Goal: Transaction & Acquisition: Purchase product/service

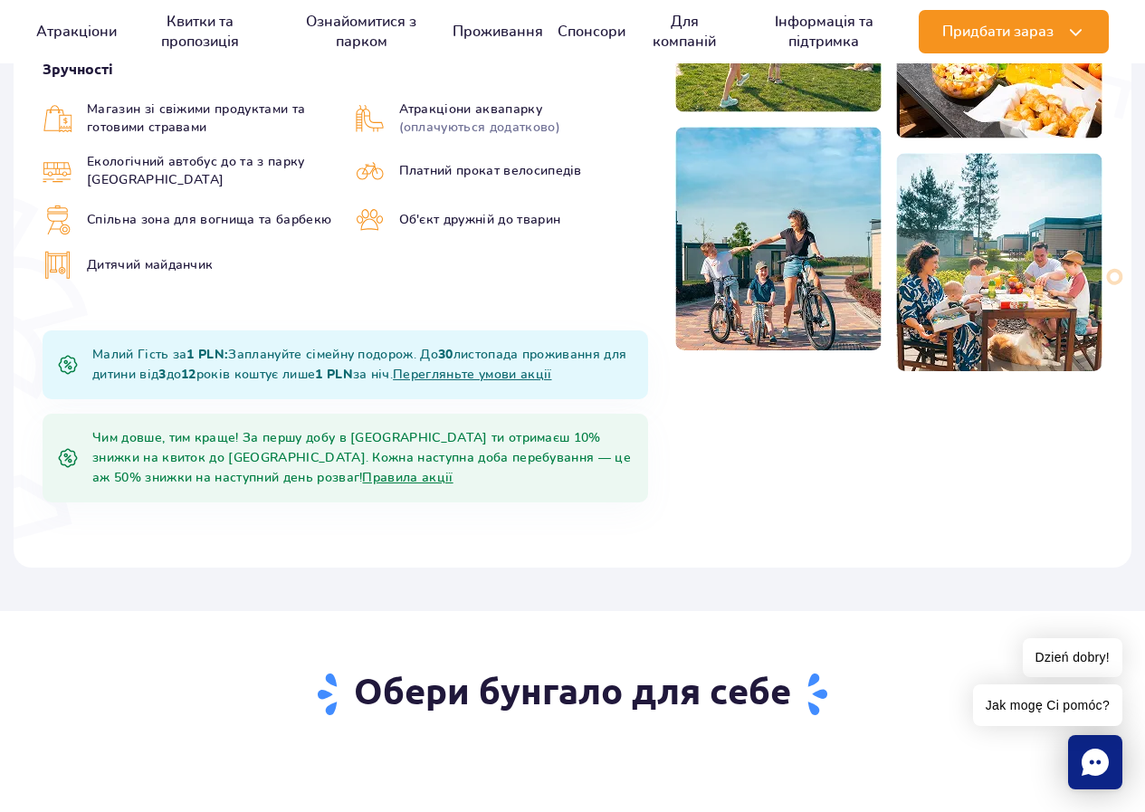
scroll to position [724, 0]
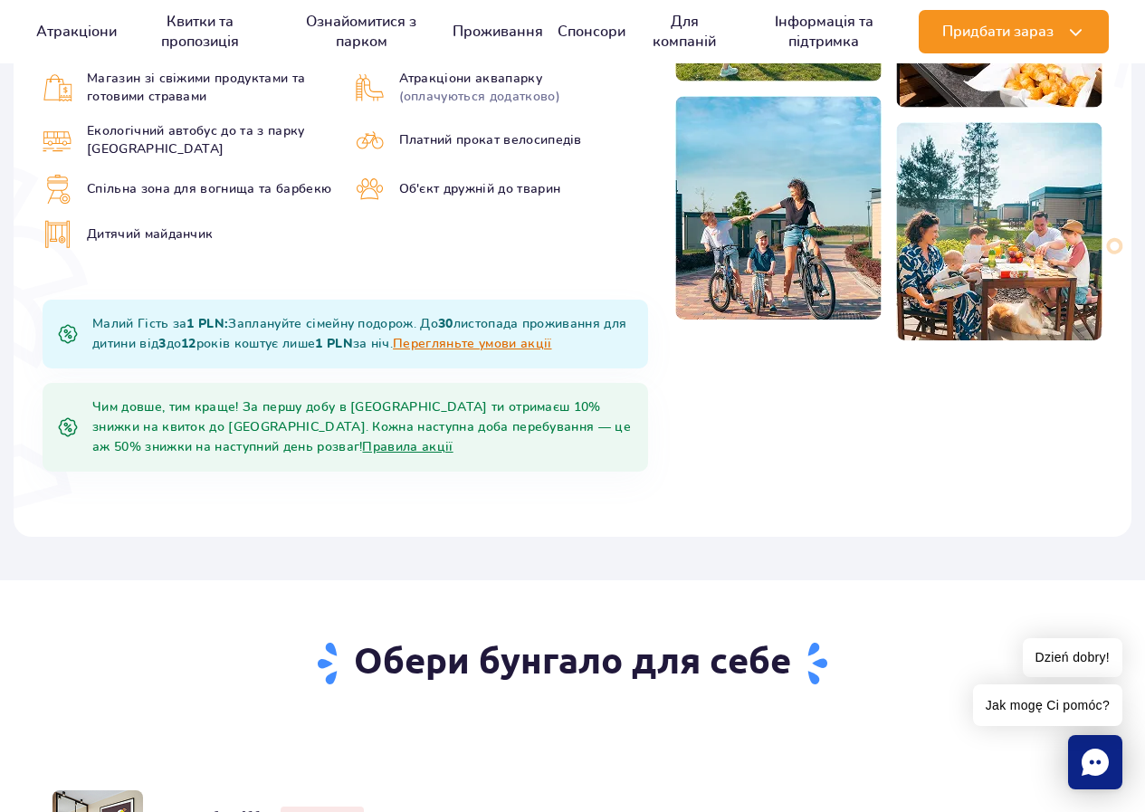
click at [528, 338] on link "Перегляньте умови акції" at bounding box center [472, 344] width 158 height 13
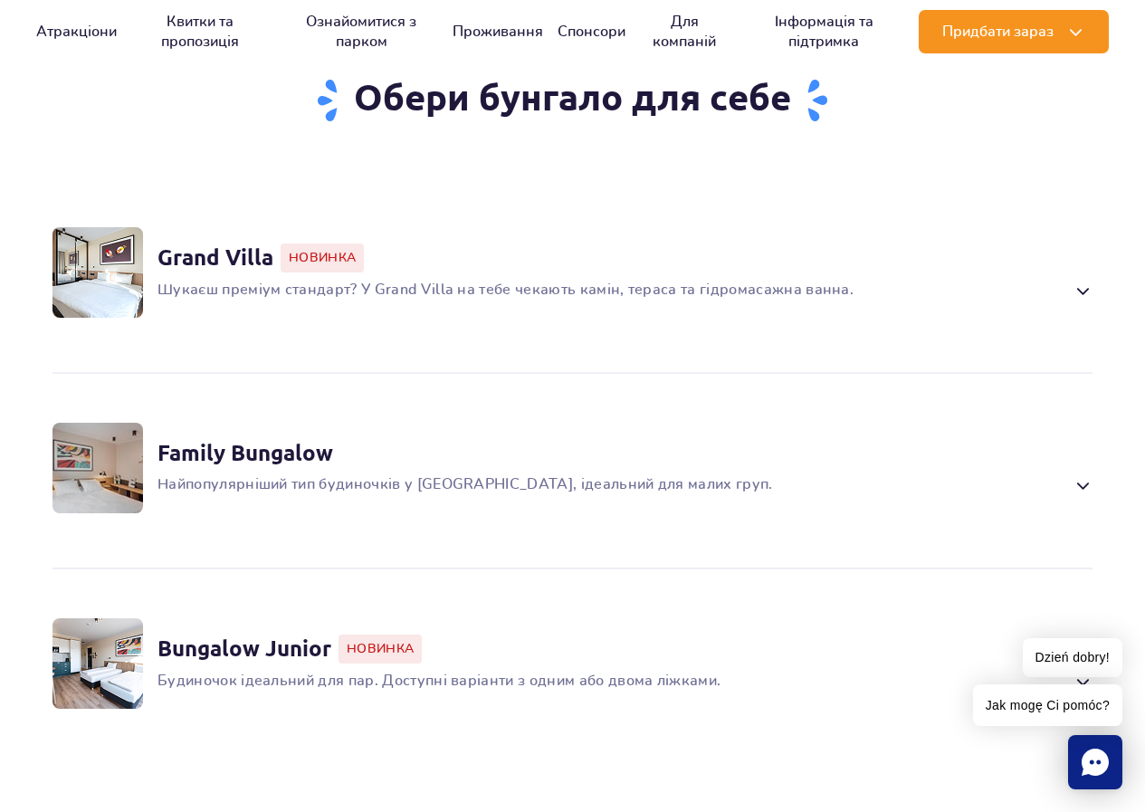
scroll to position [1448, 0]
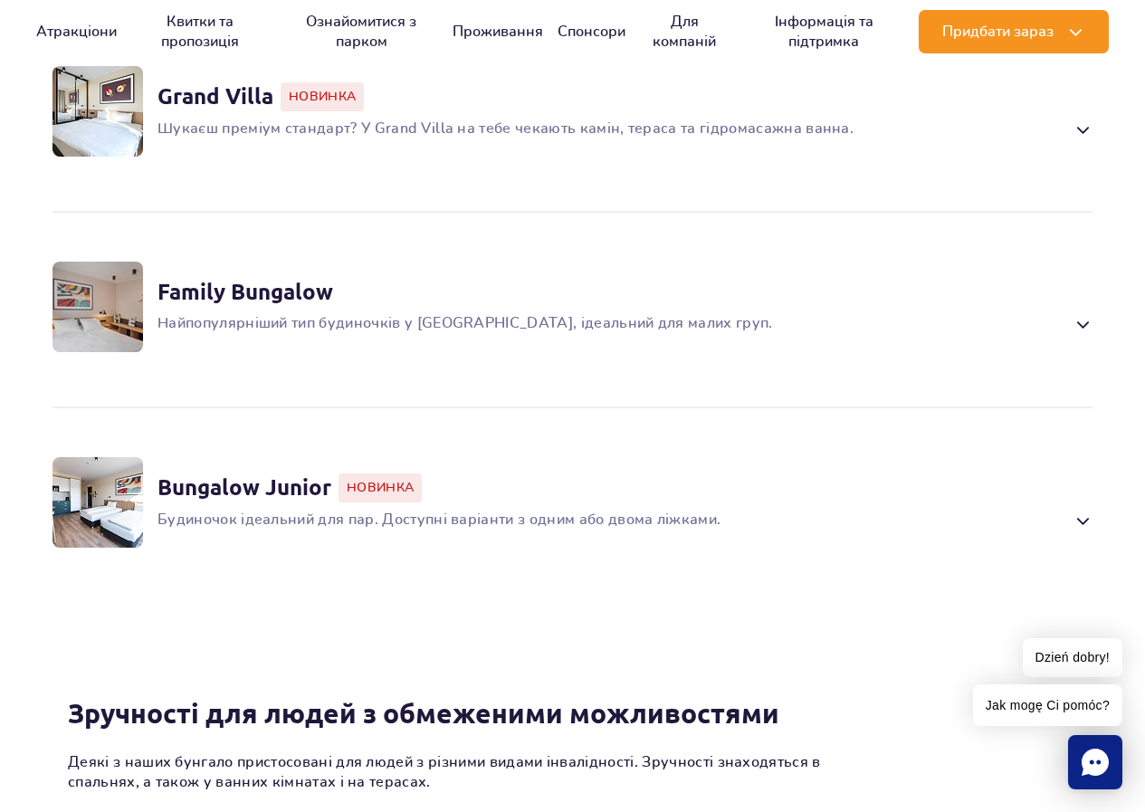
click at [1082, 510] on span at bounding box center [1082, 521] width 21 height 22
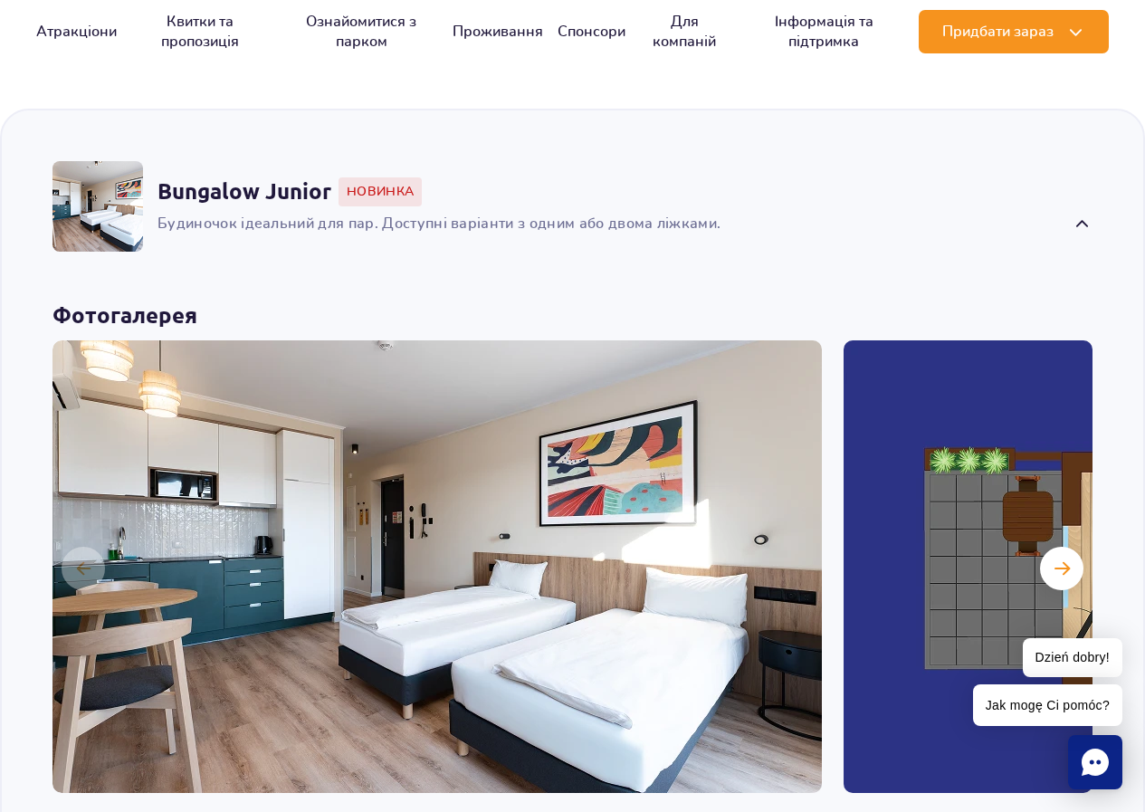
scroll to position [1751, 0]
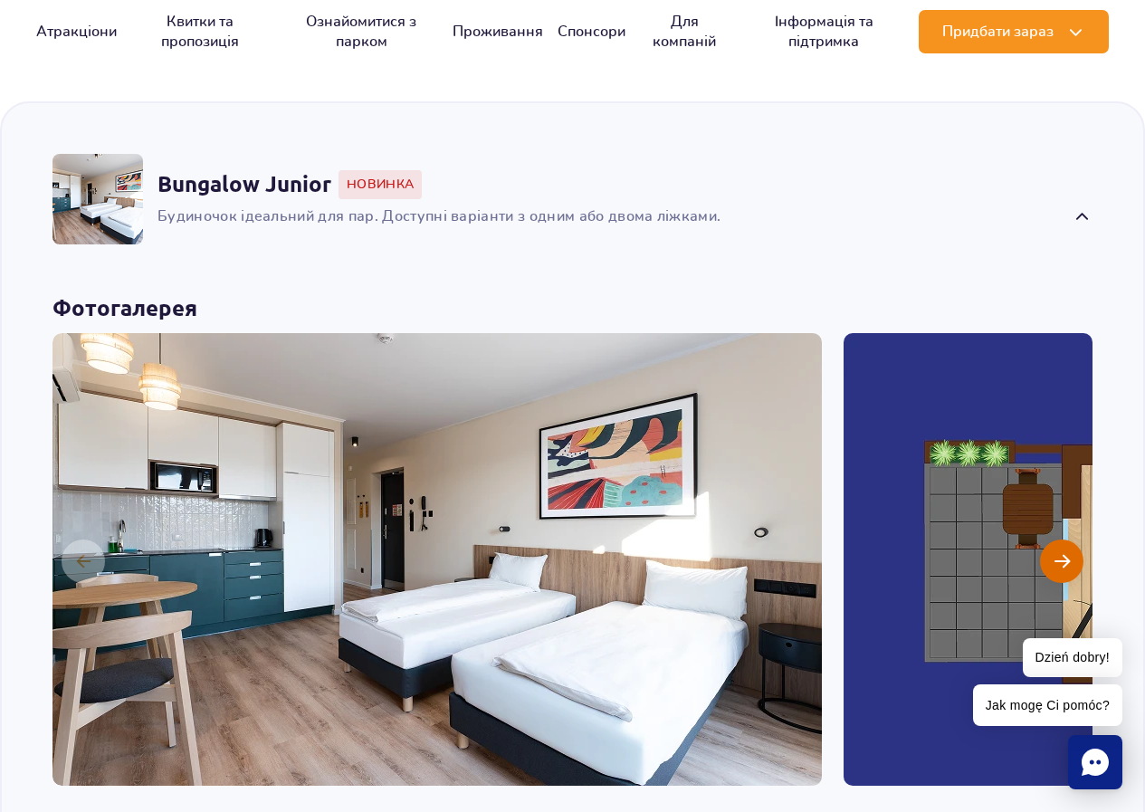
click at [1057, 553] on span "Наступний слайд" at bounding box center [1061, 561] width 15 height 16
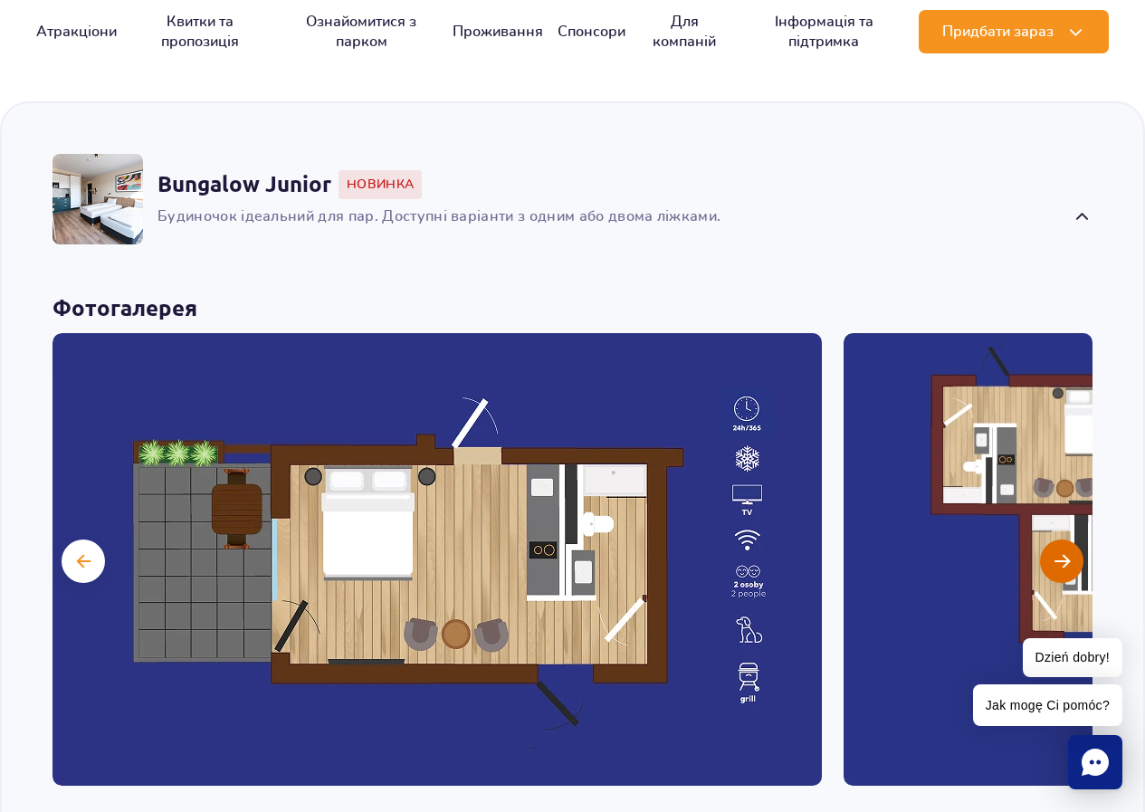
click at [1078, 539] on button "Наступний слайд" at bounding box center [1061, 560] width 43 height 43
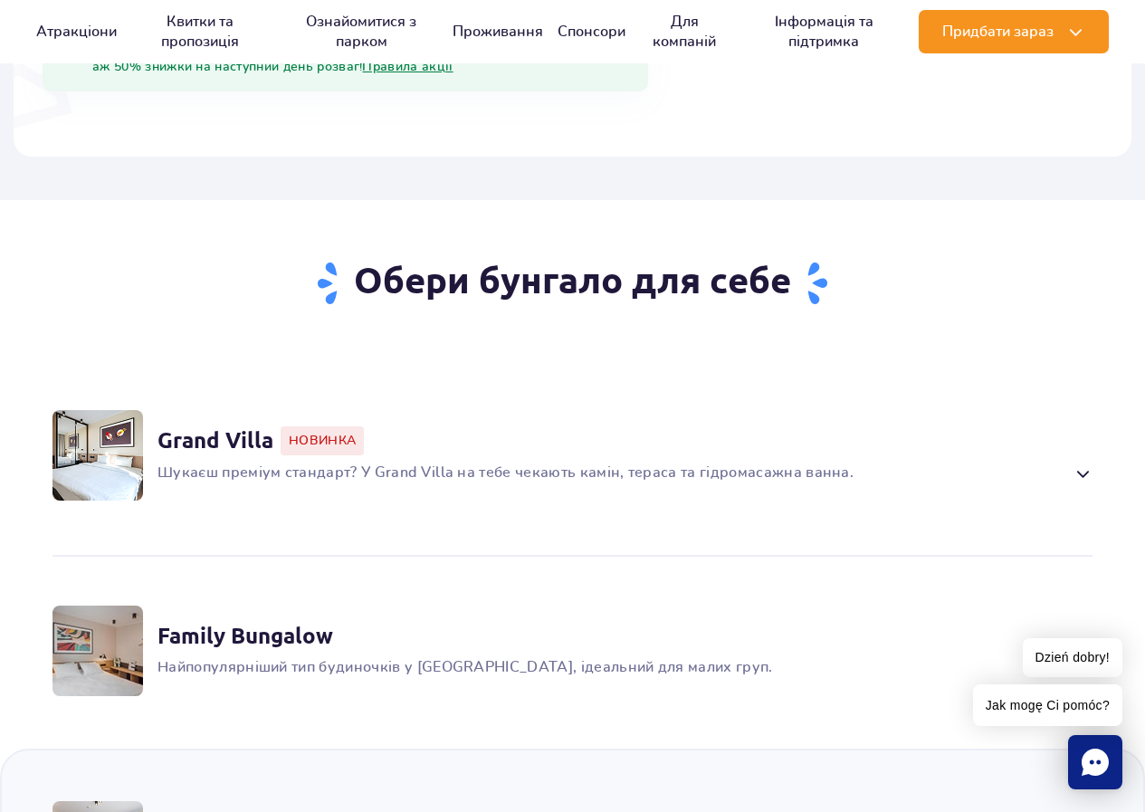
scroll to position [1027, 0]
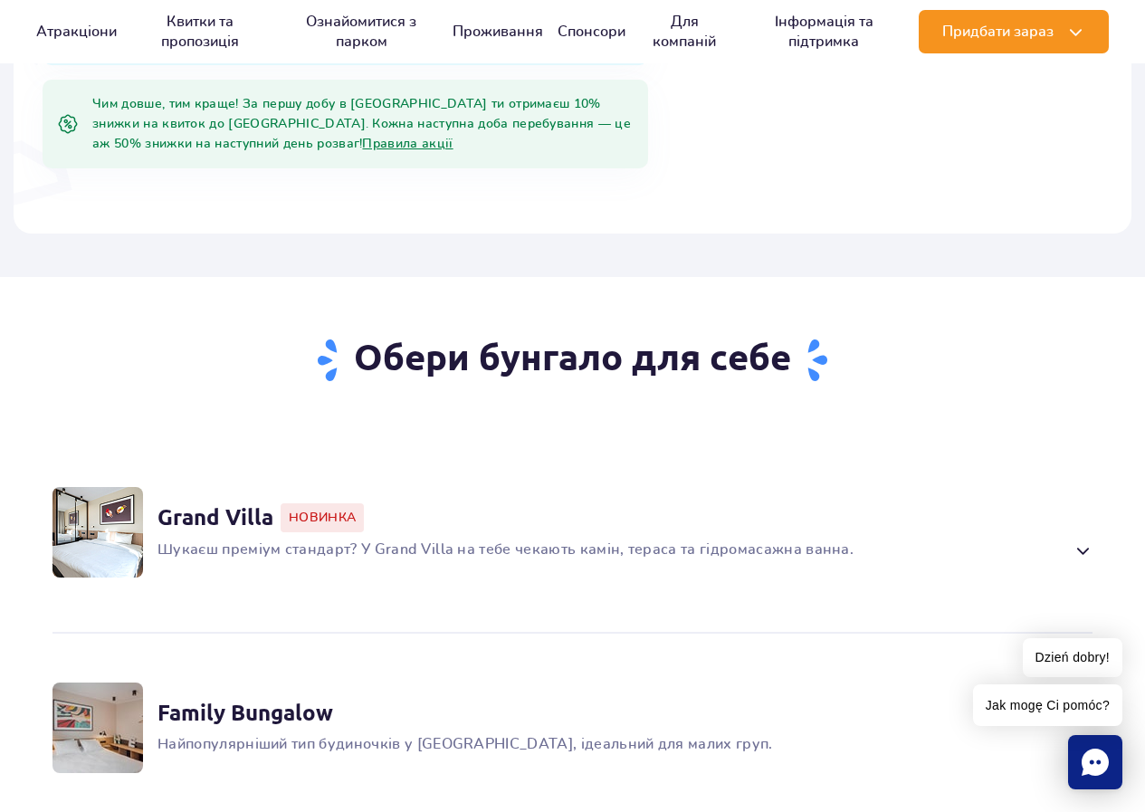
click at [1088, 539] on span at bounding box center [1082, 550] width 21 height 22
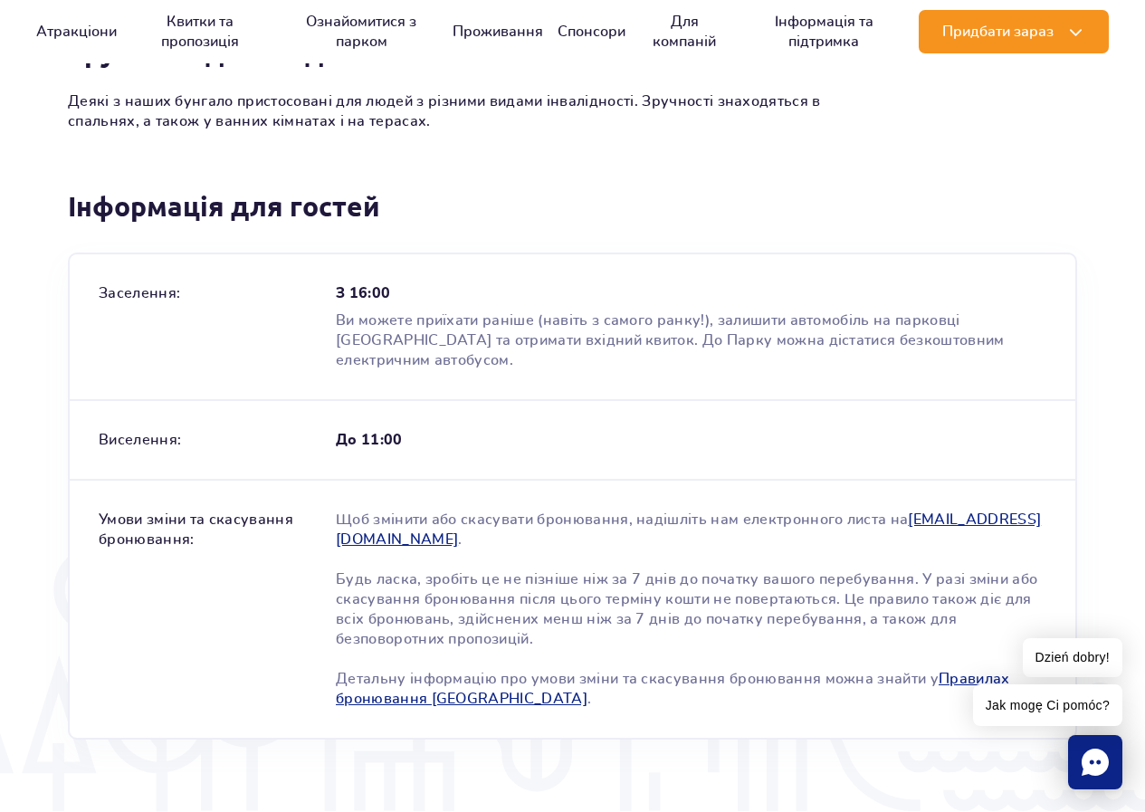
scroll to position [3442, 0]
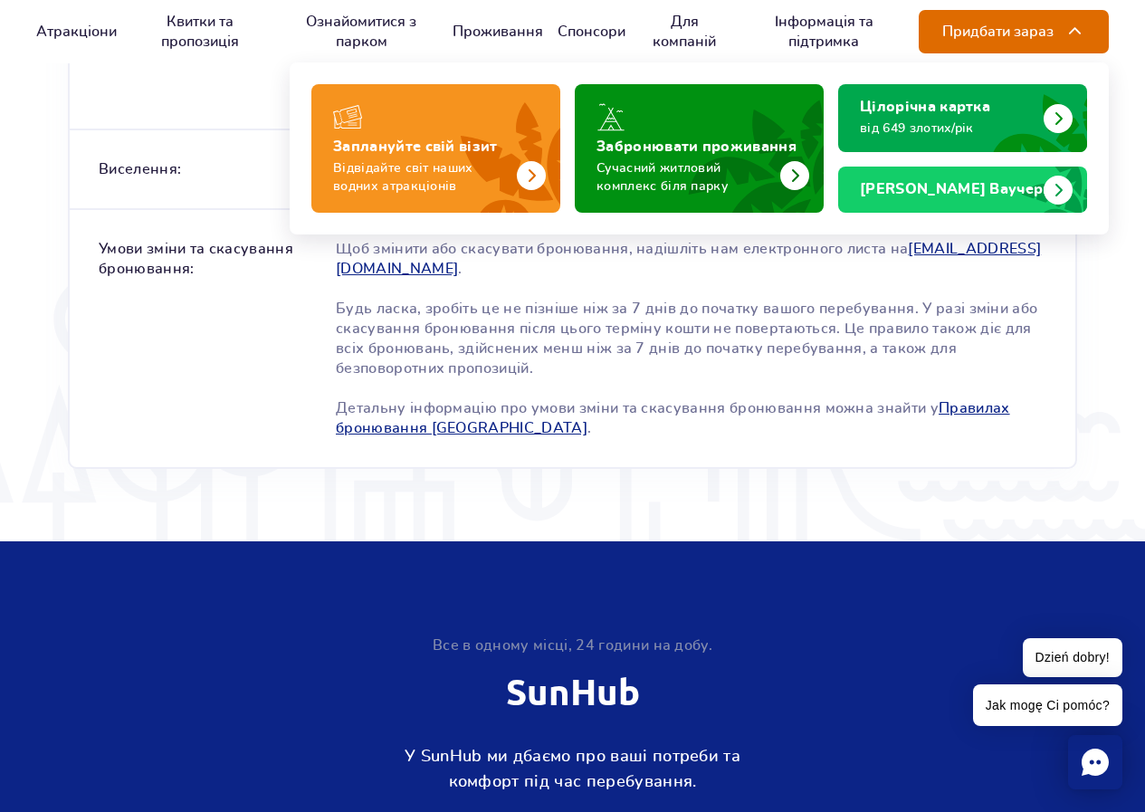
click at [1043, 26] on span "Придбати зараз" at bounding box center [997, 32] width 111 height 16
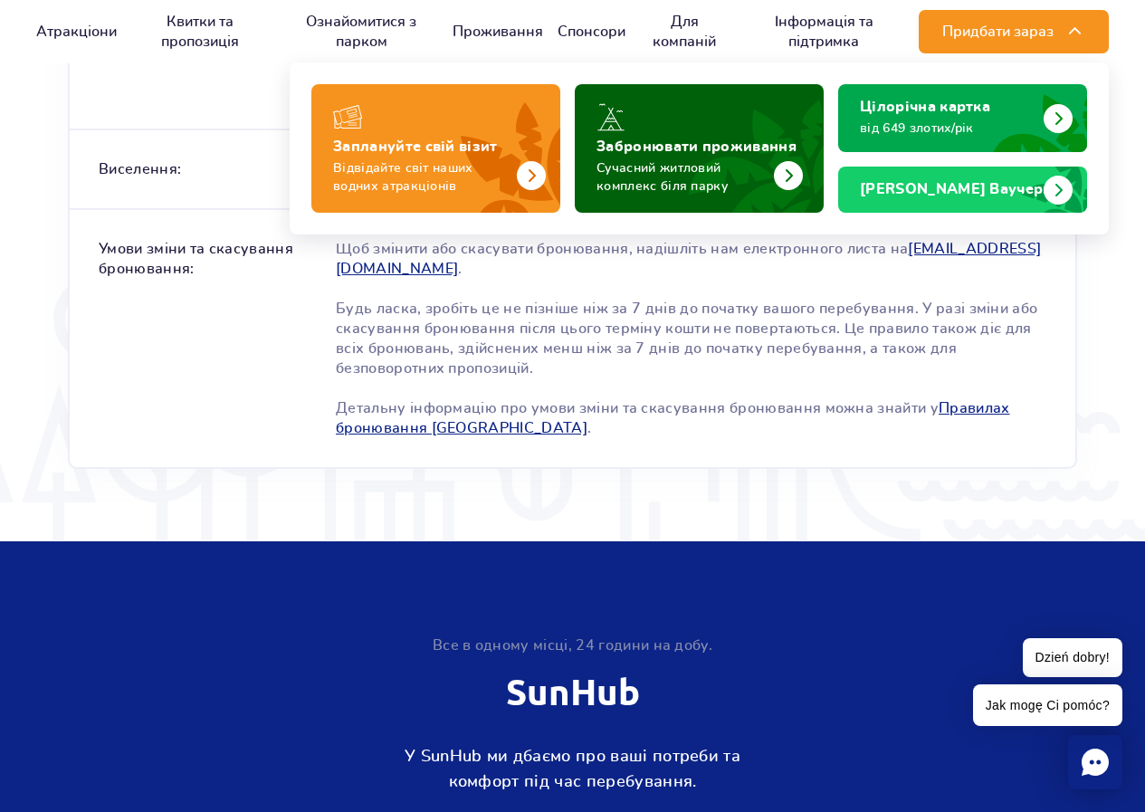
click at [800, 176] on img "Забронювати проживання" at bounding box center [788, 175] width 29 height 29
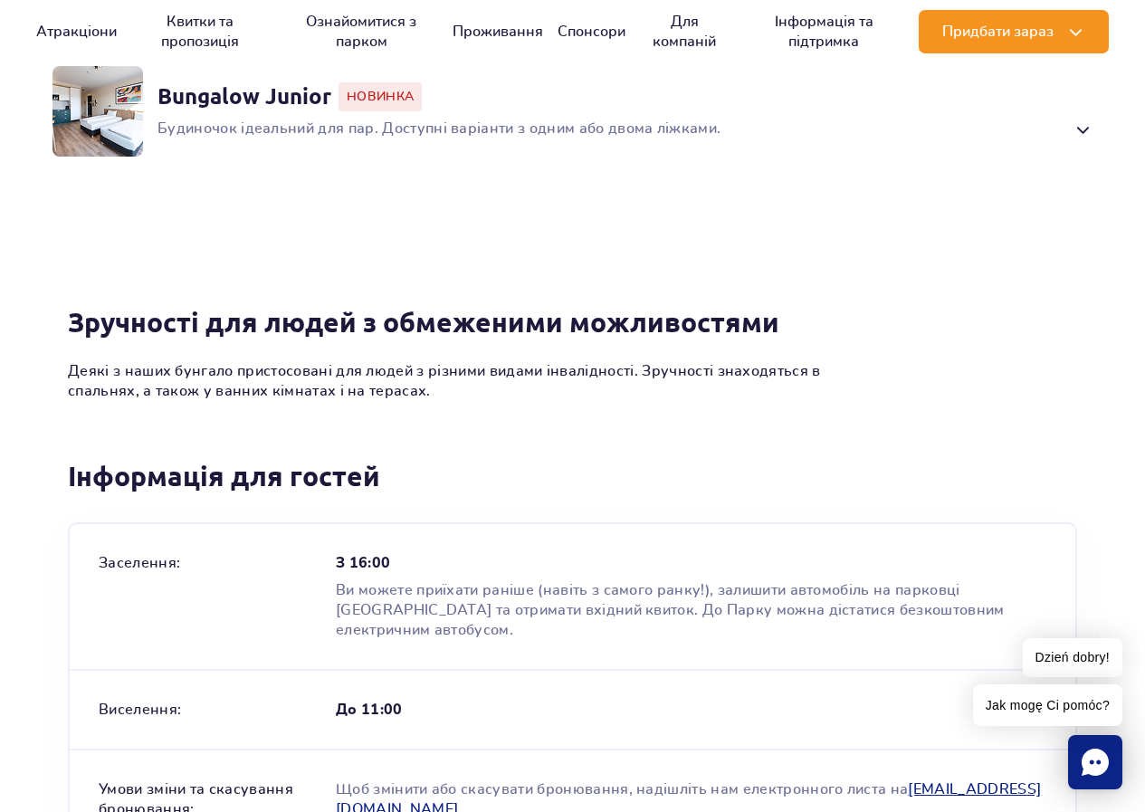
scroll to position [2899, 0]
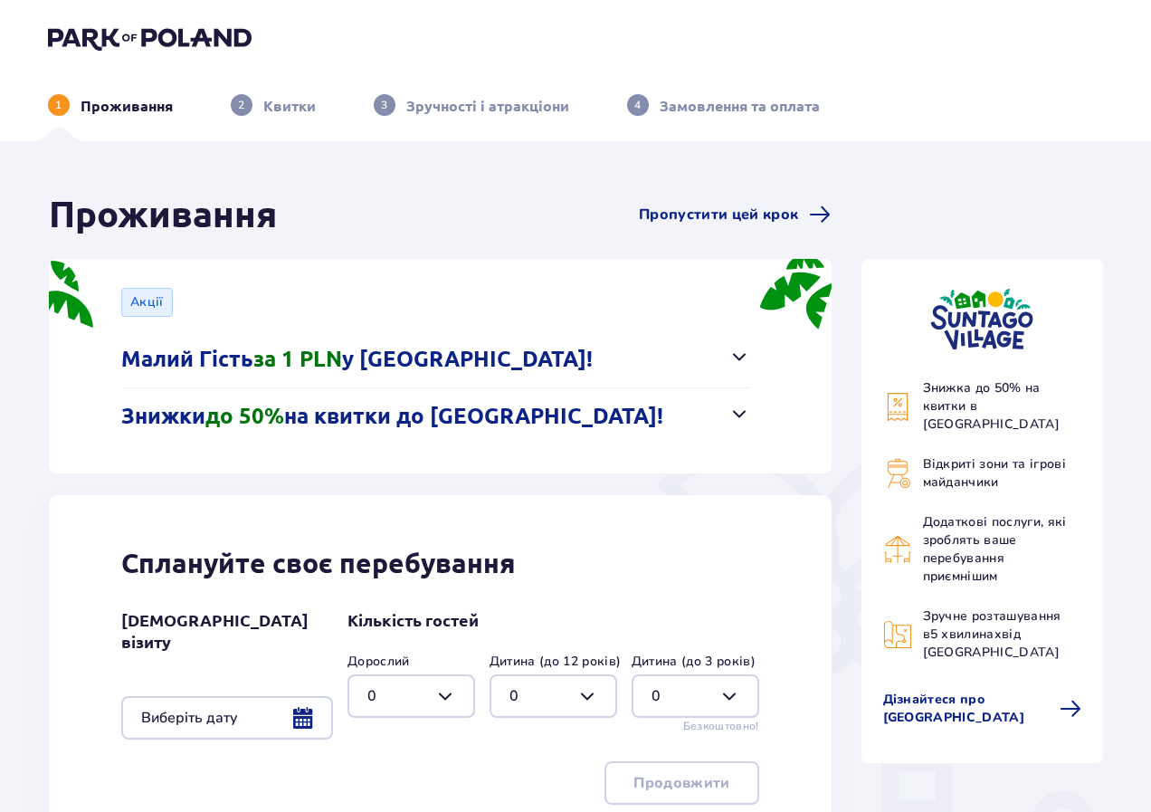
click at [448, 693] on div at bounding box center [412, 695] width 128 height 43
click at [427, 595] on div "2" at bounding box center [411, 596] width 88 height 20
type input "2"
click at [299, 707] on div at bounding box center [227, 717] width 212 height 43
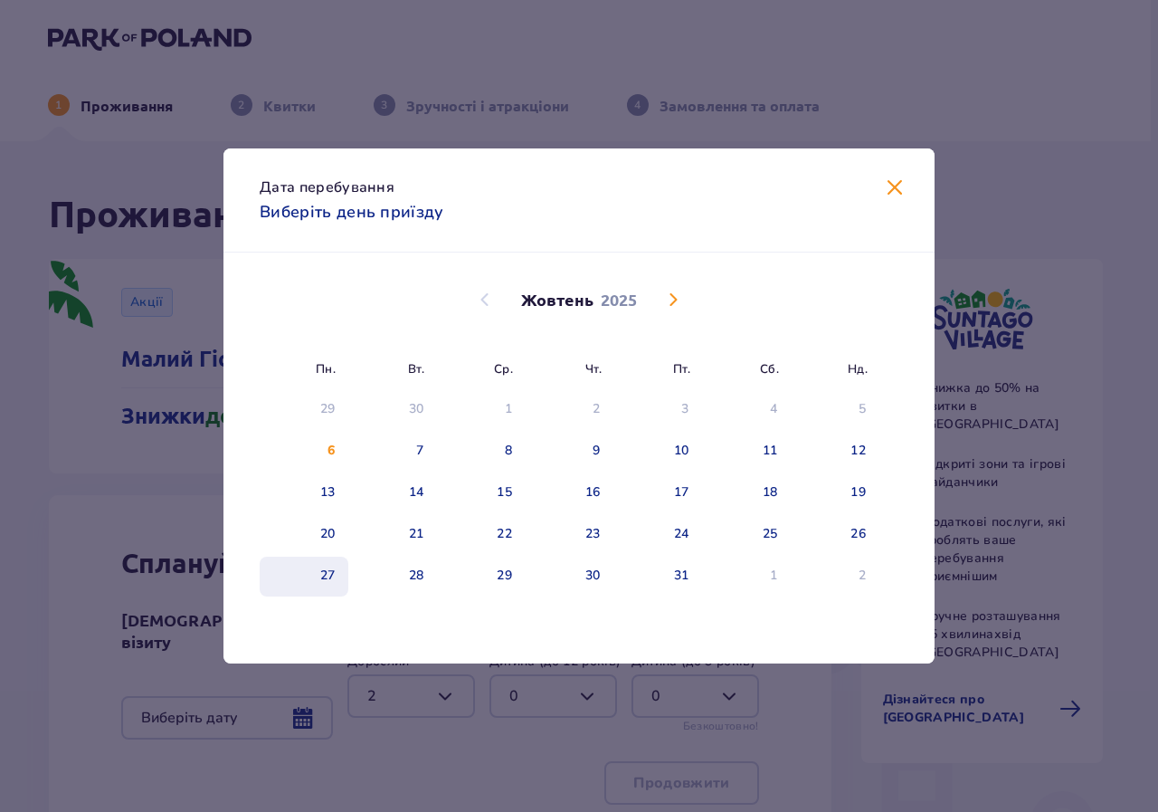
click at [339, 578] on div "27" at bounding box center [304, 577] width 89 height 40
click at [357, 591] on div "28" at bounding box center [392, 577] width 89 height 40
type input "27.10.25 - 28.10.25"
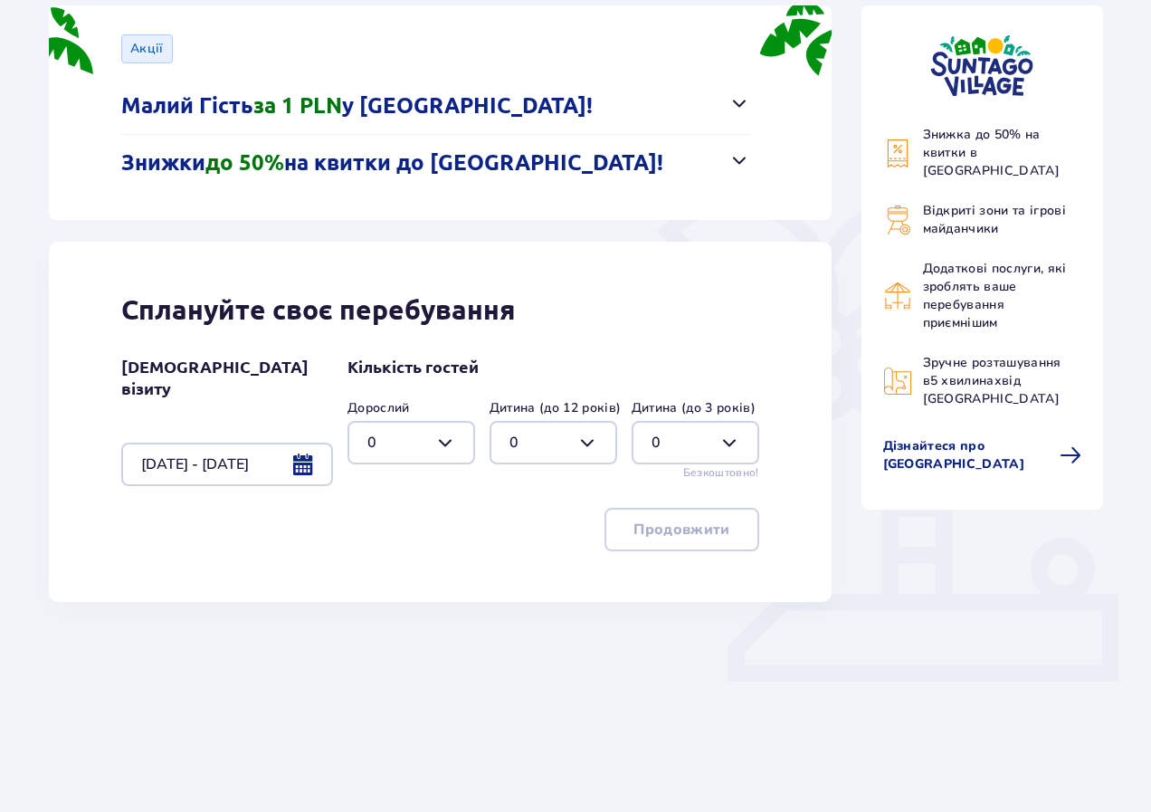
scroll to position [262, 0]
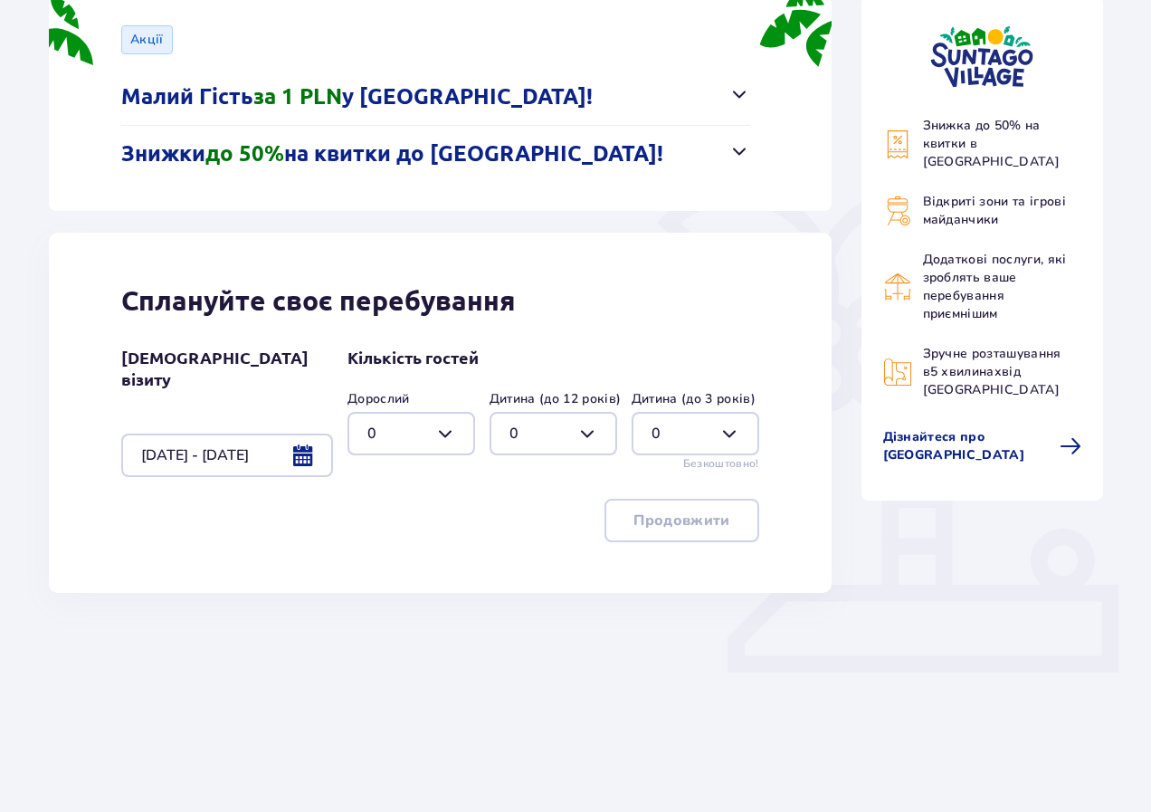
click at [425, 423] on div at bounding box center [412, 433] width 128 height 43
click at [370, 564] on p "2" at bounding box center [371, 565] width 9 height 20
type input "2"
click at [688, 542] on div "Сплануйте своє перебування Дата візиту 27.10.25 - 28.10.25 Кількість гостей Дор…" at bounding box center [440, 413] width 783 height 360
click at [680, 529] on button "Продовжити" at bounding box center [682, 520] width 154 height 43
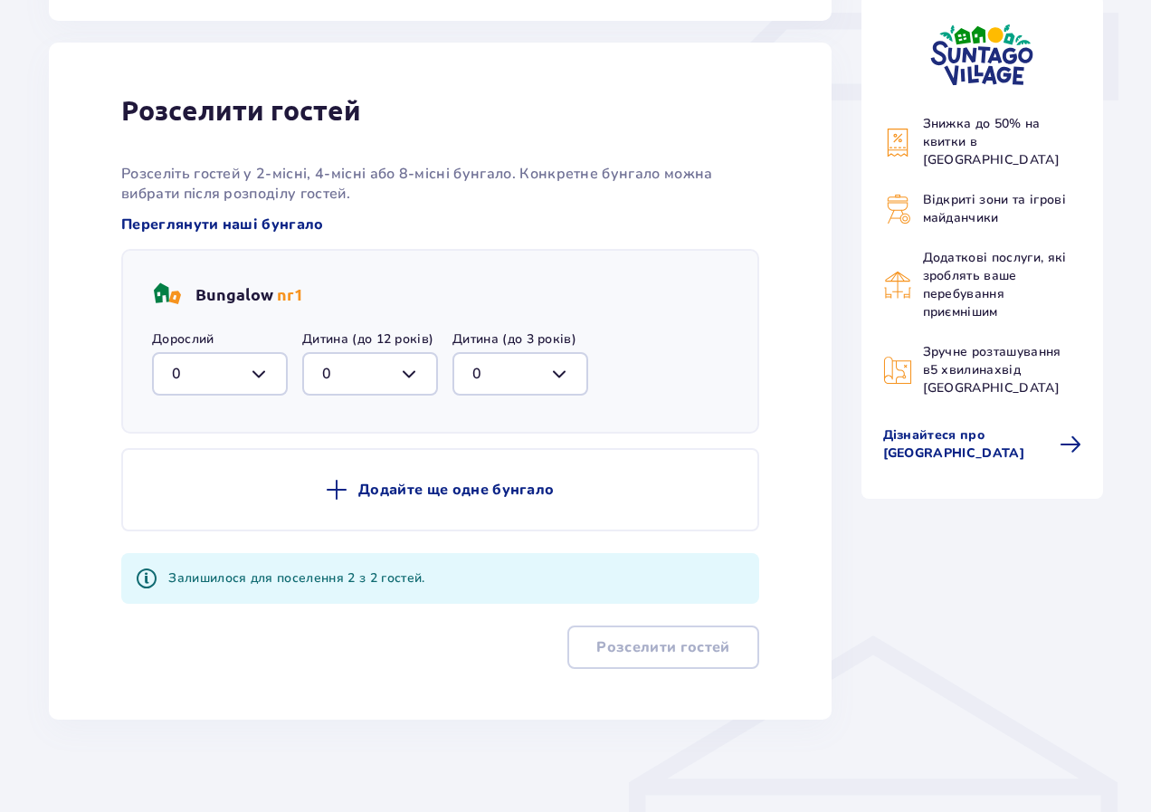
scroll to position [845, 0]
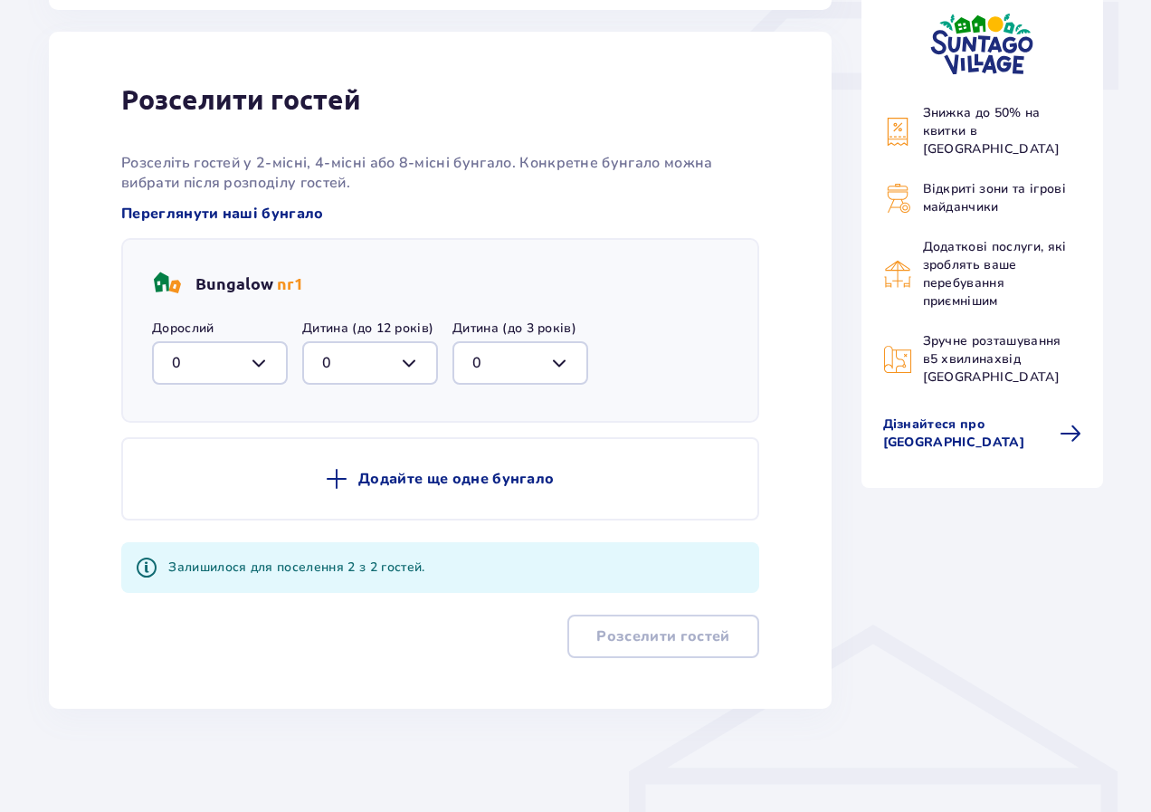
click at [216, 359] on div at bounding box center [220, 362] width 136 height 43
click at [73, 411] on div "Розселити гостей Розселiть гостей у 2-місні, 4-місні або 8-місні бунгало. Конкр…" at bounding box center [440, 370] width 783 height 677
click at [165, 361] on div at bounding box center [220, 362] width 136 height 43
click at [84, 456] on div "Розселити гостей Розселiть гостей у 2-місні, 4-місні або 8-місні бунгало. Конкр…" at bounding box center [440, 370] width 783 height 677
click at [205, 362] on div at bounding box center [220, 362] width 136 height 43
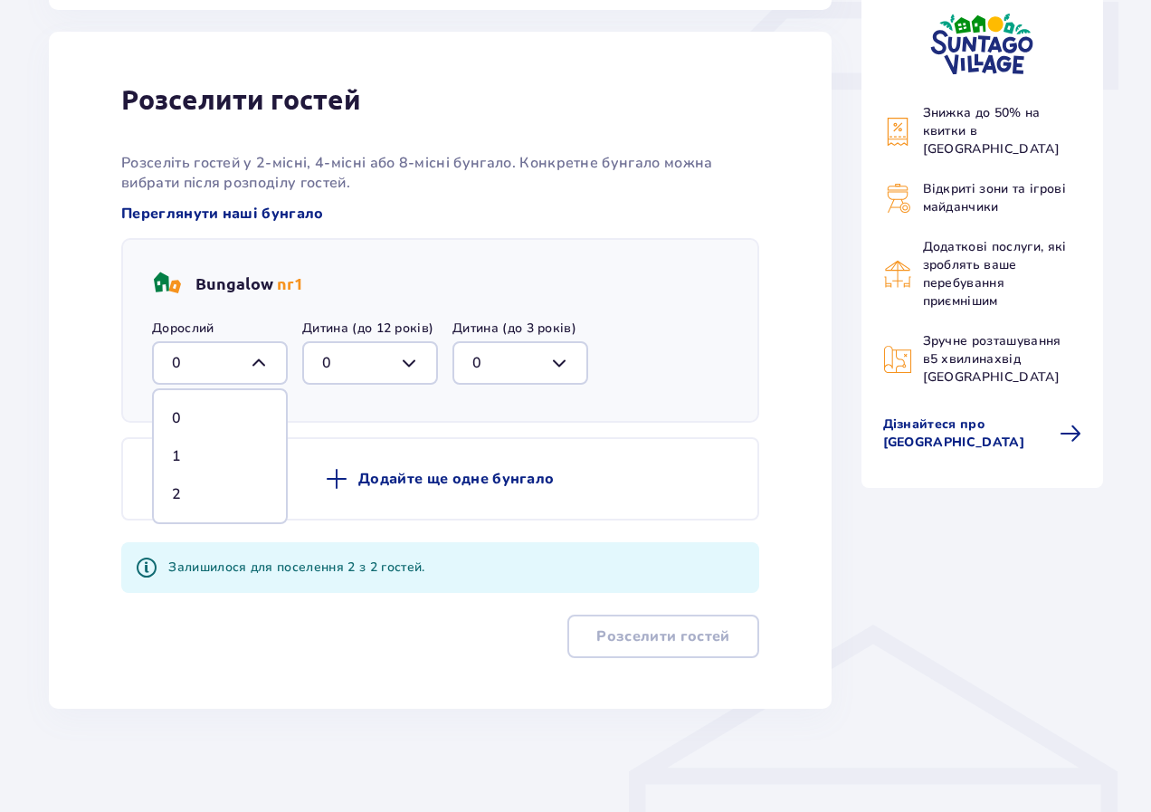
click at [172, 484] on p "2" at bounding box center [176, 494] width 9 height 20
type input "2"
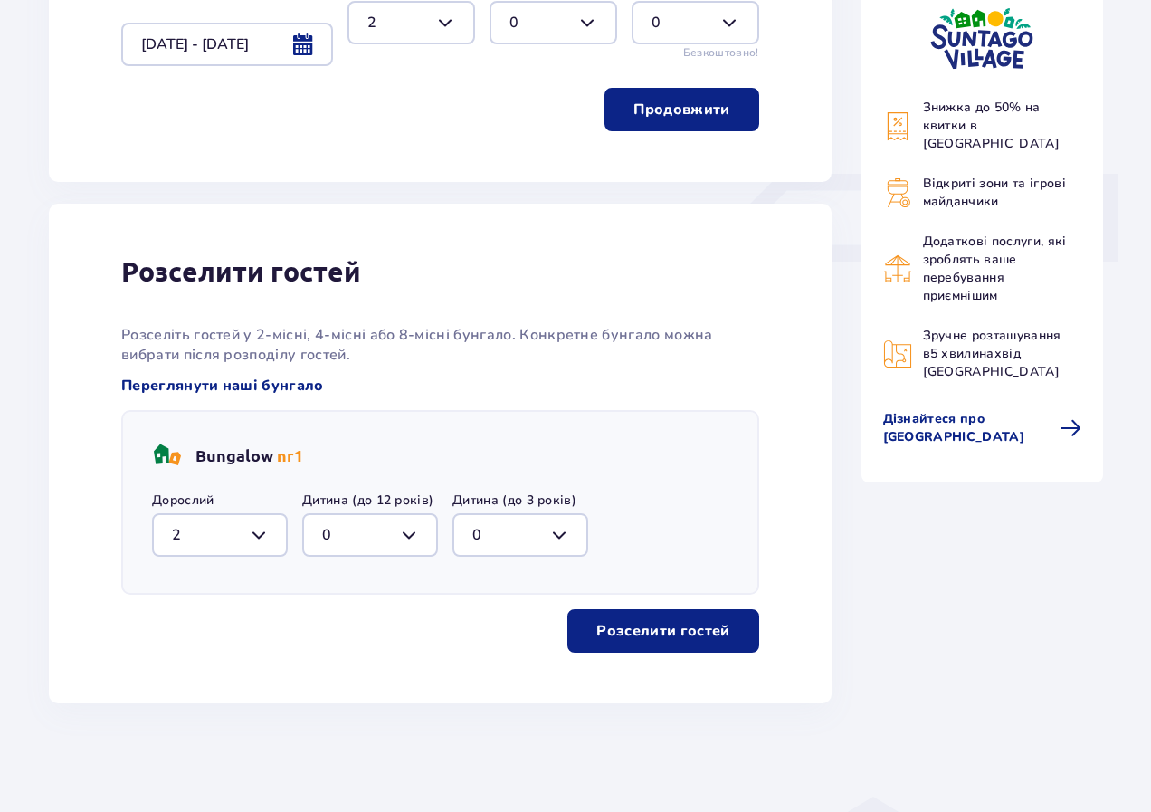
scroll to position [668, 0]
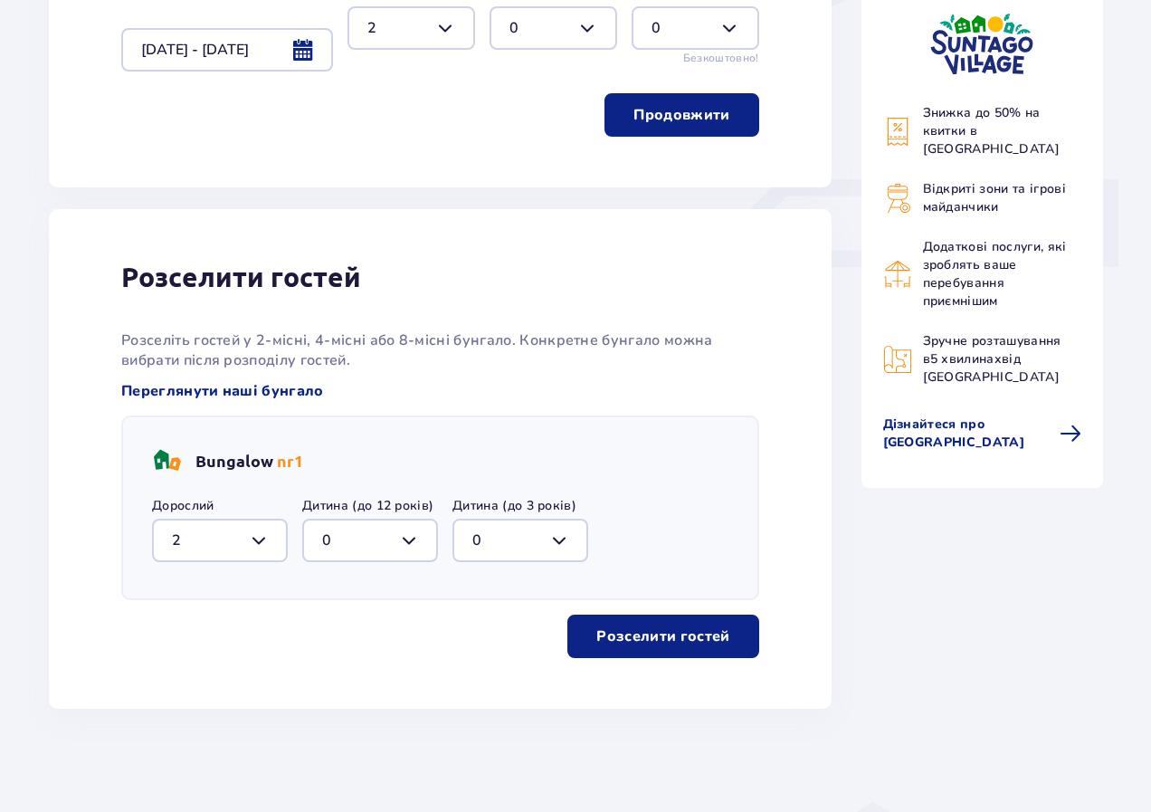
click at [603, 626] on p "Розселити гостей" at bounding box center [662, 636] width 133 height 20
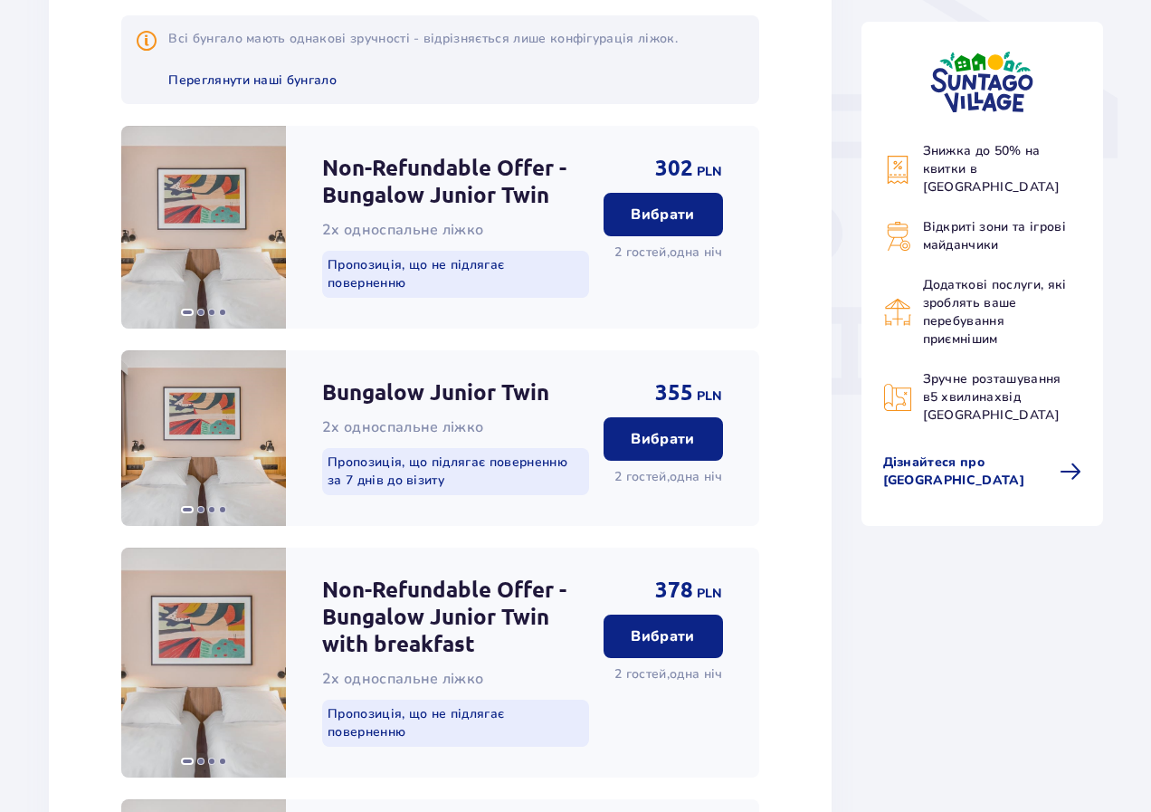
scroll to position [1371, 0]
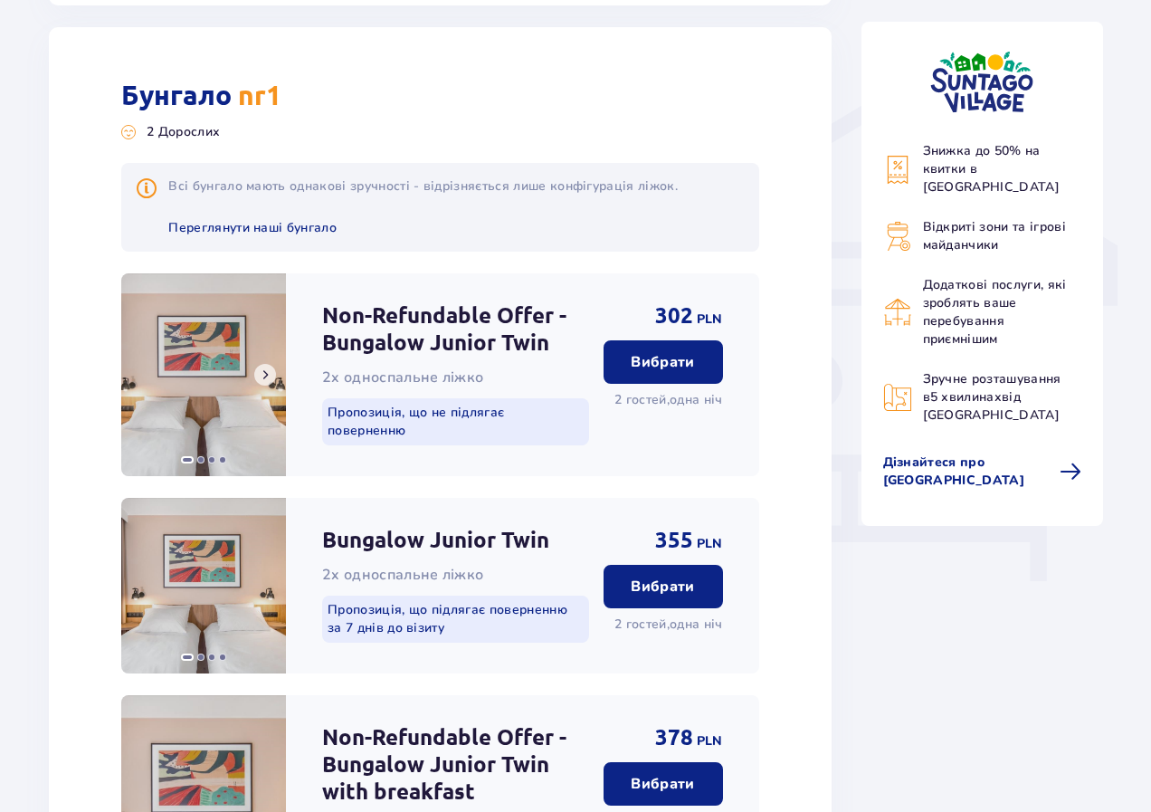
click at [257, 371] on button at bounding box center [265, 375] width 22 height 22
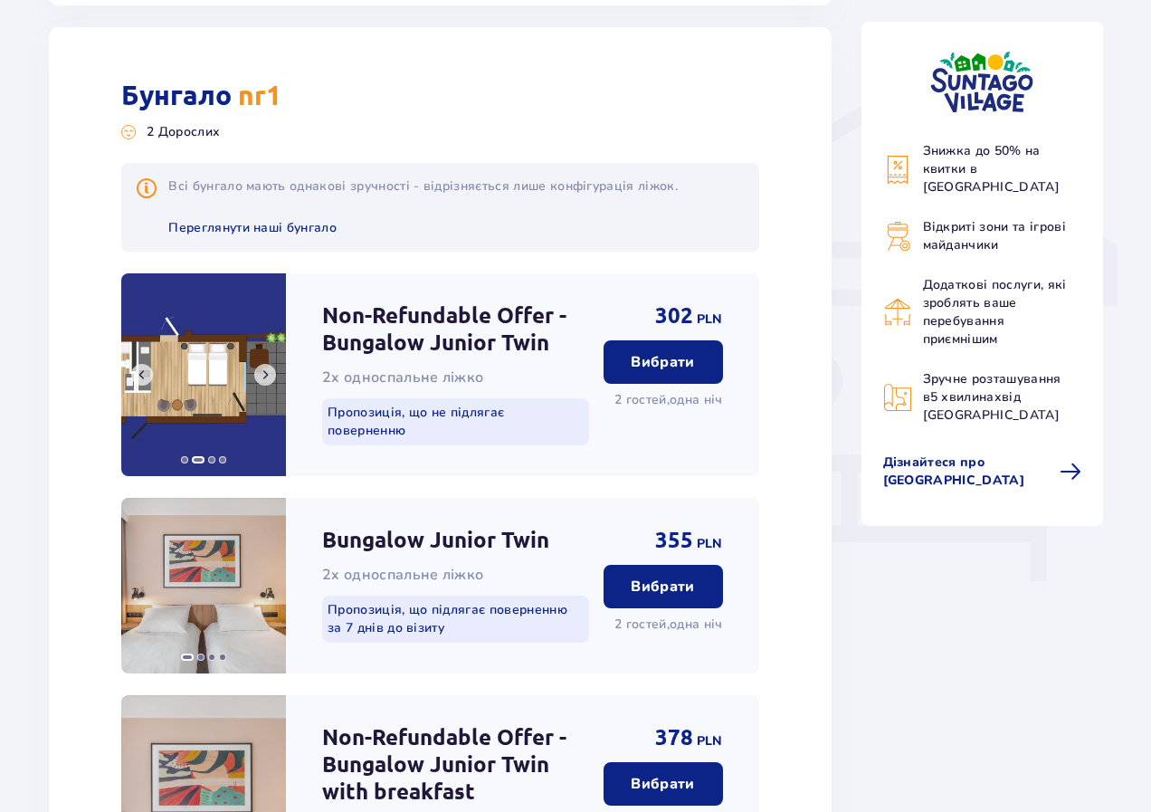
click at [257, 371] on button at bounding box center [265, 375] width 22 height 22
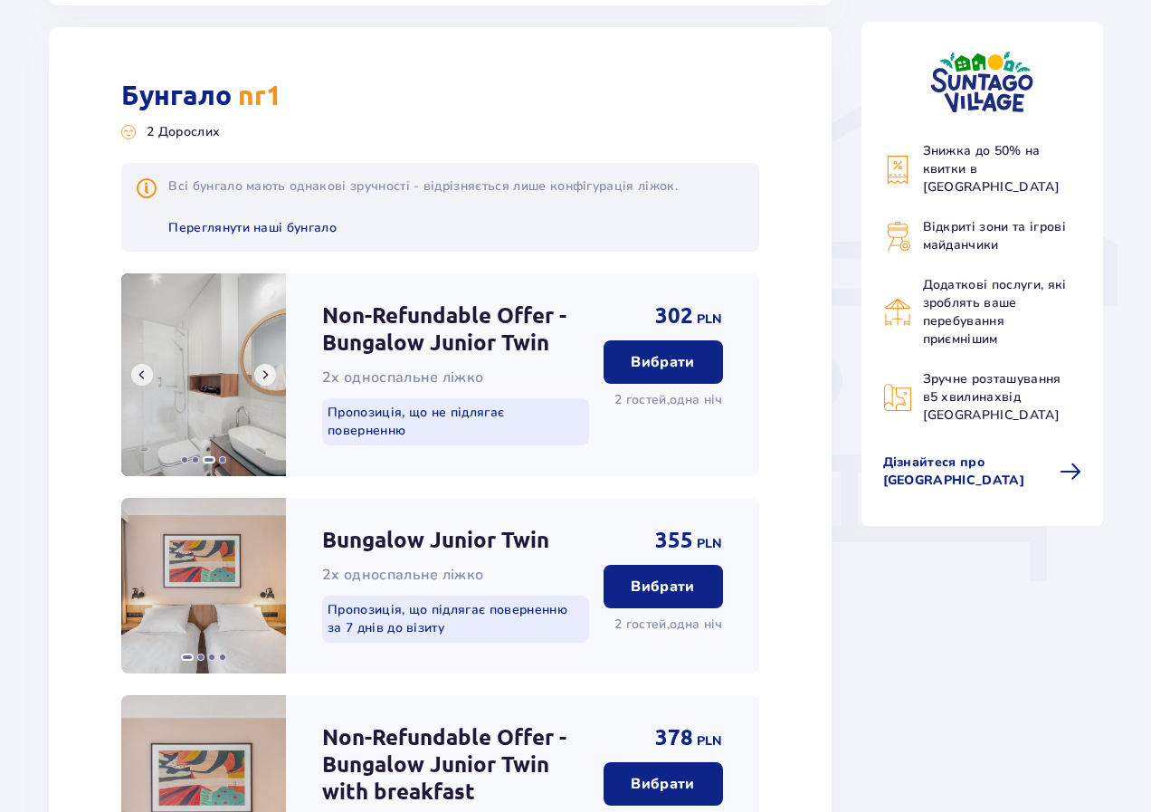
click at [257, 371] on button at bounding box center [265, 375] width 22 height 22
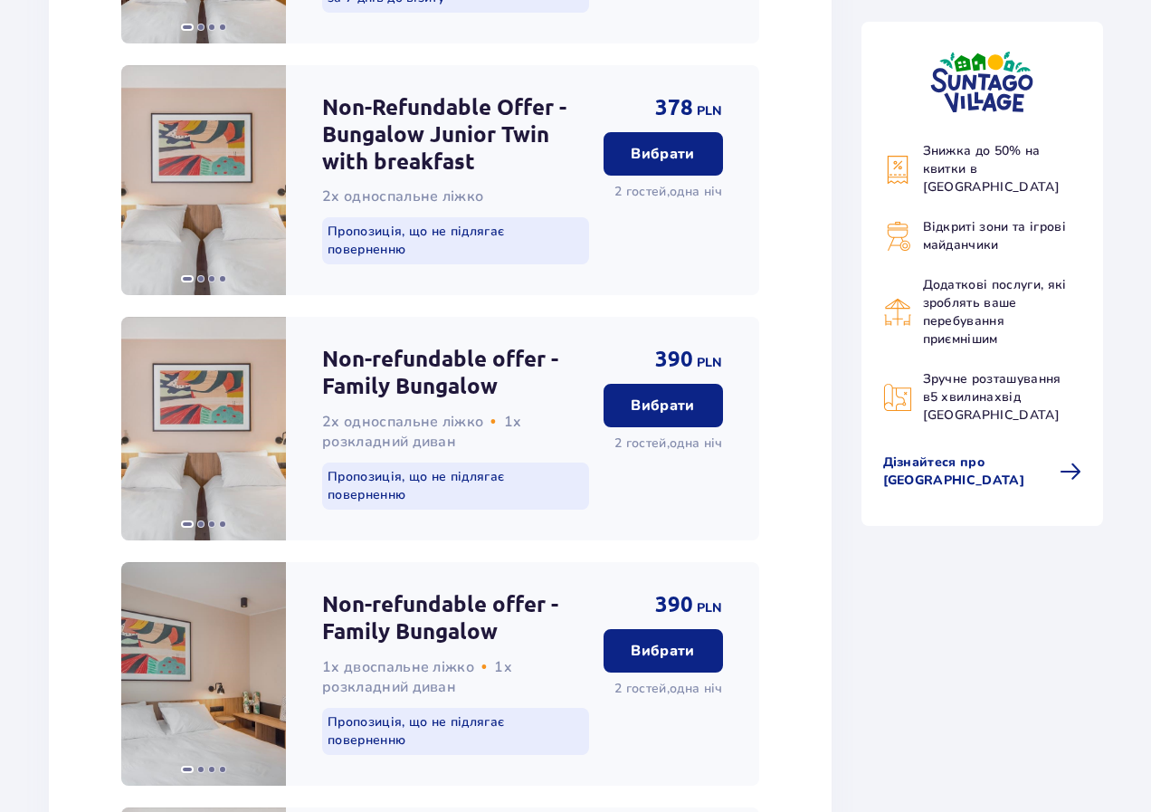
scroll to position [2367, 0]
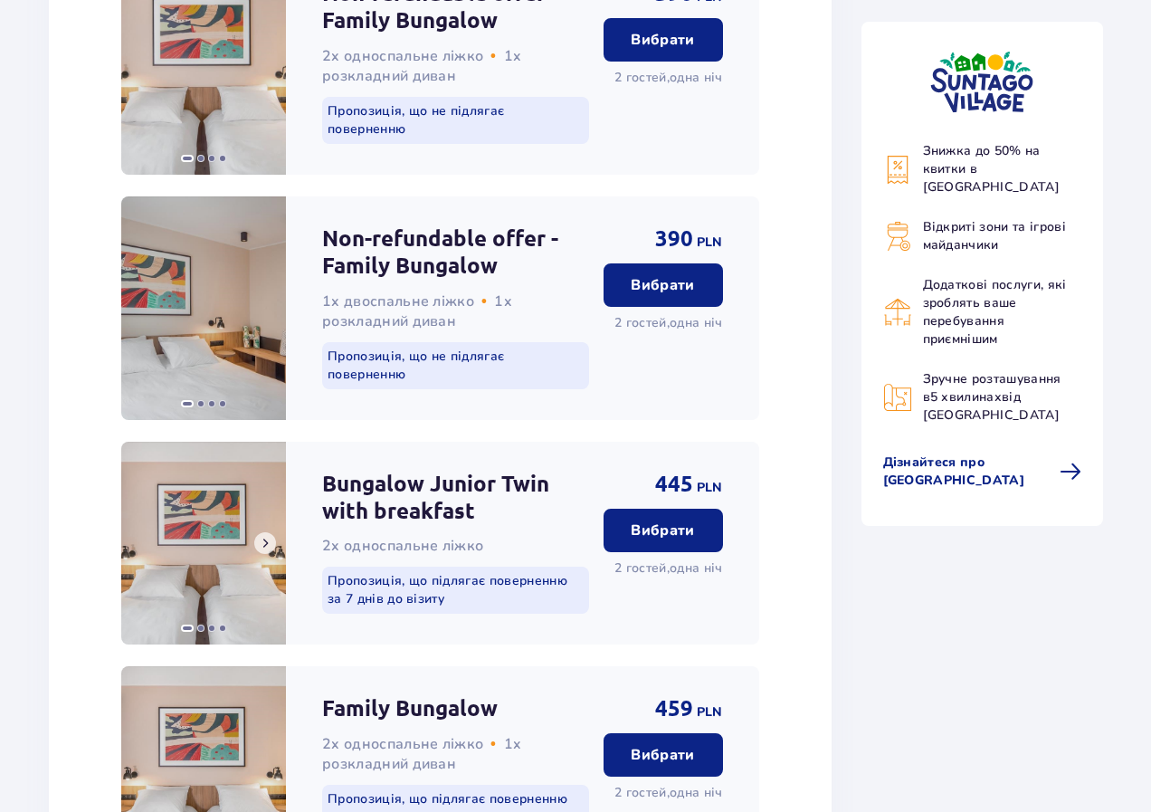
click at [268, 537] on span at bounding box center [265, 543] width 14 height 14
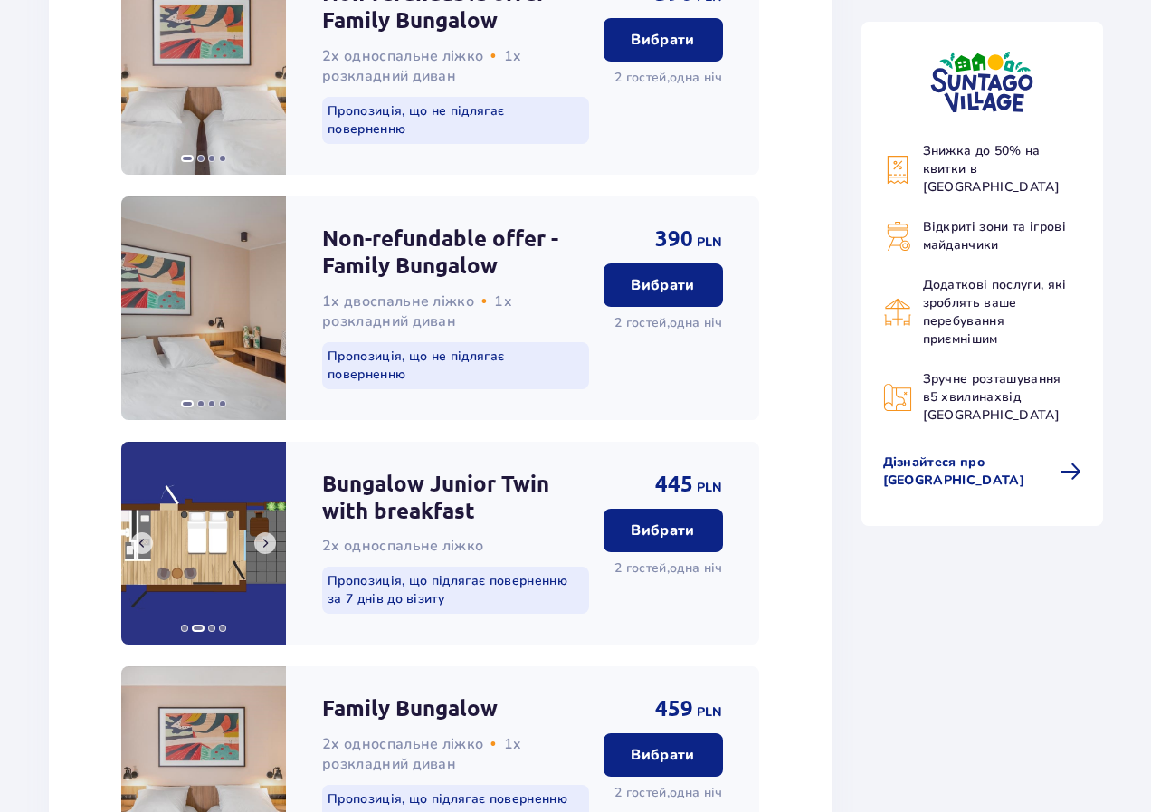
click at [268, 537] on span at bounding box center [265, 543] width 14 height 14
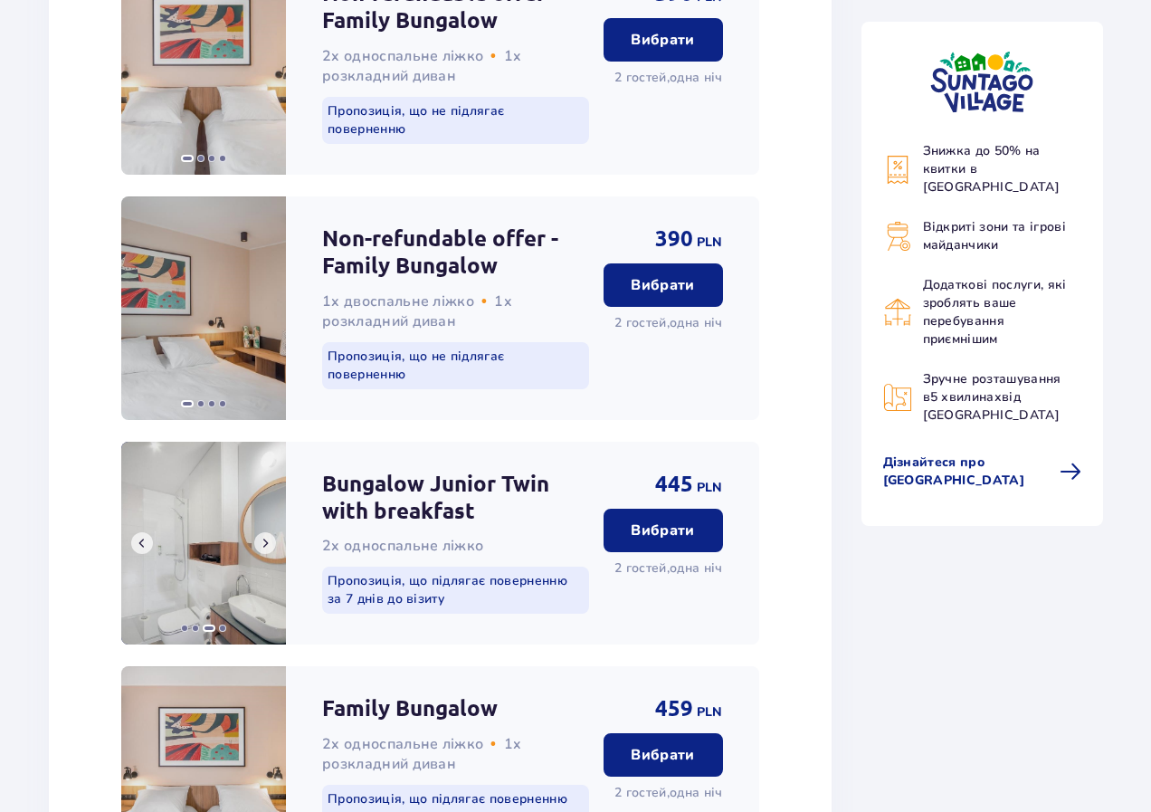
click at [268, 537] on span at bounding box center [265, 543] width 14 height 14
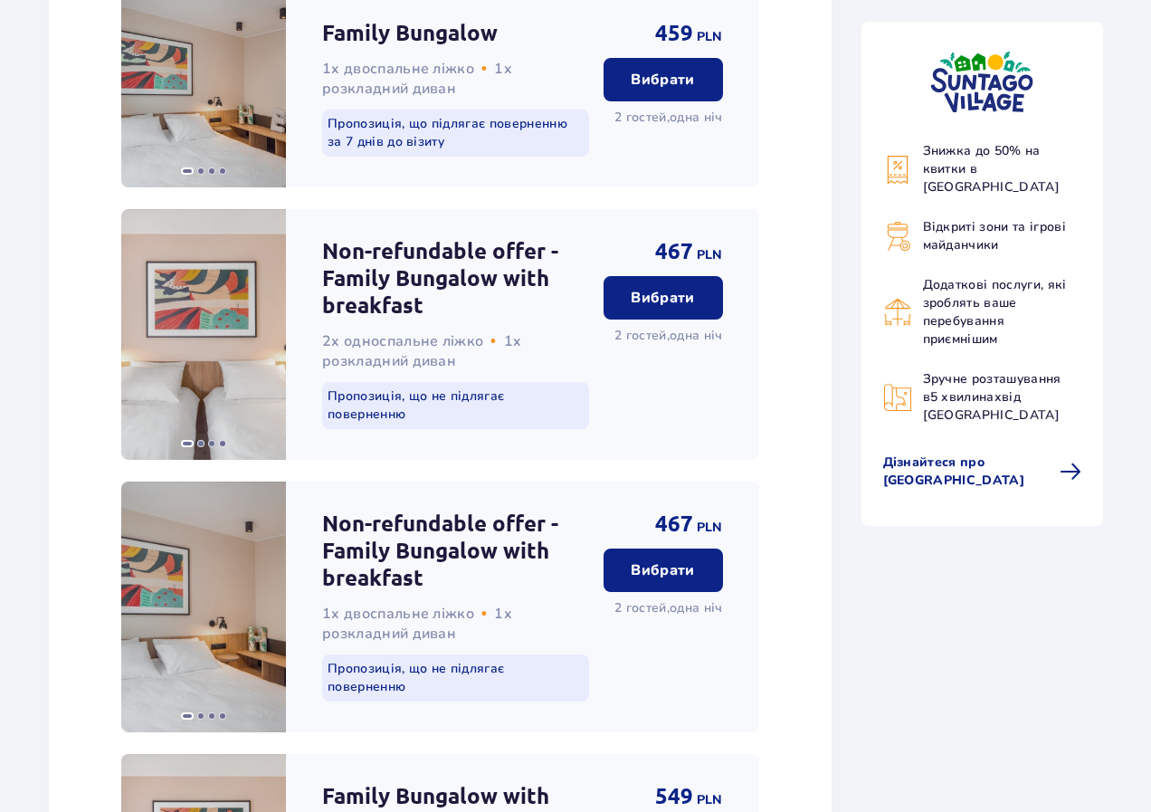
scroll to position [3543, 0]
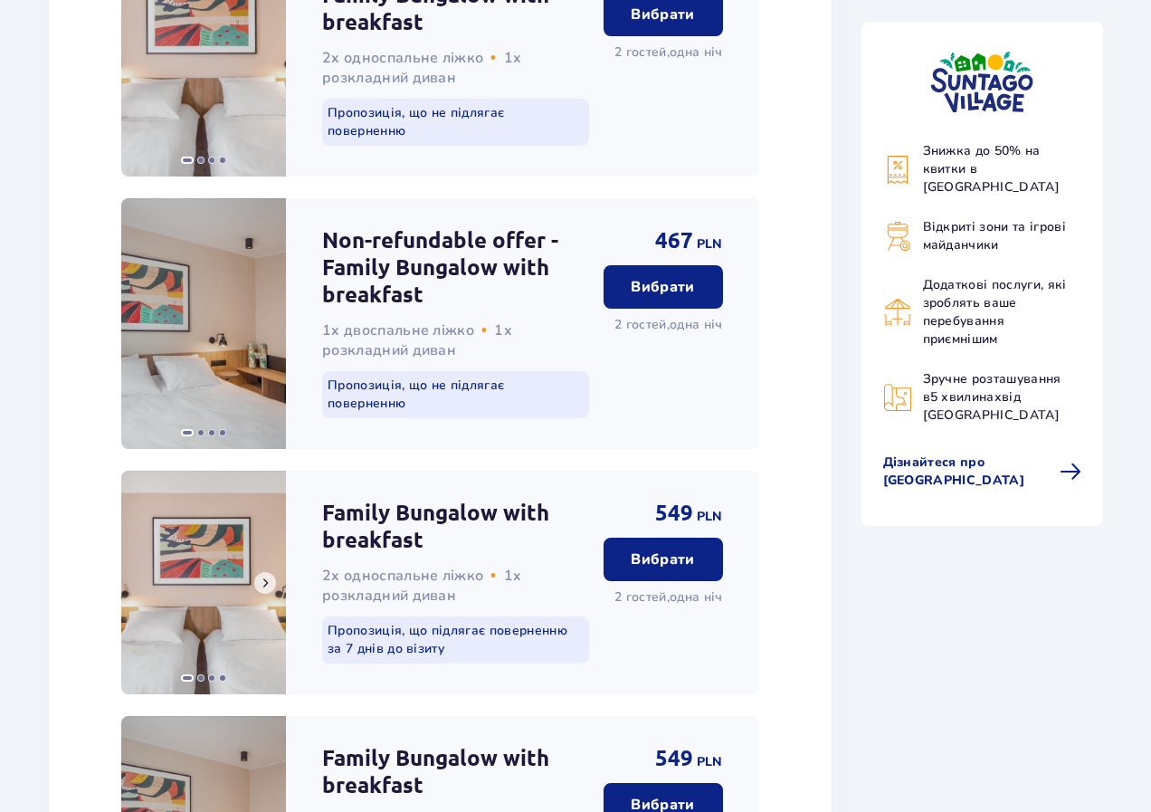
click at [255, 581] on button at bounding box center [265, 583] width 22 height 22
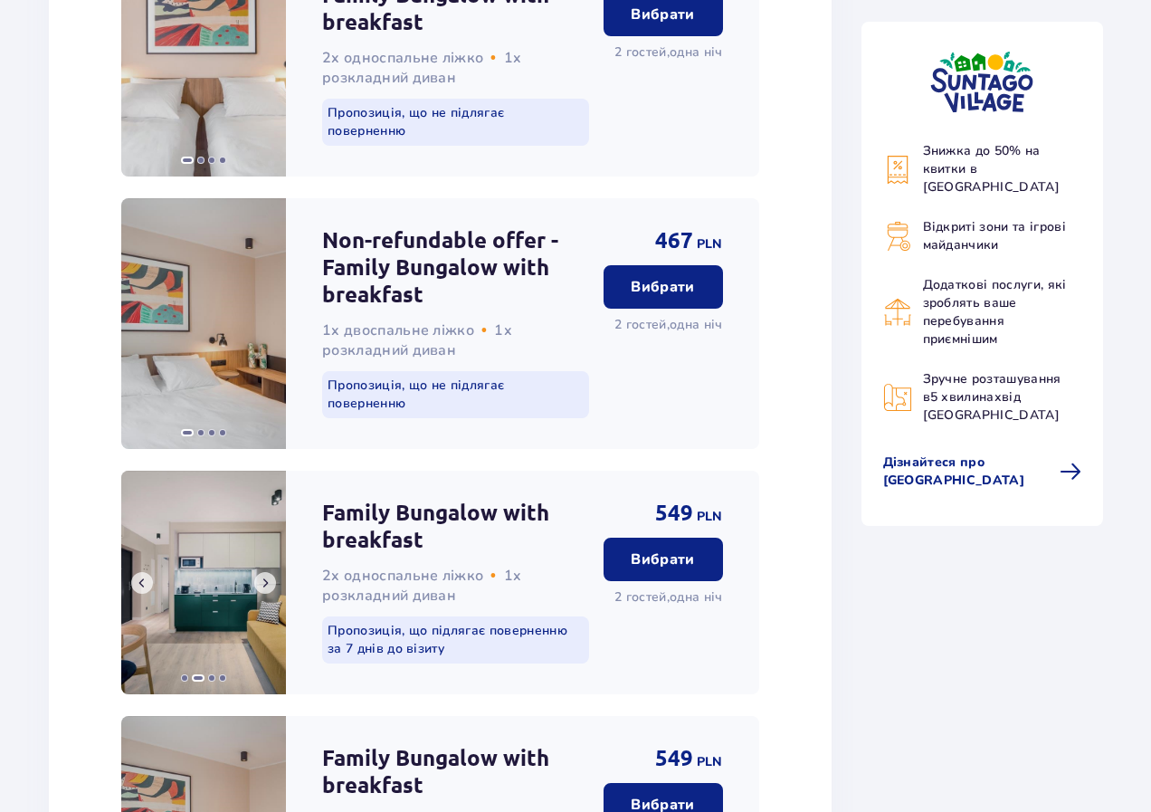
click at [255, 581] on button at bounding box center [265, 583] width 22 height 22
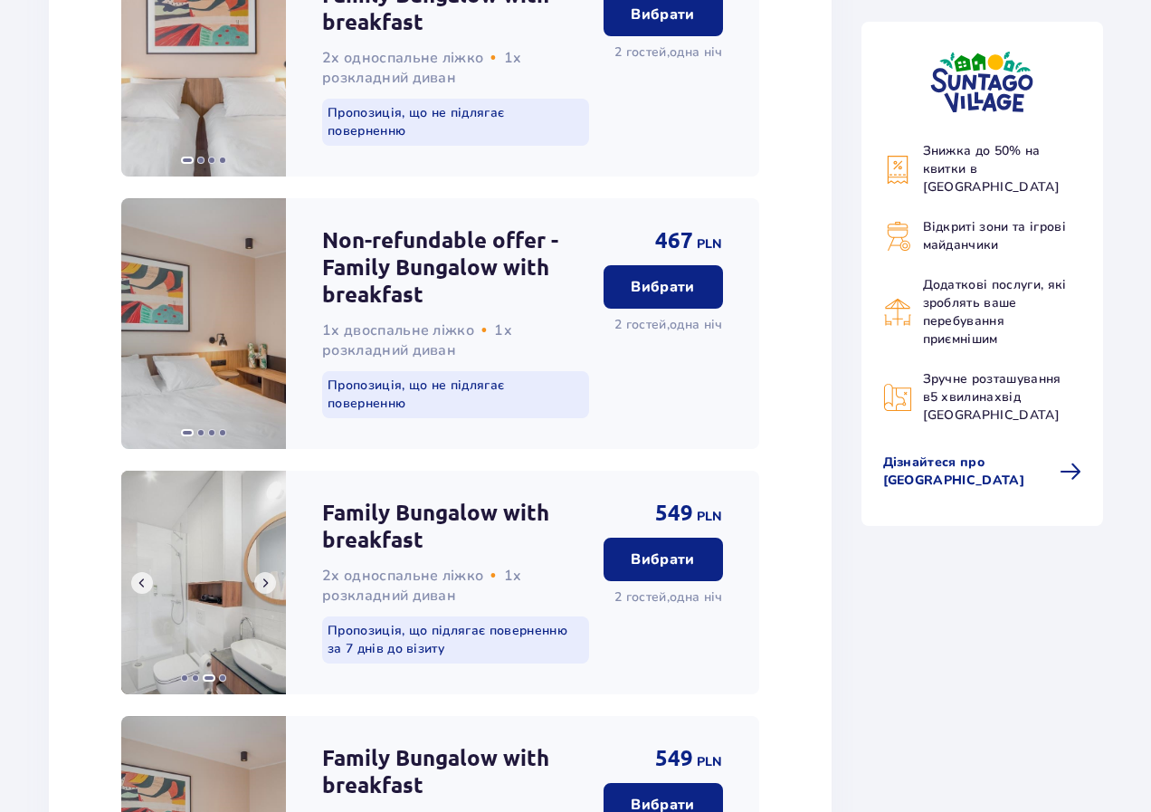
click at [255, 581] on button at bounding box center [265, 583] width 22 height 22
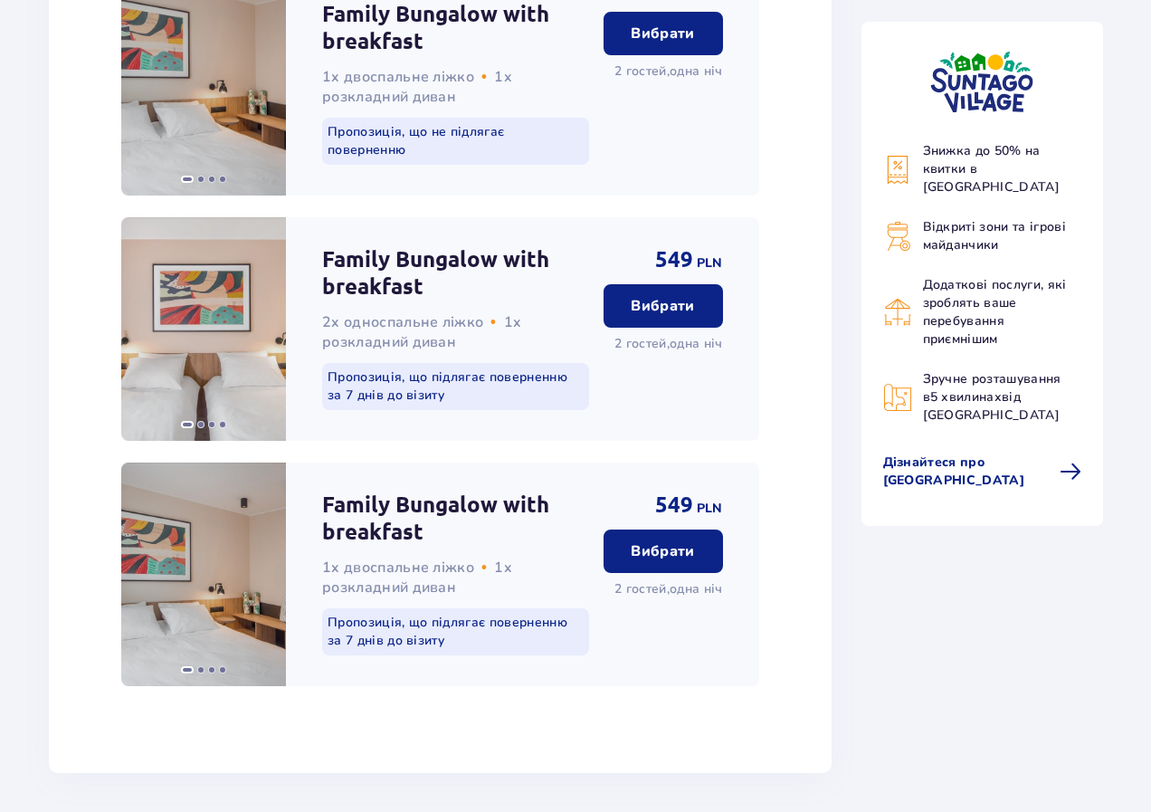
scroll to position [3861, 0]
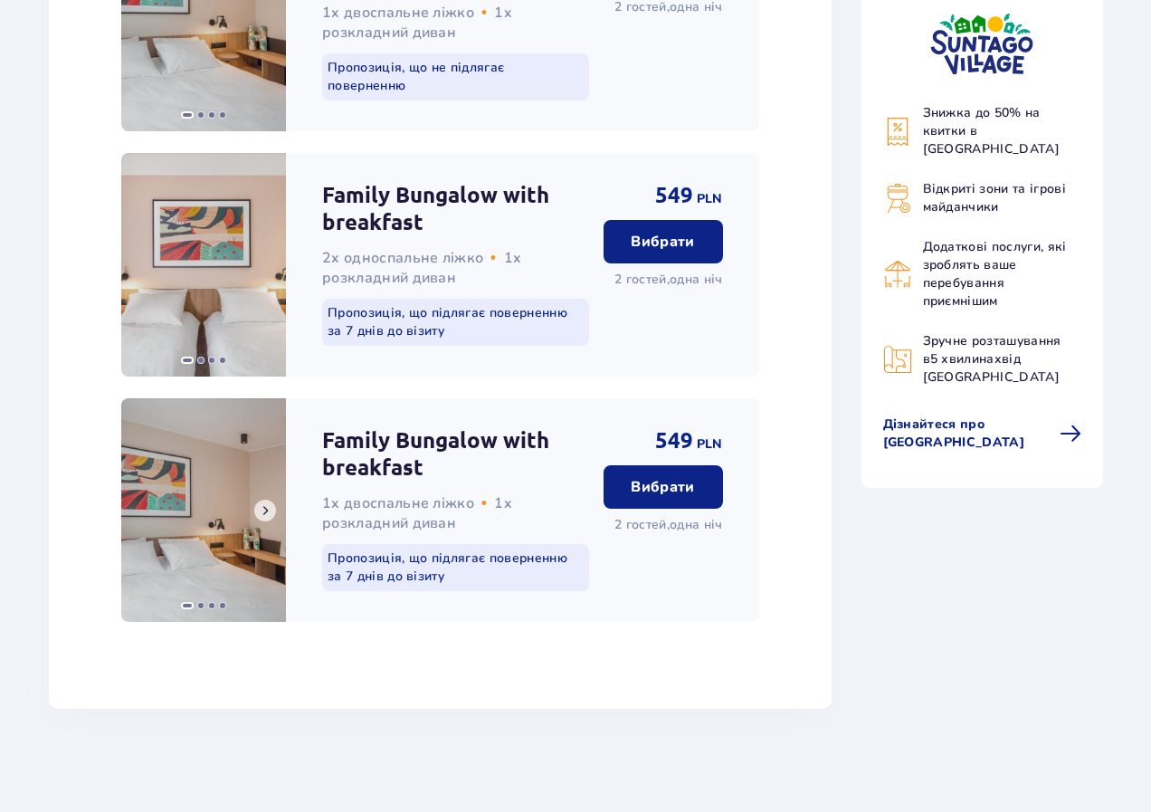
click at [219, 492] on img at bounding box center [203, 510] width 165 height 224
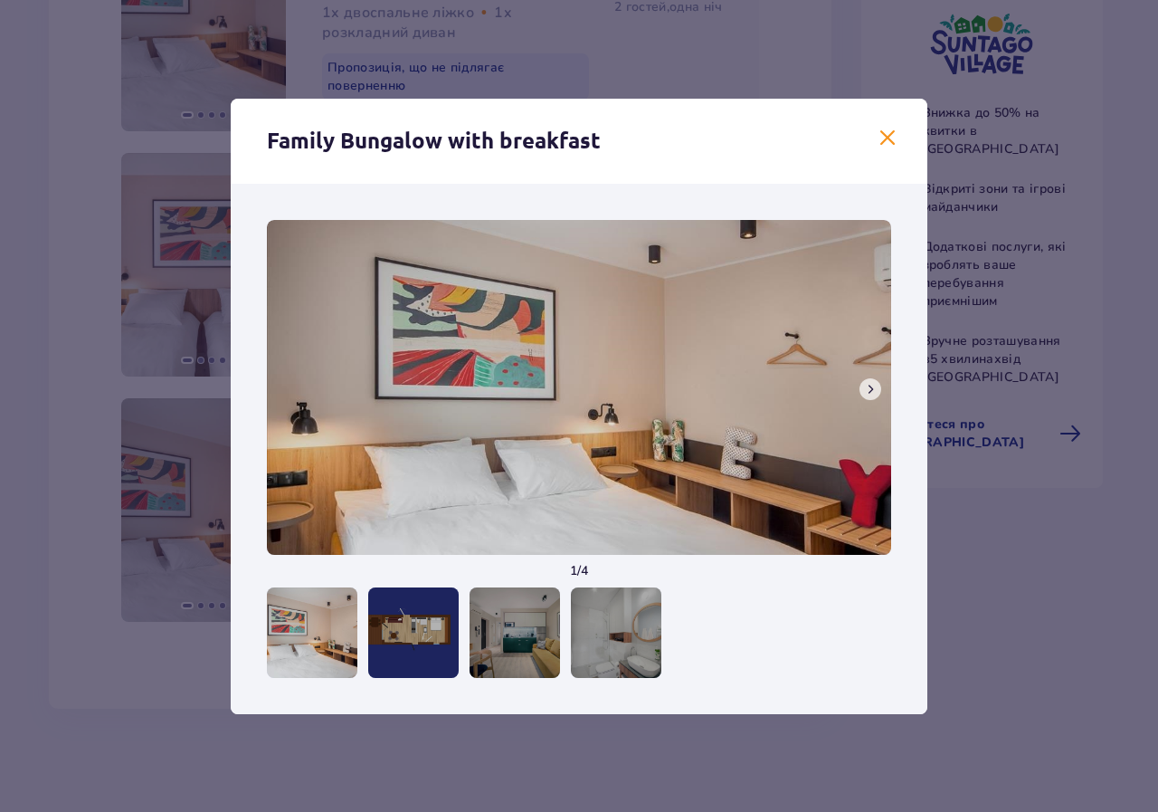
click at [541, 633] on div at bounding box center [515, 632] width 91 height 91
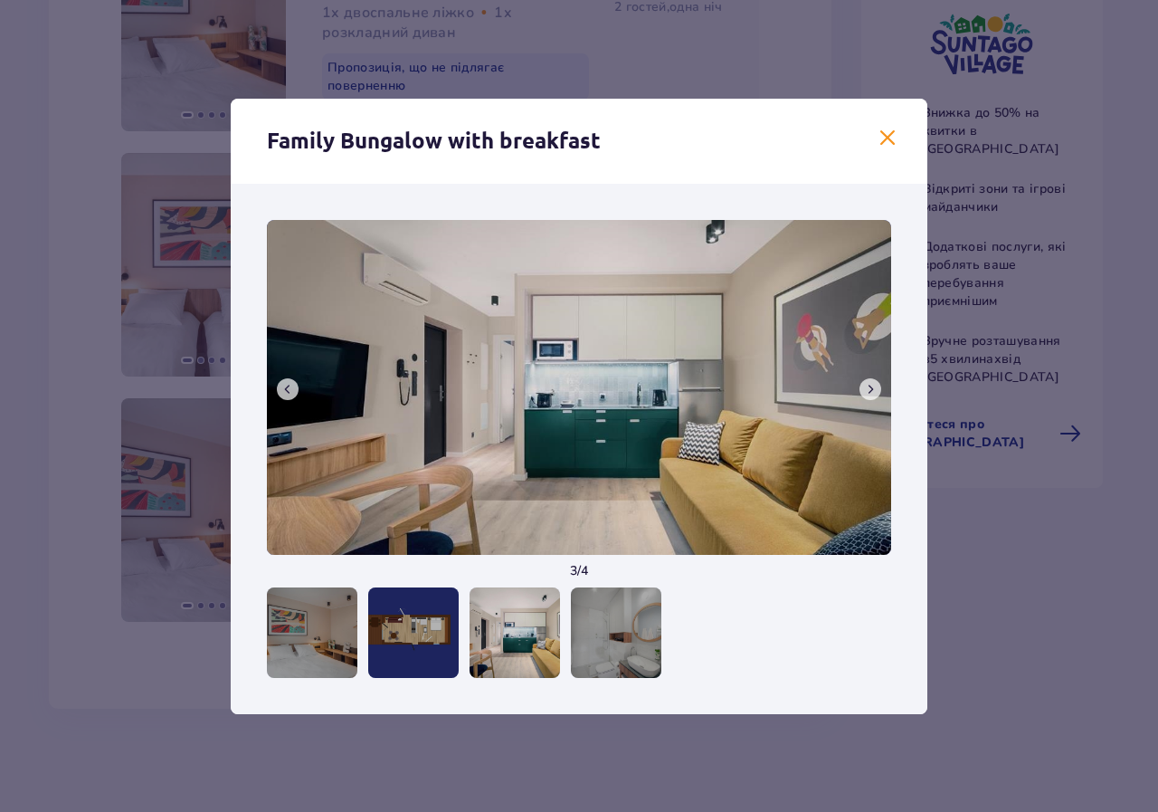
click at [634, 641] on div at bounding box center [616, 632] width 91 height 91
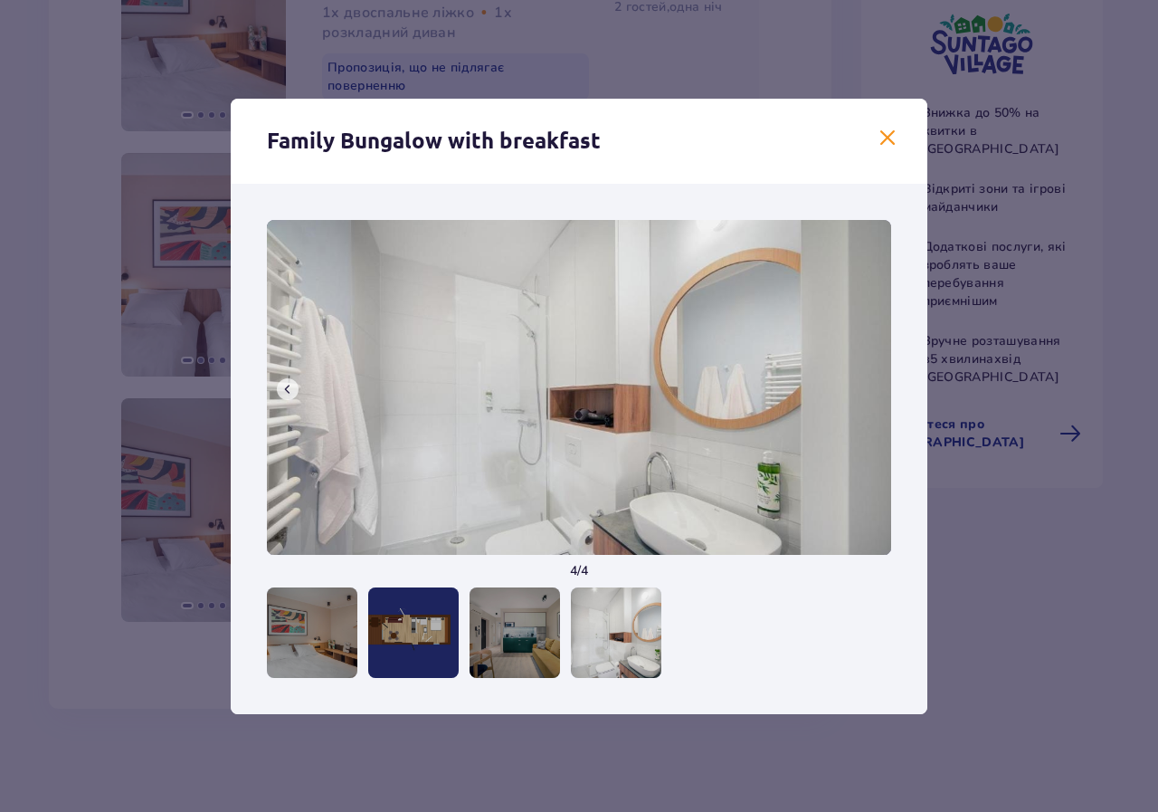
click at [442, 656] on div at bounding box center [413, 632] width 91 height 91
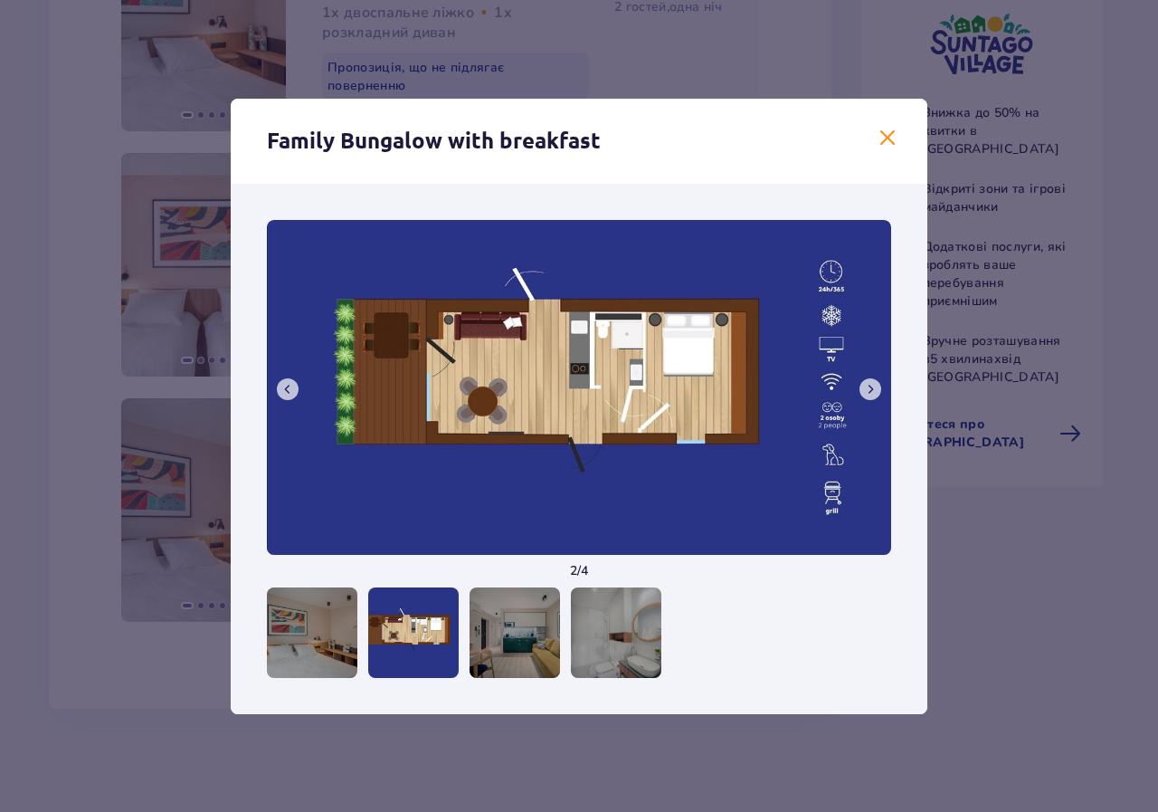
click at [310, 646] on div at bounding box center [312, 632] width 91 height 91
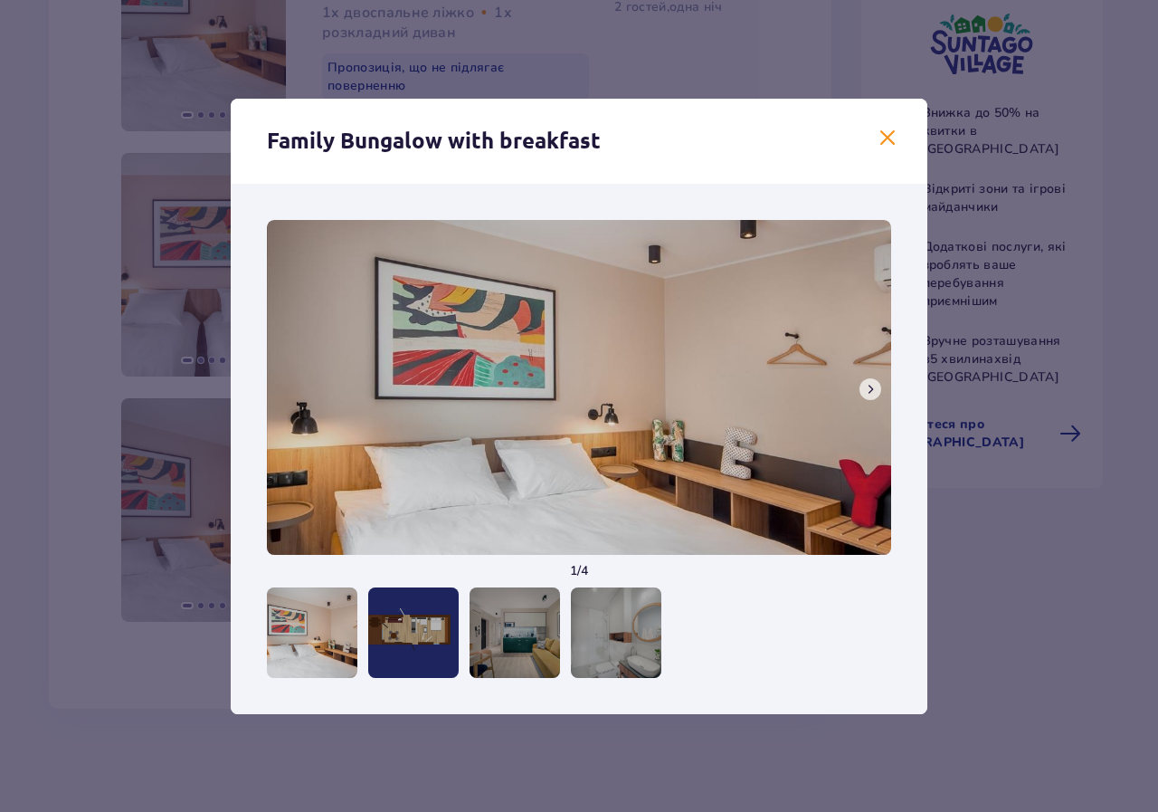
click at [884, 143] on span at bounding box center [888, 139] width 22 height 22
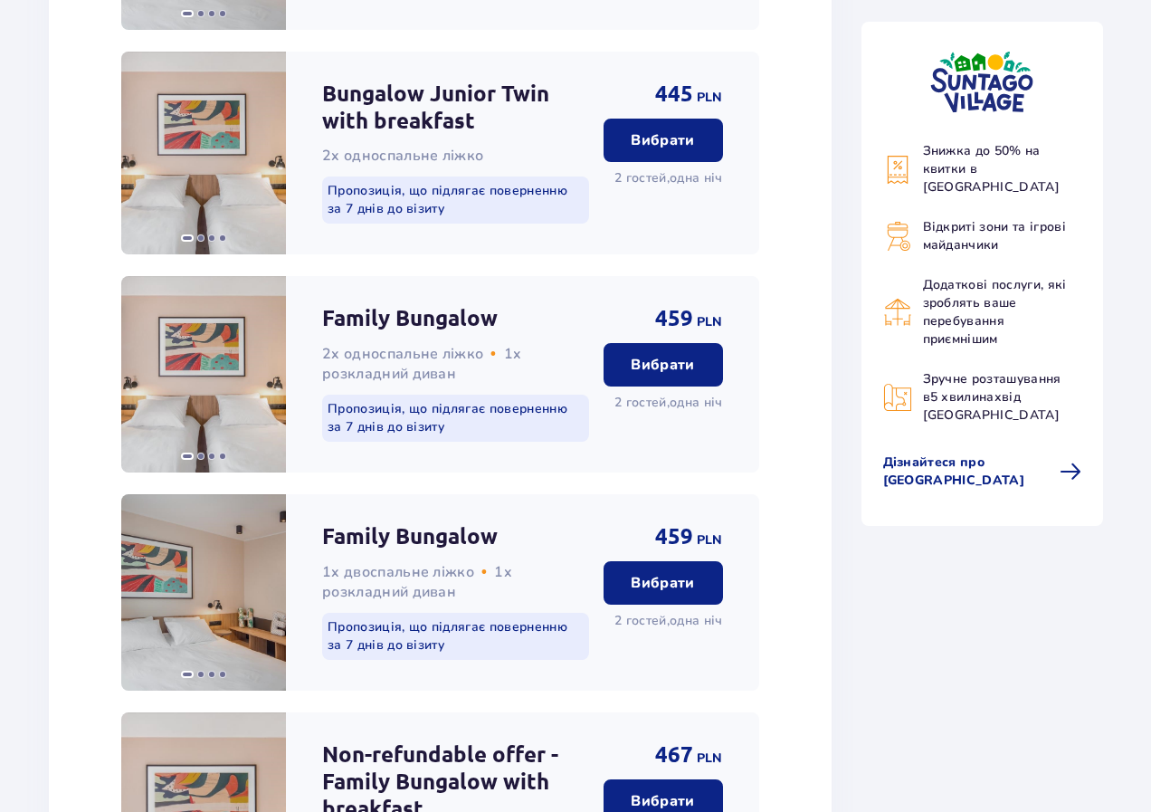
scroll to position [2503, 0]
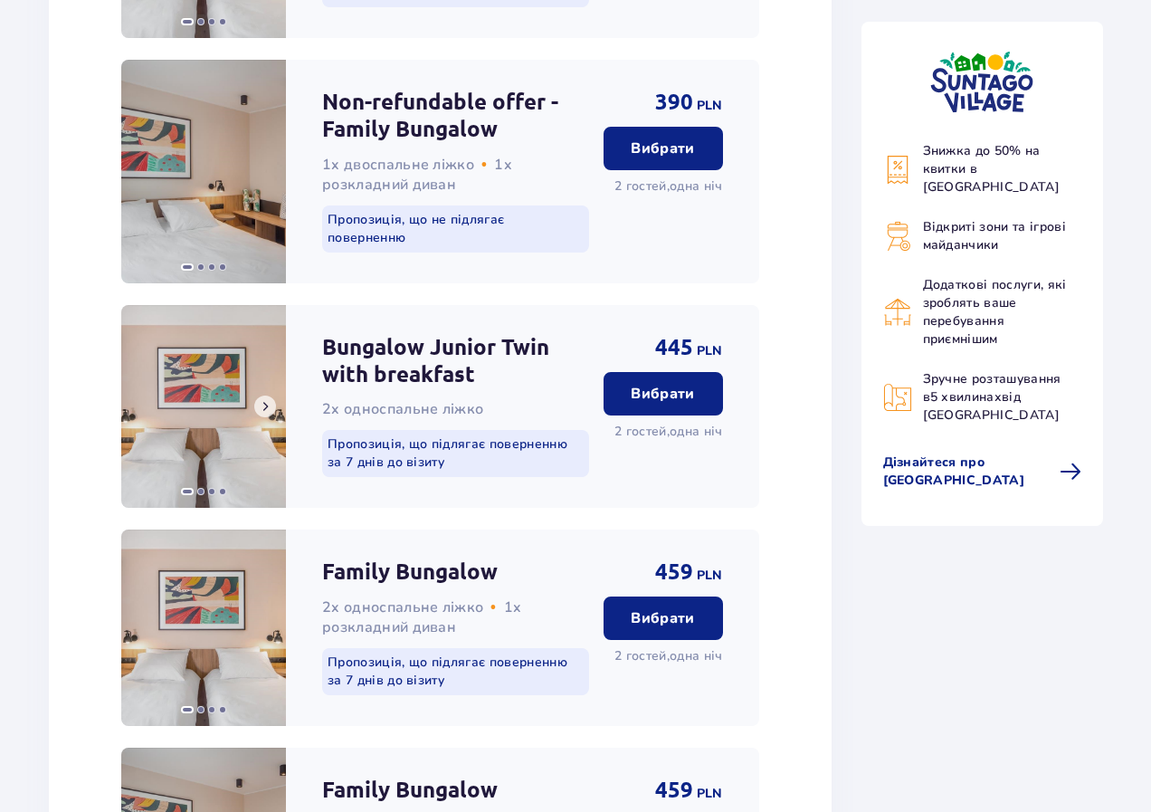
click at [252, 399] on img at bounding box center [203, 406] width 165 height 203
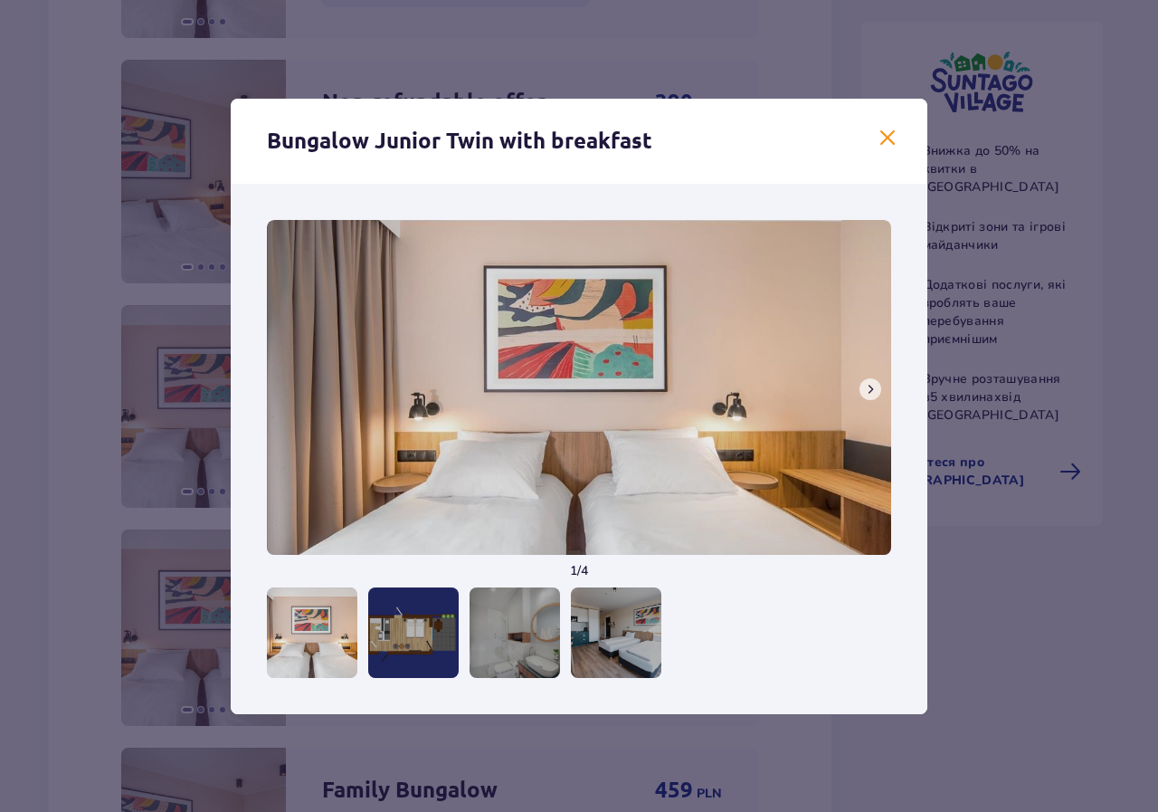
click at [627, 615] on div at bounding box center [616, 632] width 91 height 91
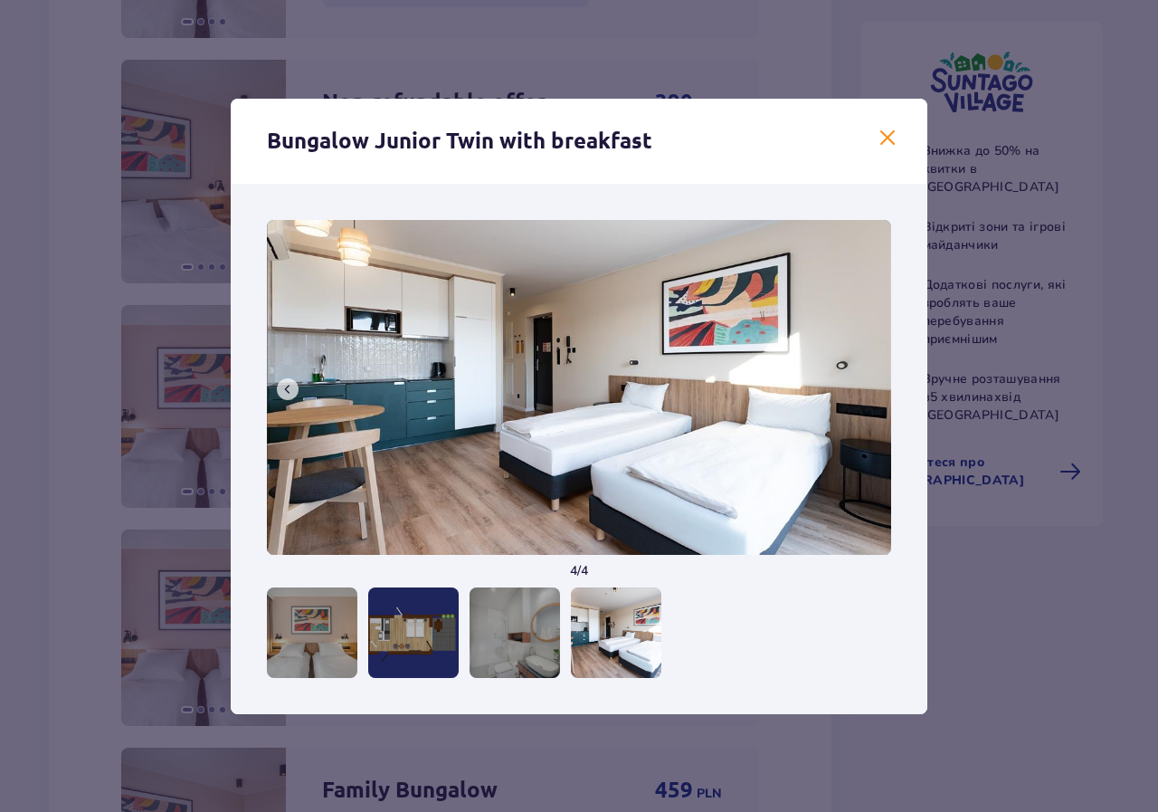
click at [892, 144] on span at bounding box center [888, 139] width 22 height 22
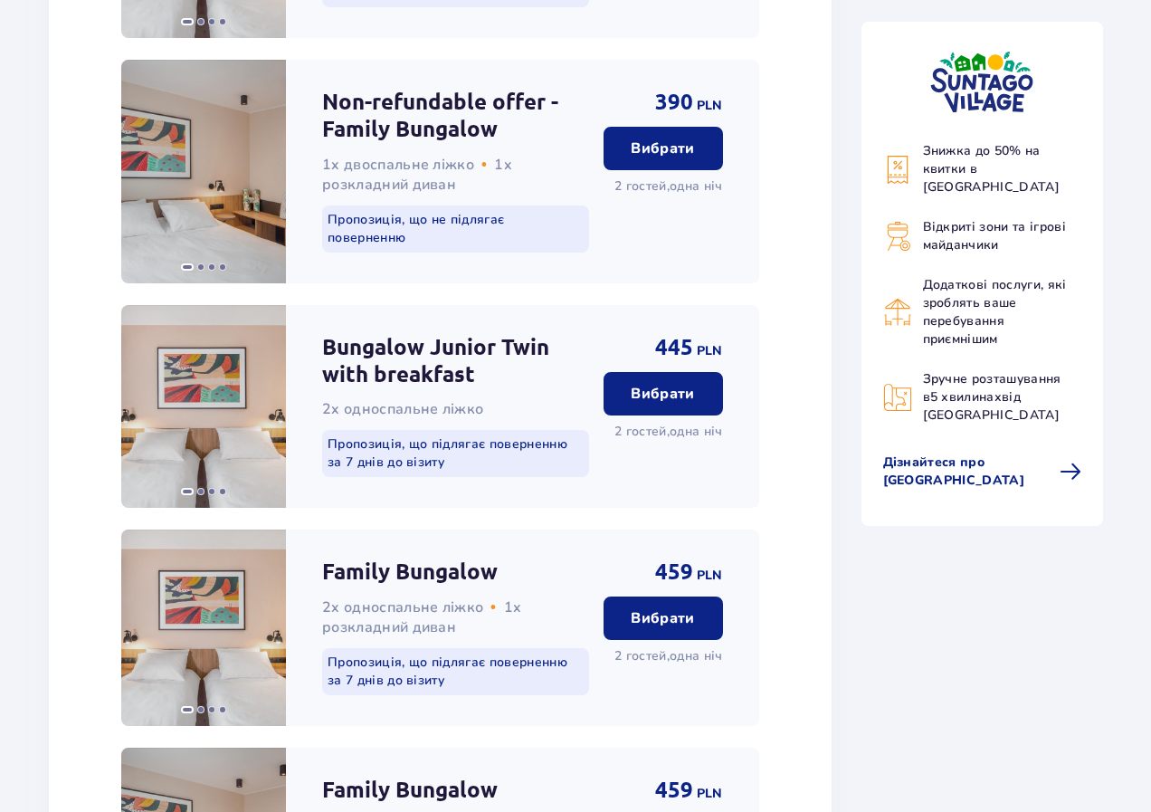
scroll to position [2775, 0]
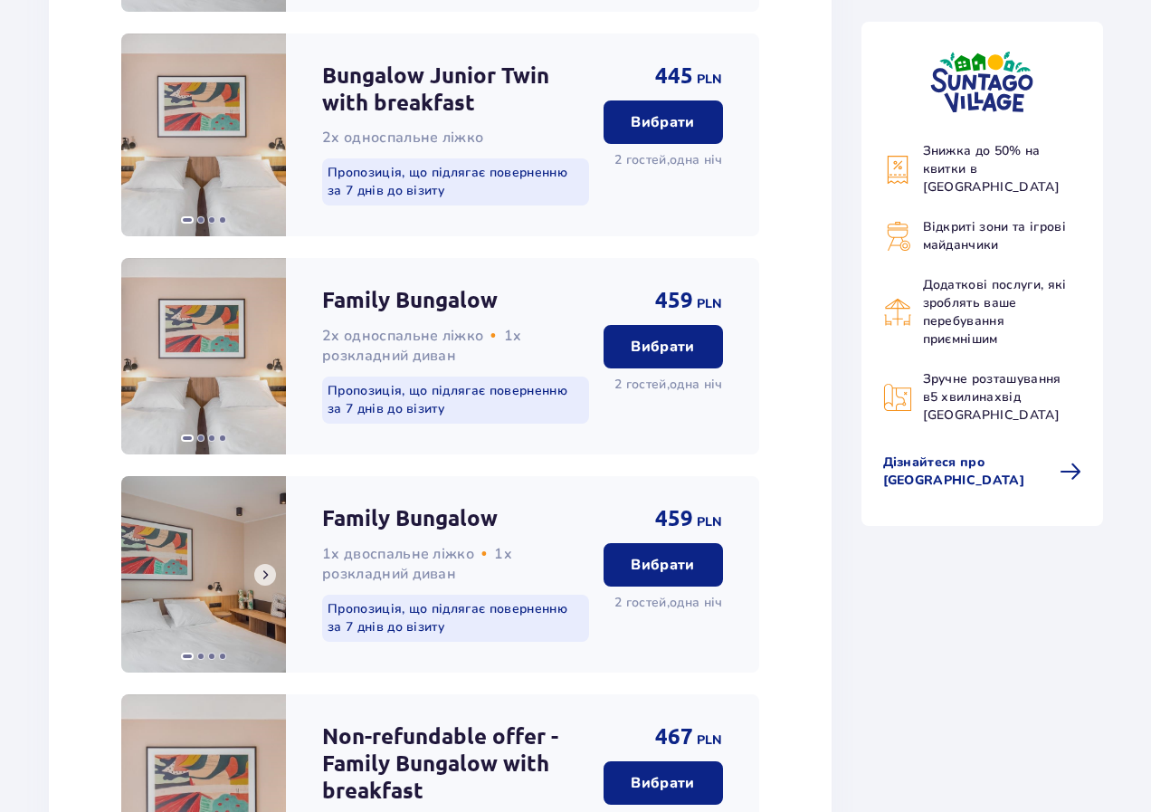
click at [230, 588] on img at bounding box center [203, 574] width 165 height 196
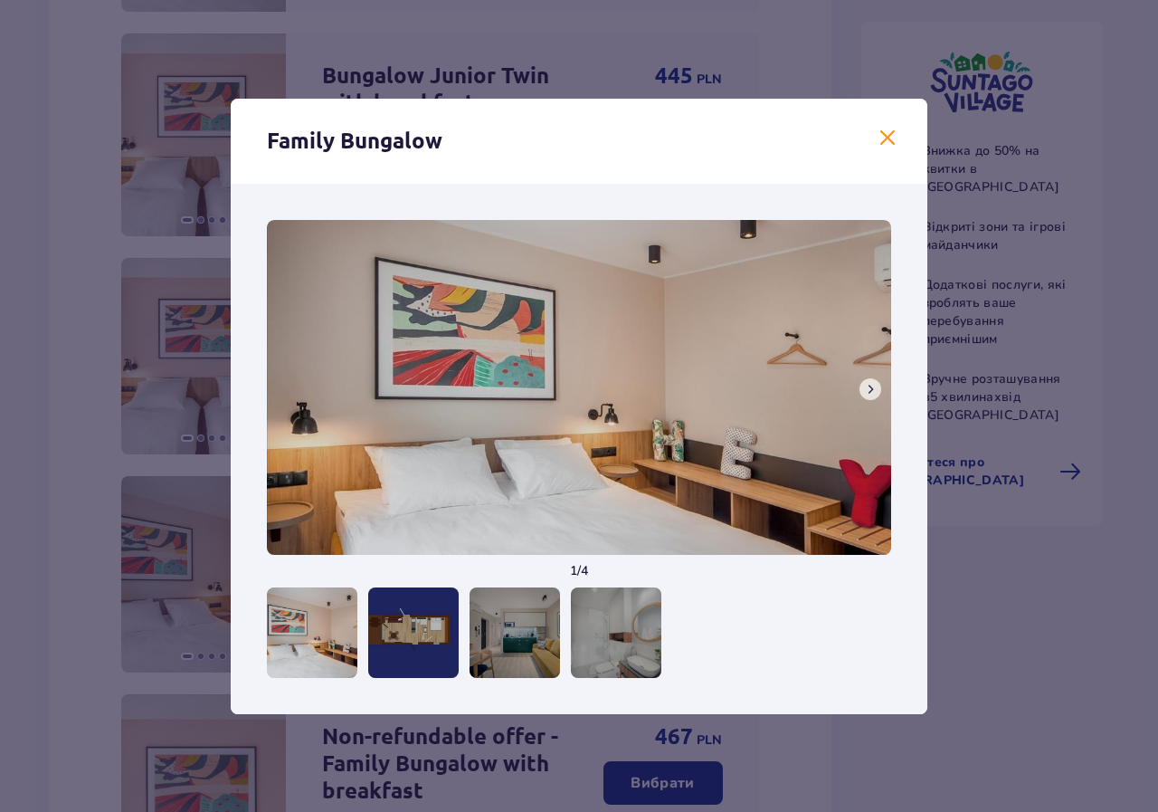
click at [591, 600] on div at bounding box center [616, 632] width 91 height 91
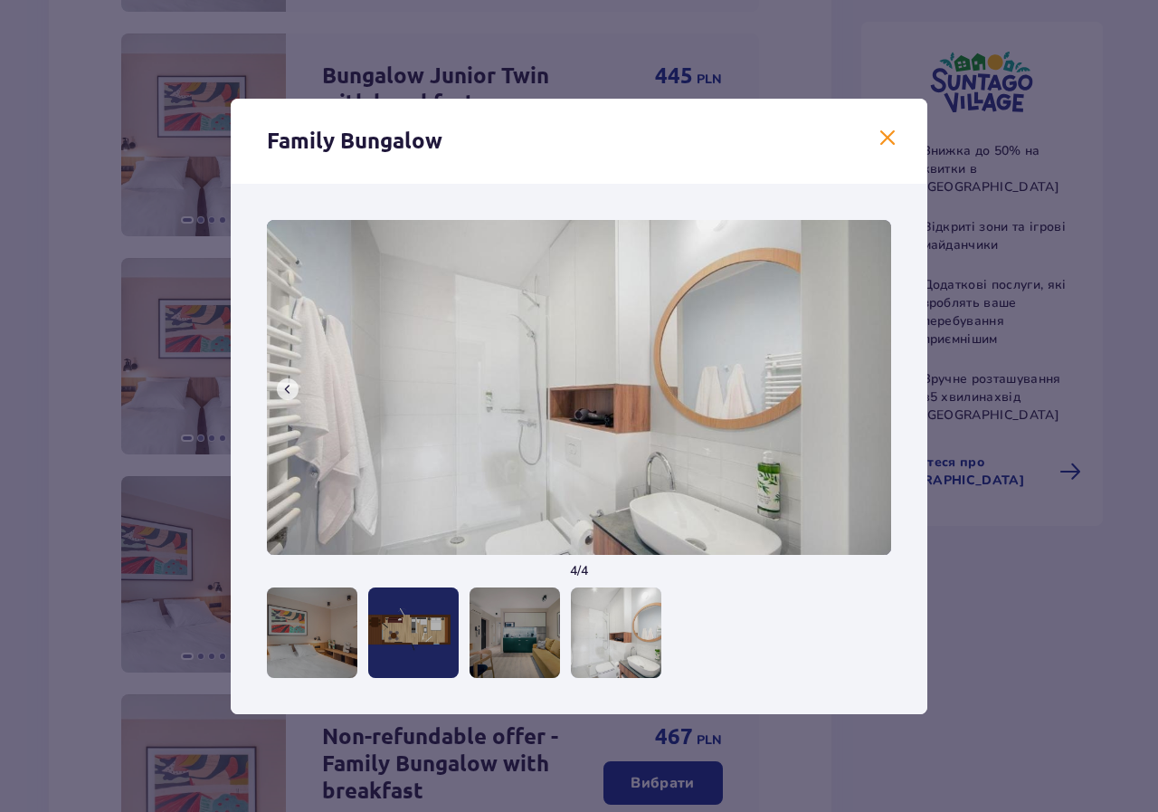
click at [517, 633] on div at bounding box center [515, 632] width 91 height 91
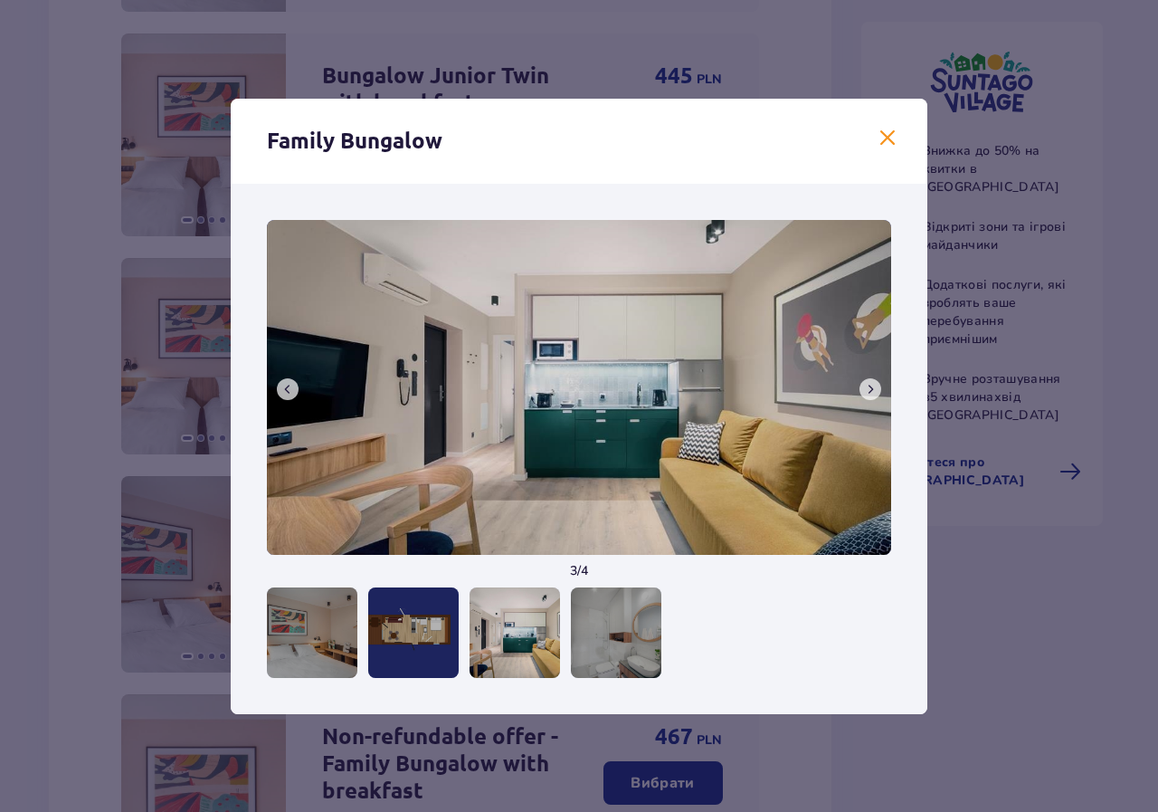
click at [596, 644] on div at bounding box center [616, 632] width 91 height 91
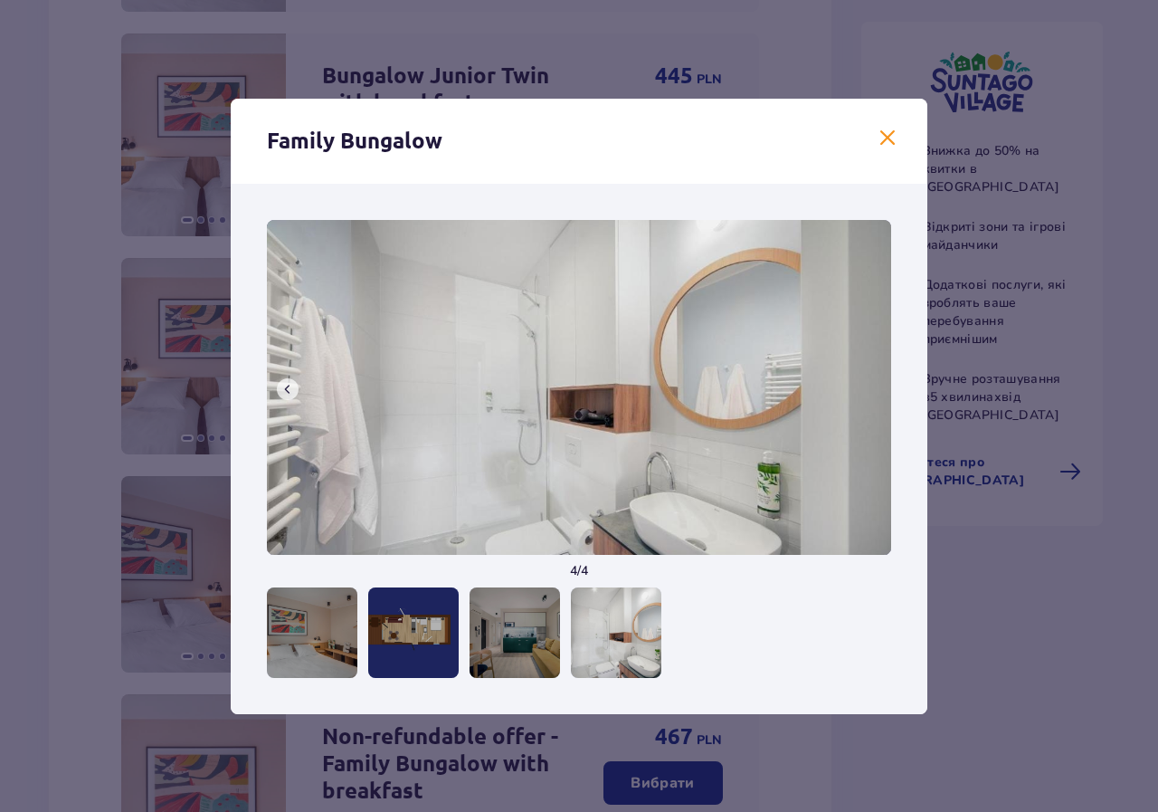
click at [405, 640] on div at bounding box center [413, 632] width 91 height 91
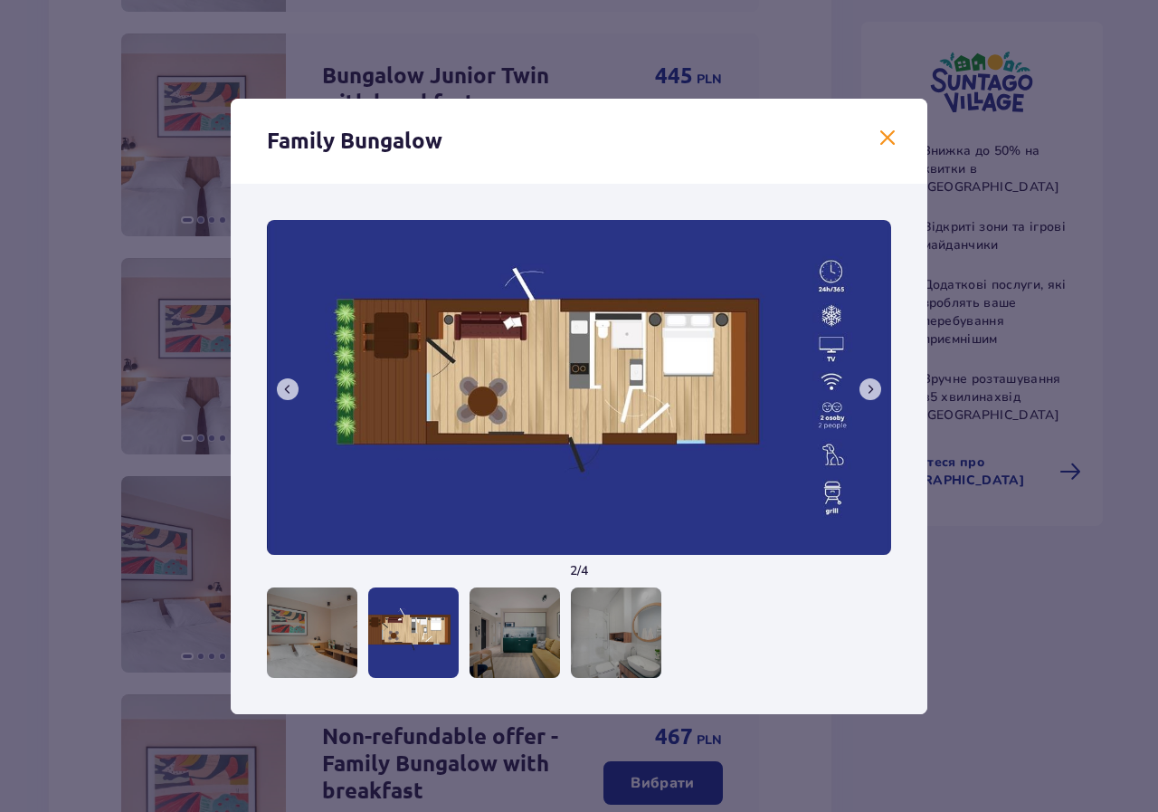
click at [312, 639] on div at bounding box center [312, 632] width 91 height 91
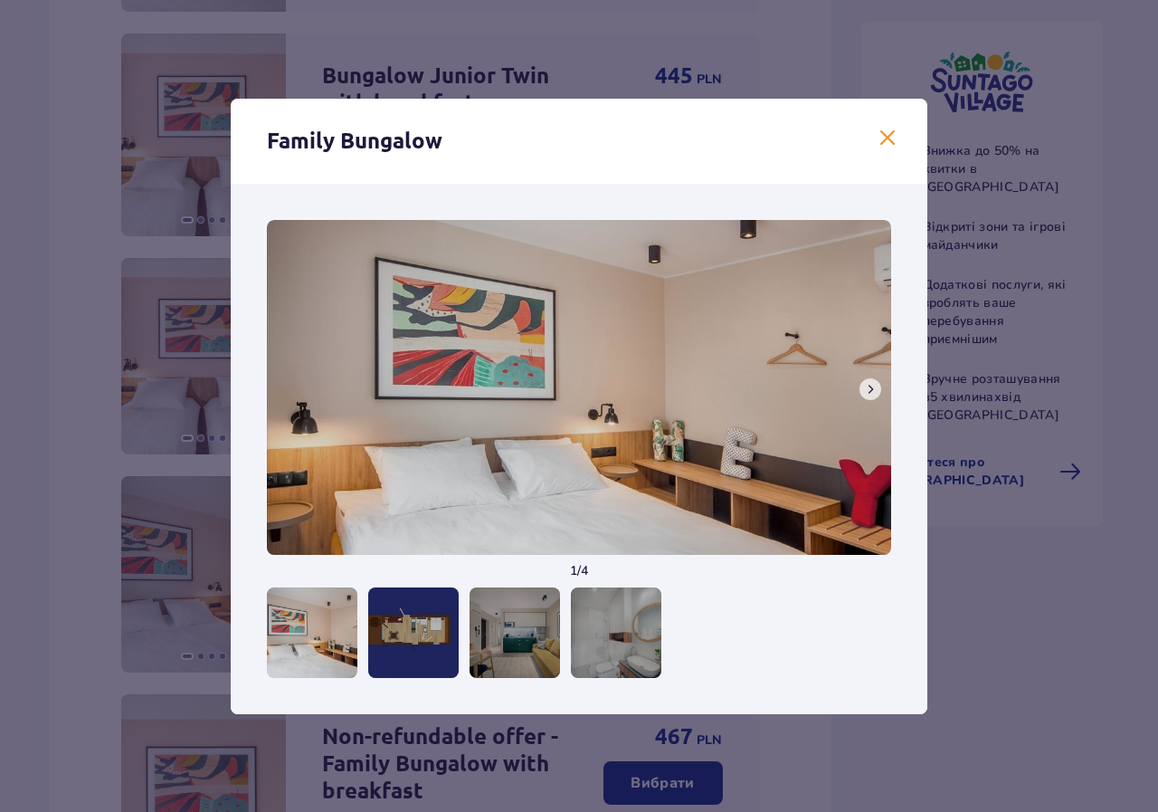
click at [891, 148] on span at bounding box center [888, 139] width 22 height 22
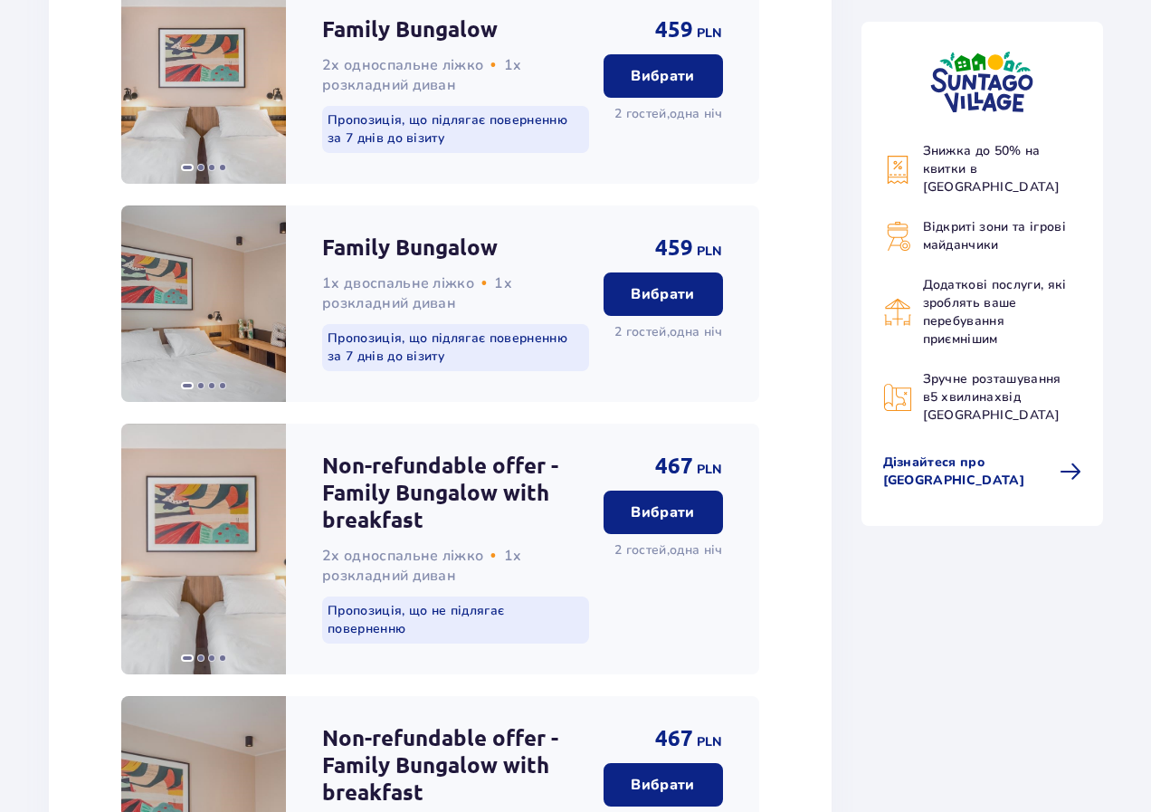
scroll to position [3046, 0]
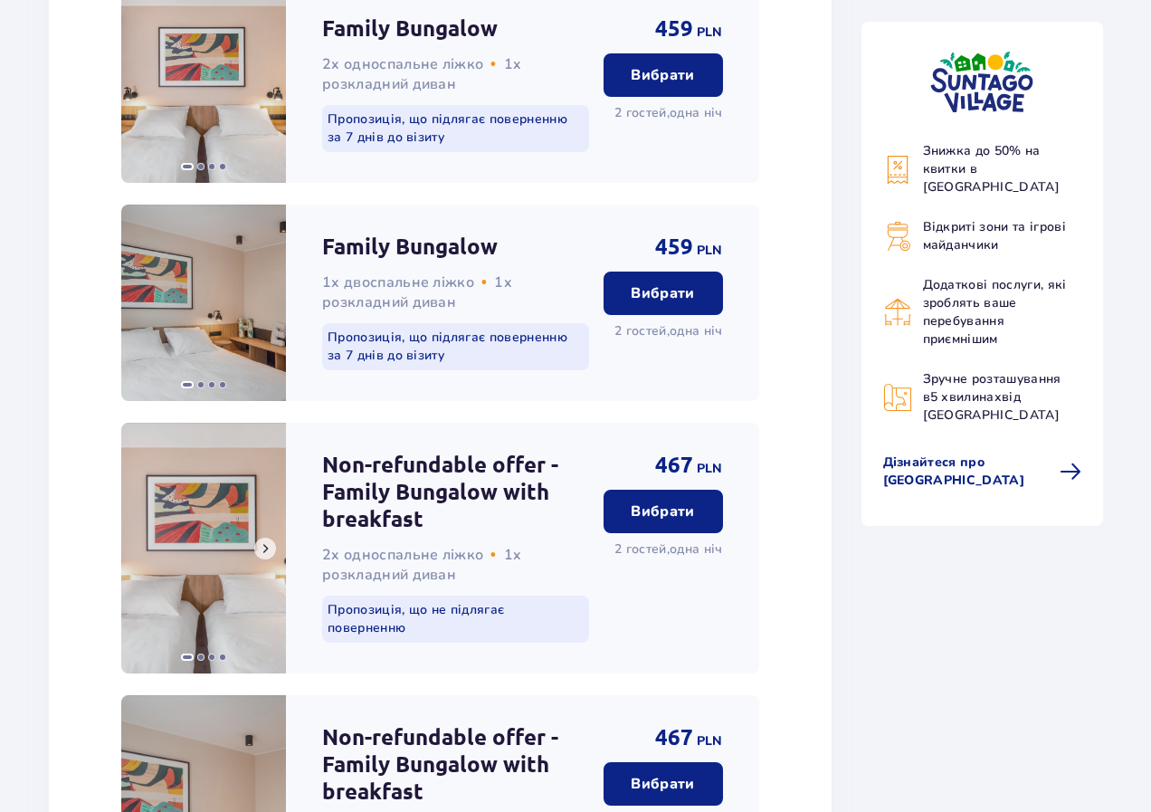
click at [251, 596] on img at bounding box center [203, 548] width 165 height 251
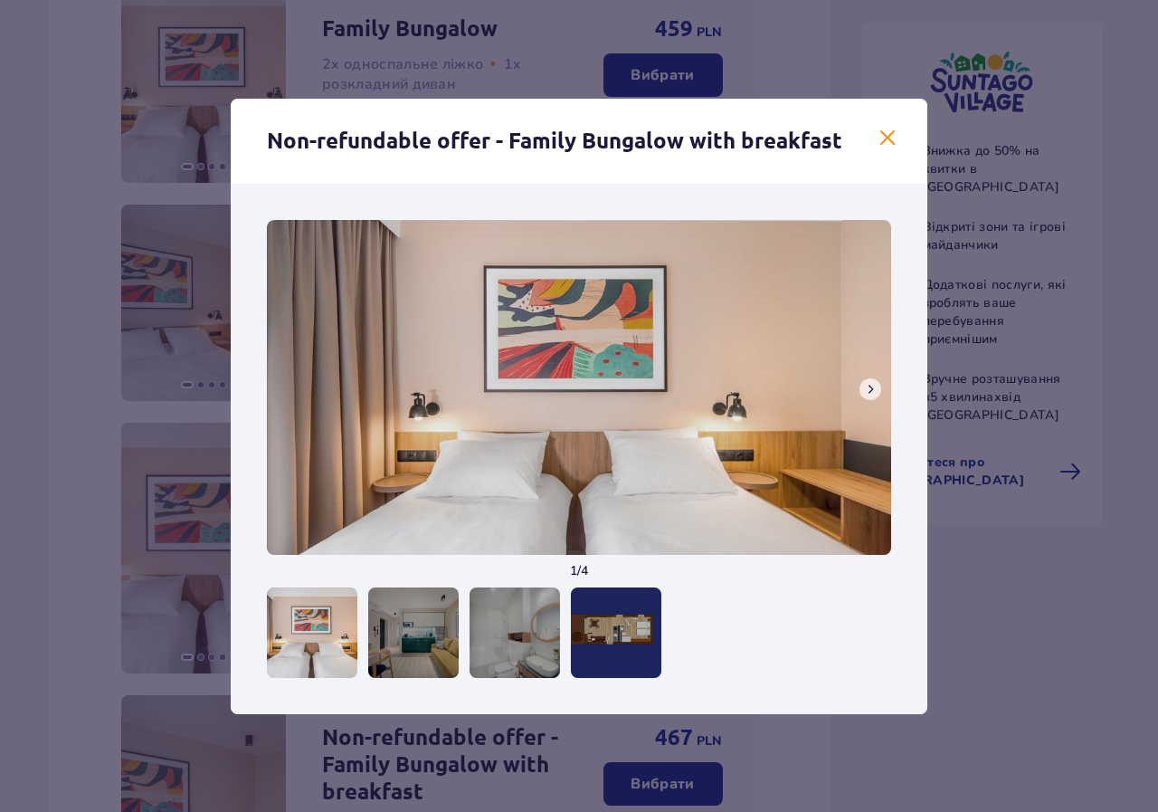
click at [430, 634] on div at bounding box center [413, 632] width 91 height 91
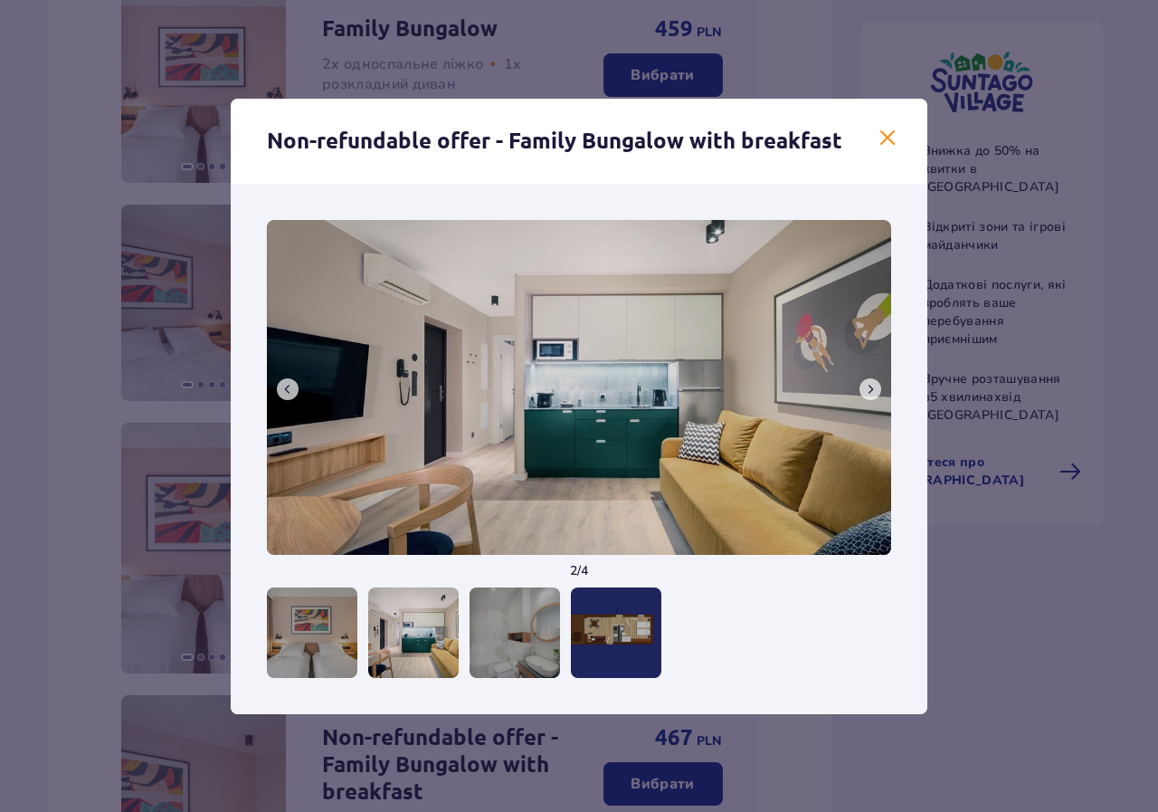
drag, startPoint x: 896, startPoint y: 129, endPoint x: 873, endPoint y: 158, distance: 37.5
click at [893, 129] on span at bounding box center [888, 139] width 22 height 22
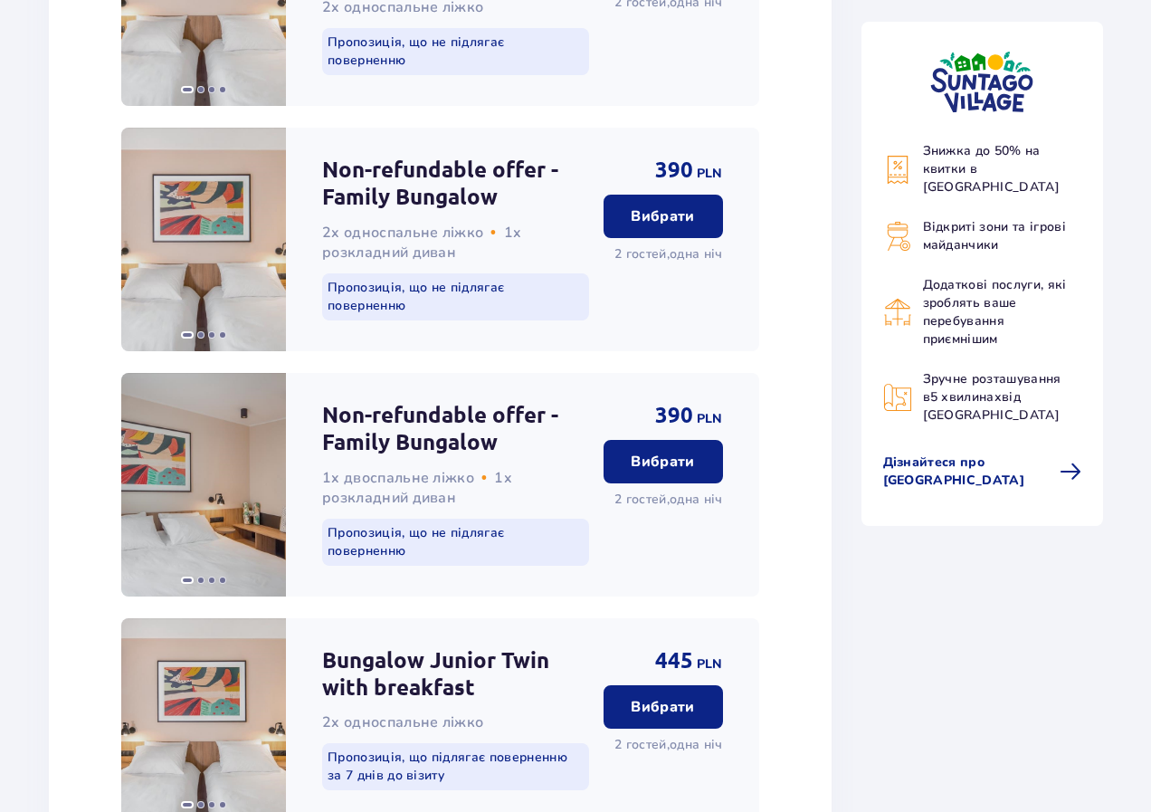
scroll to position [2141, 0]
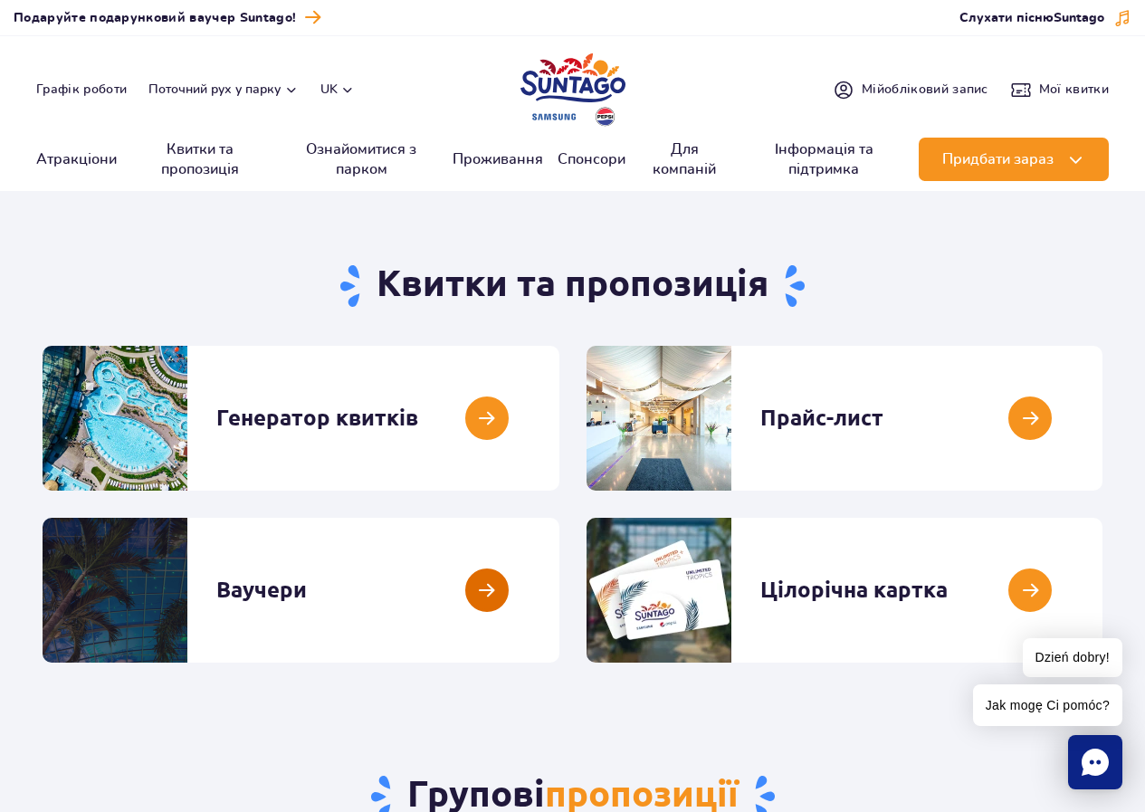
click at [559, 587] on link at bounding box center [559, 590] width 0 height 145
click at [1102, 585] on link at bounding box center [1102, 590] width 0 height 145
click at [559, 423] on link at bounding box center [559, 418] width 0 height 145
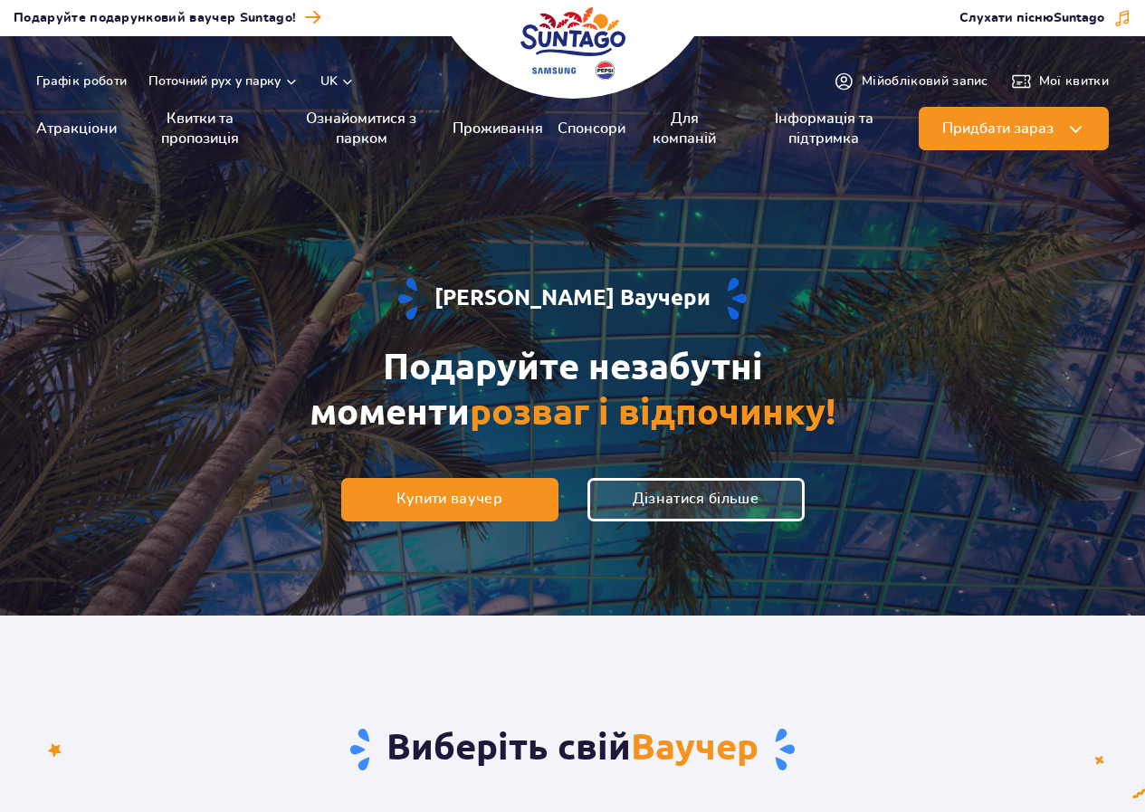
scroll to position [453, 0]
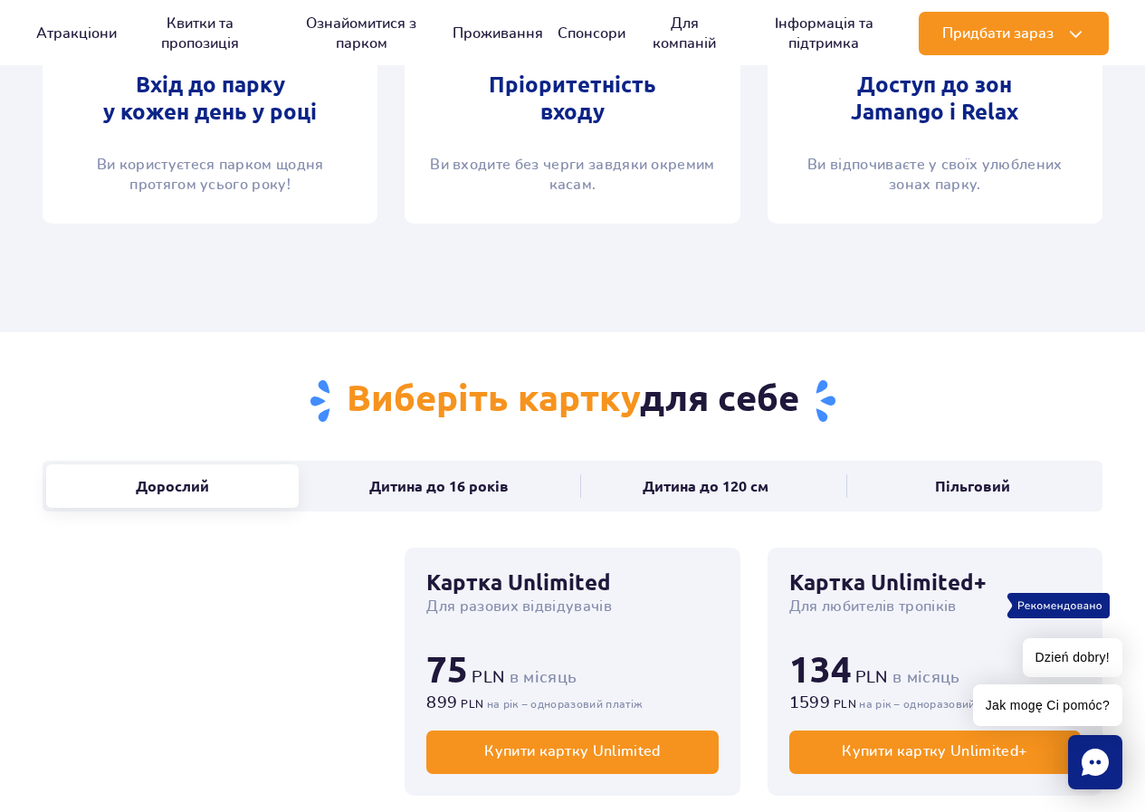
scroll to position [1086, 0]
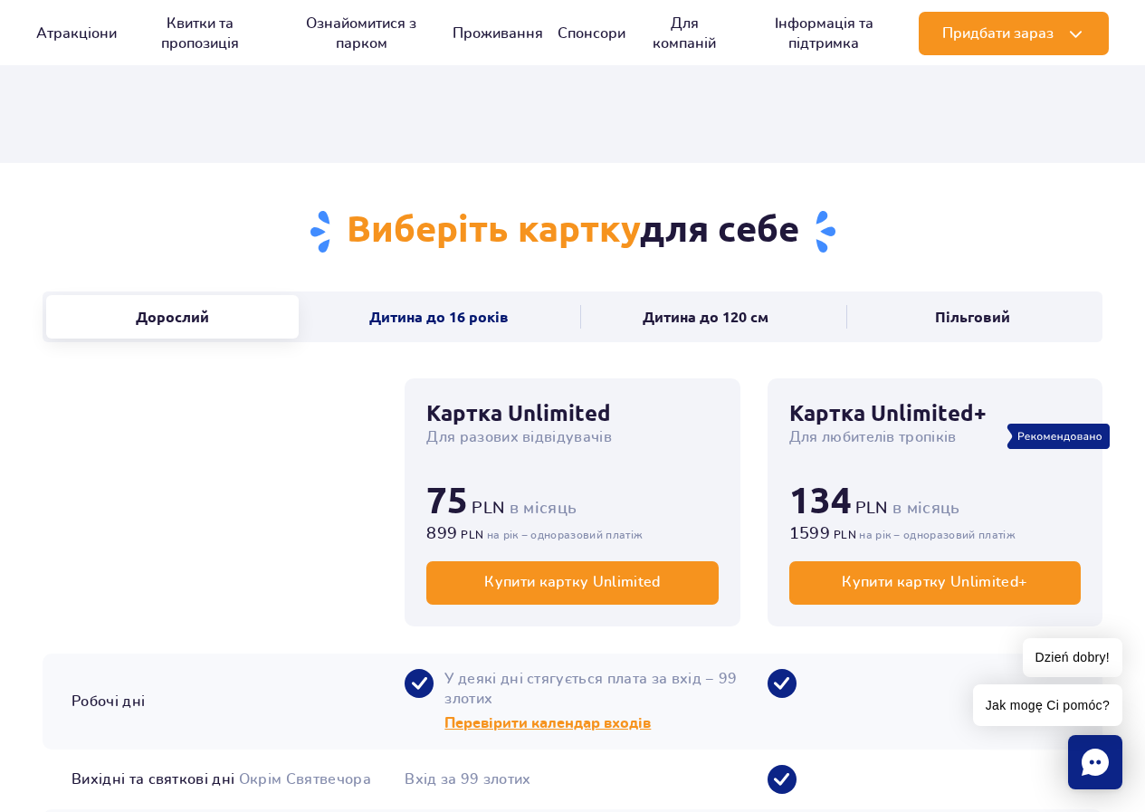
click at [465, 316] on button "Дитина до 16 років" at bounding box center [439, 316] width 253 height 43
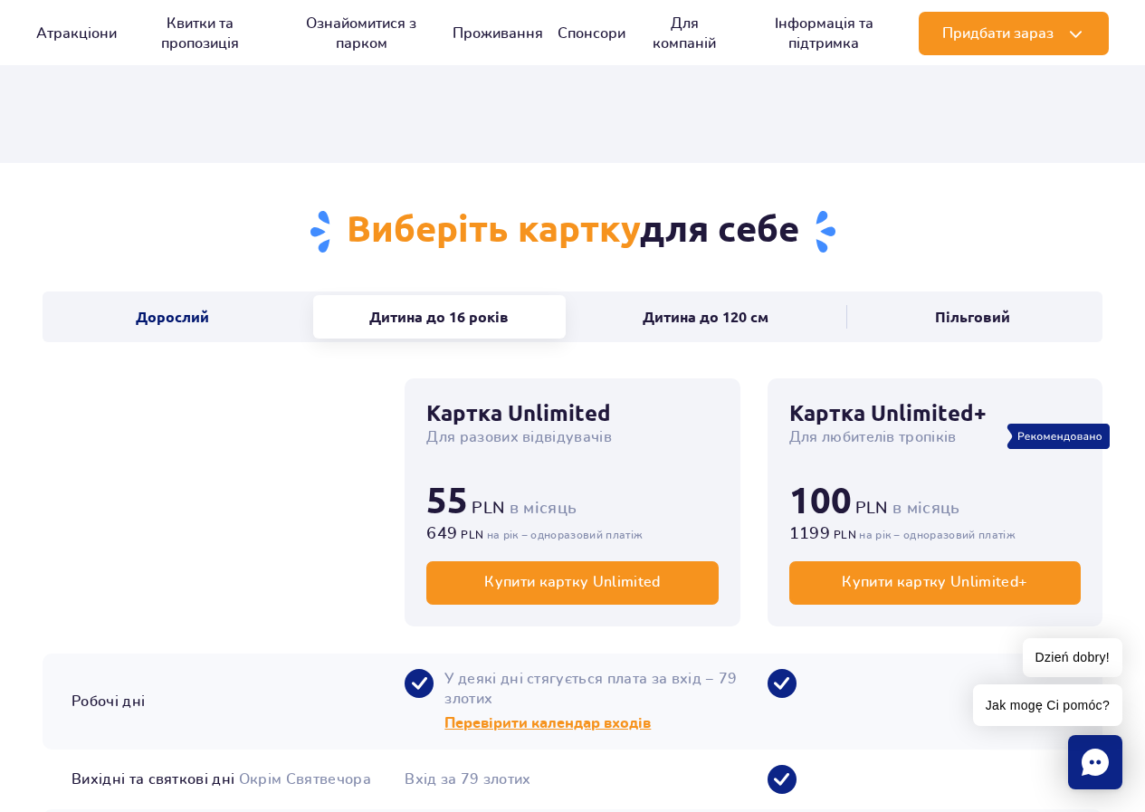
click at [271, 310] on button "Дорослий" at bounding box center [172, 316] width 253 height 43
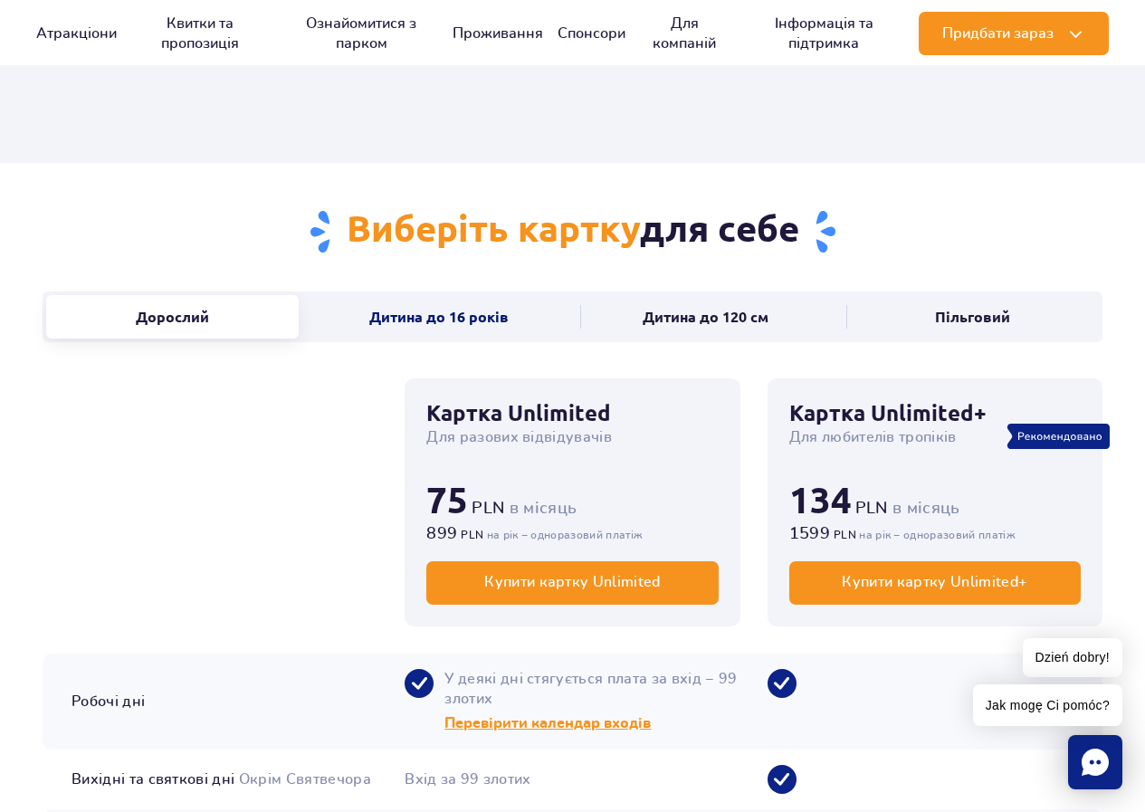
click at [471, 329] on button "Дитина до 16 років" at bounding box center [439, 316] width 253 height 43
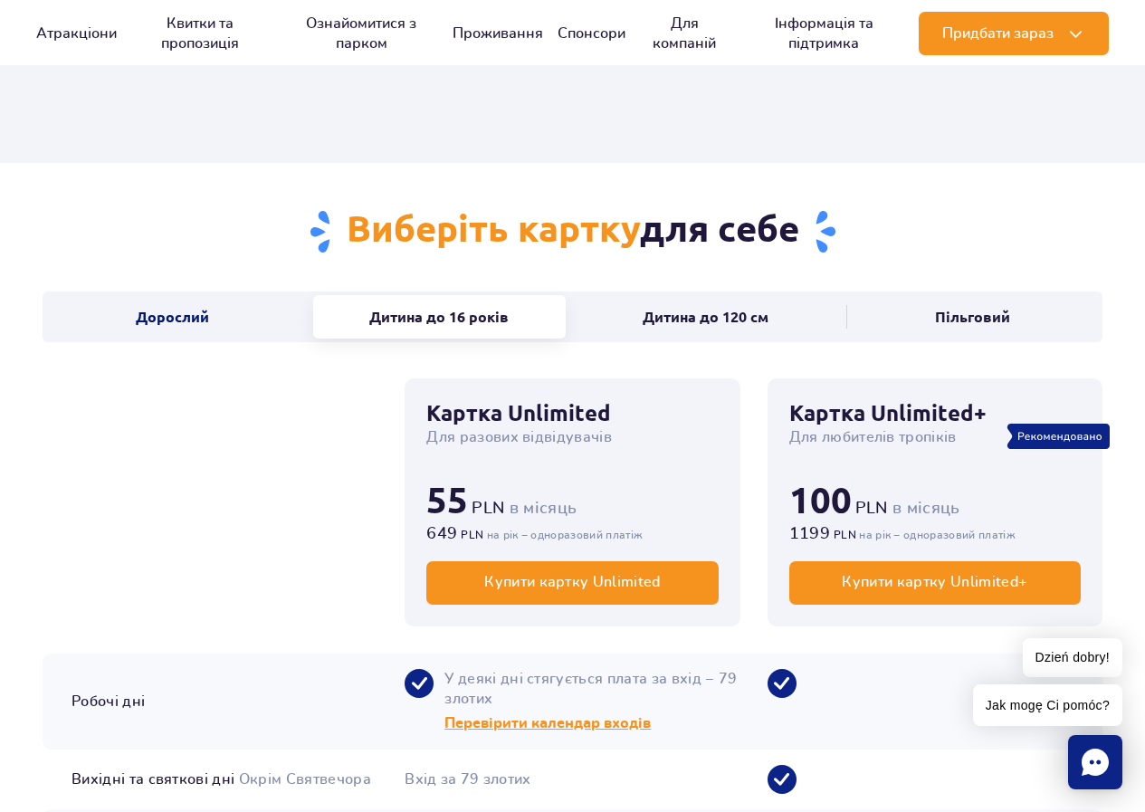
click at [212, 313] on button "Дорослий" at bounding box center [172, 316] width 253 height 43
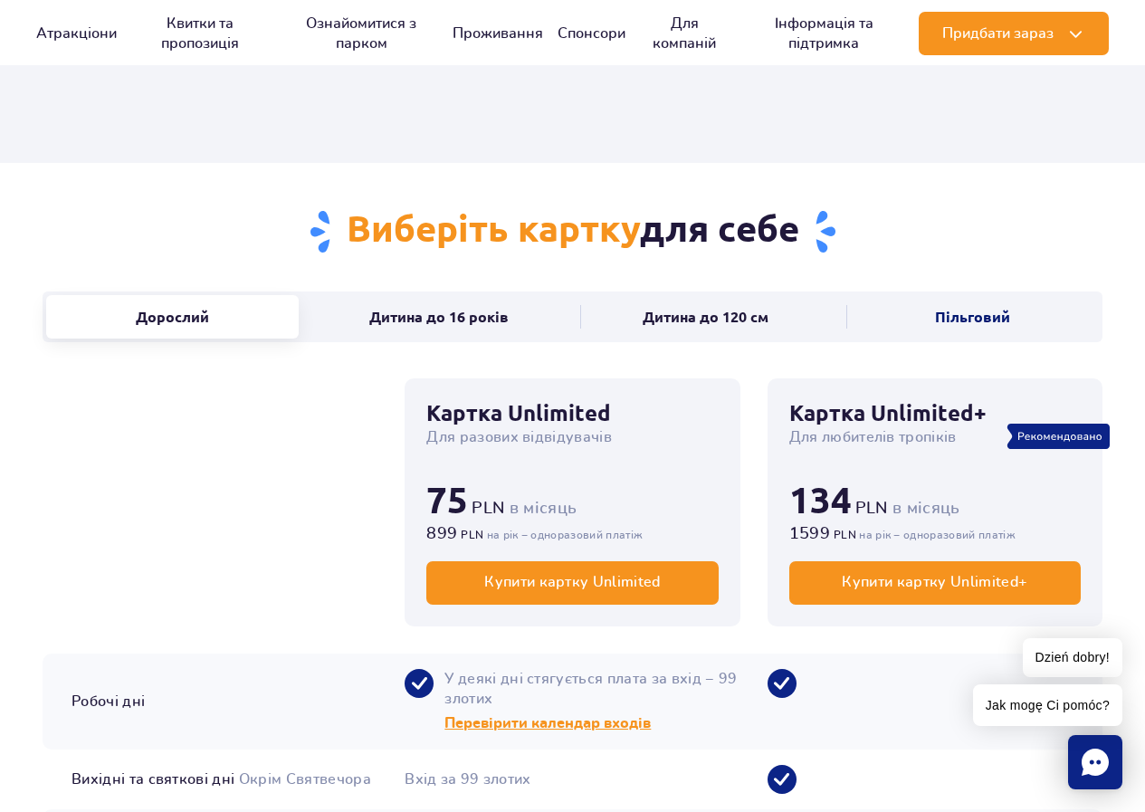
click at [954, 318] on button "Пільговий" at bounding box center [972, 316] width 253 height 43
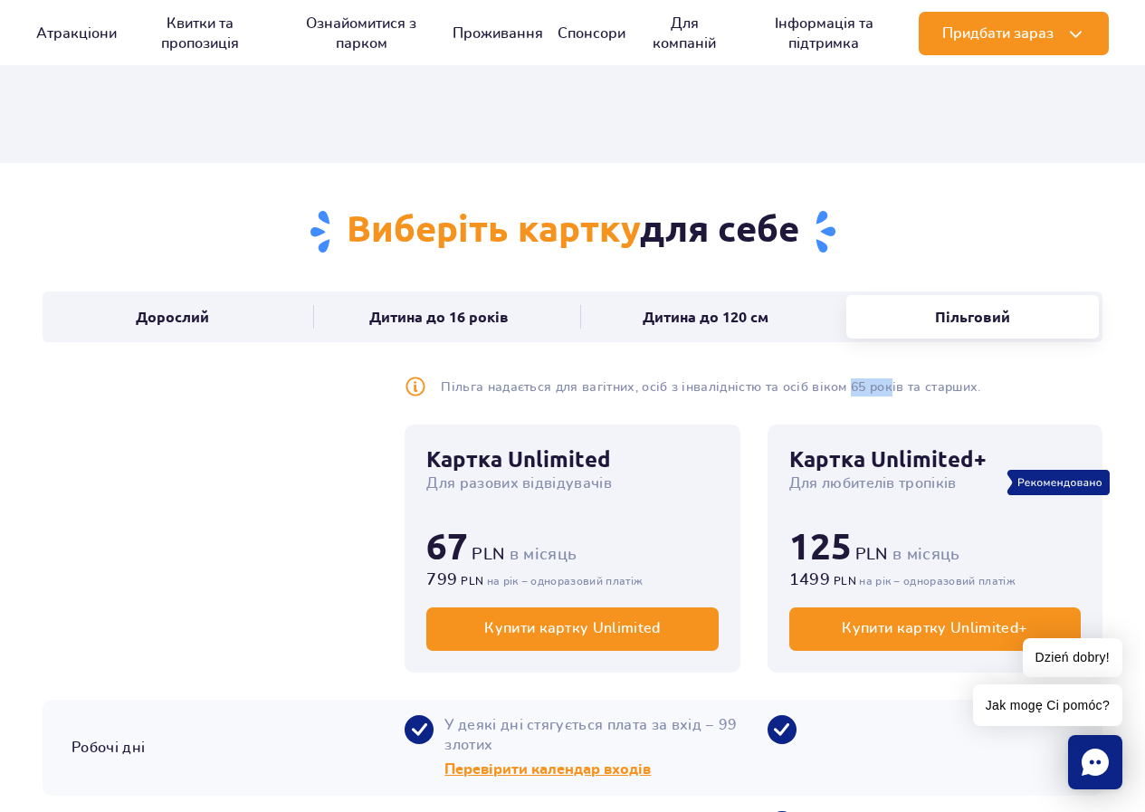
drag, startPoint x: 847, startPoint y: 383, endPoint x: 886, endPoint y: 379, distance: 39.1
click at [886, 379] on p "Пільга надається для вагітних, осіб з інвалідністю та осіб віком 65 років та ст…" at bounding box center [710, 387] width 539 height 19
click at [883, 378] on p "Пільга надається для вагітних, осіб з інвалідністю та осіб віком 65 років та ст…" at bounding box center [710, 387] width 539 height 19
click at [681, 326] on button "Дитина до 120 см" at bounding box center [706, 316] width 253 height 43
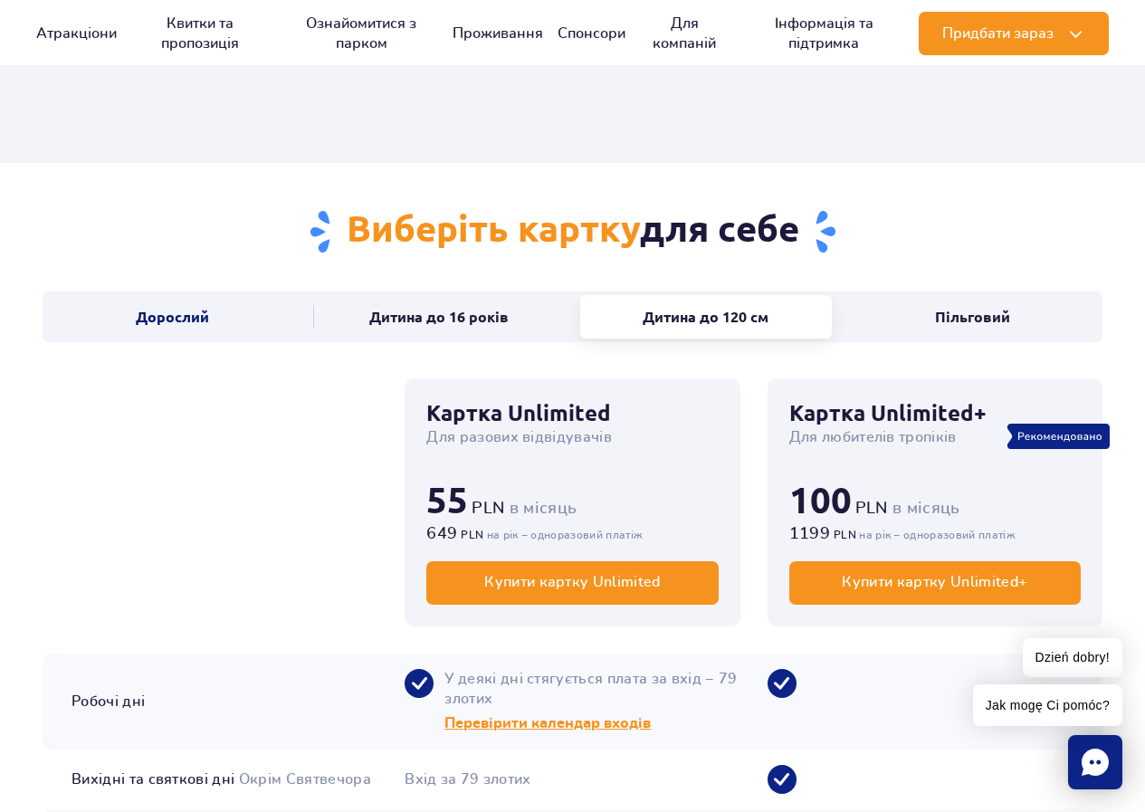
click at [210, 327] on button "Дорослий" at bounding box center [172, 316] width 253 height 43
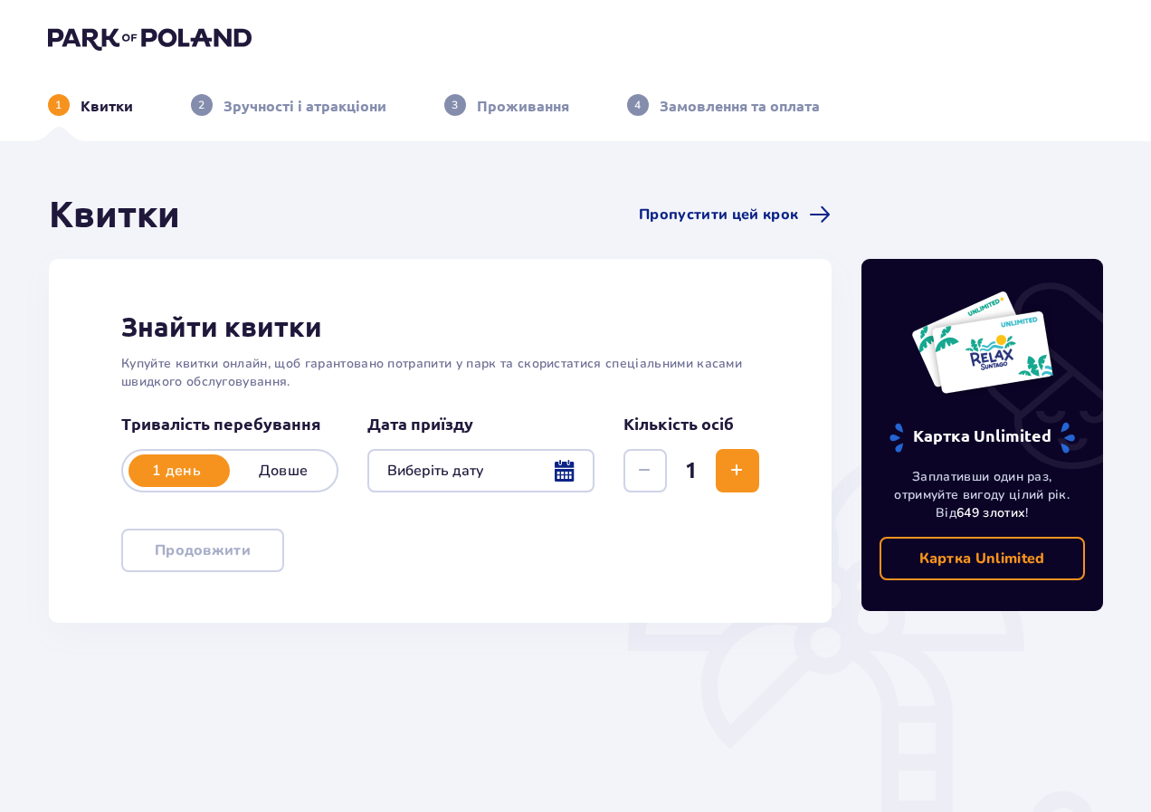
click at [499, 484] on div at bounding box center [480, 470] width 227 height 43
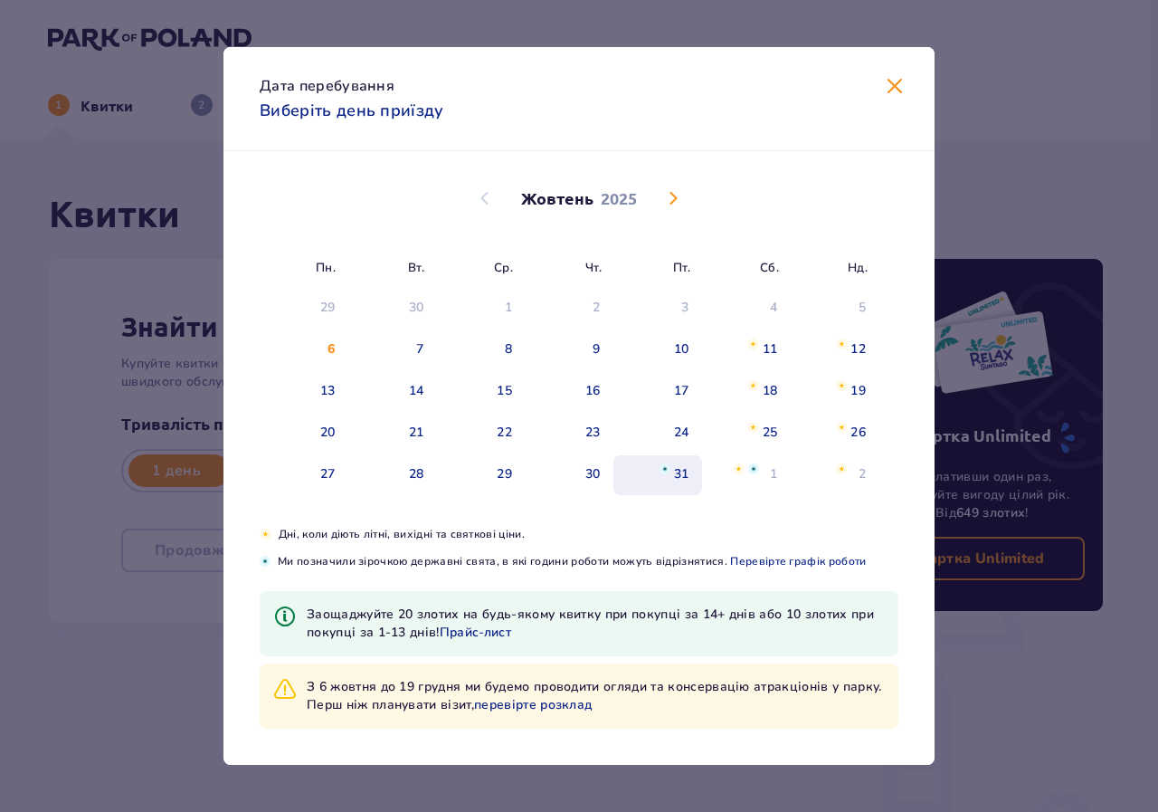
click at [689, 480] on div "31" at bounding box center [681, 474] width 15 height 18
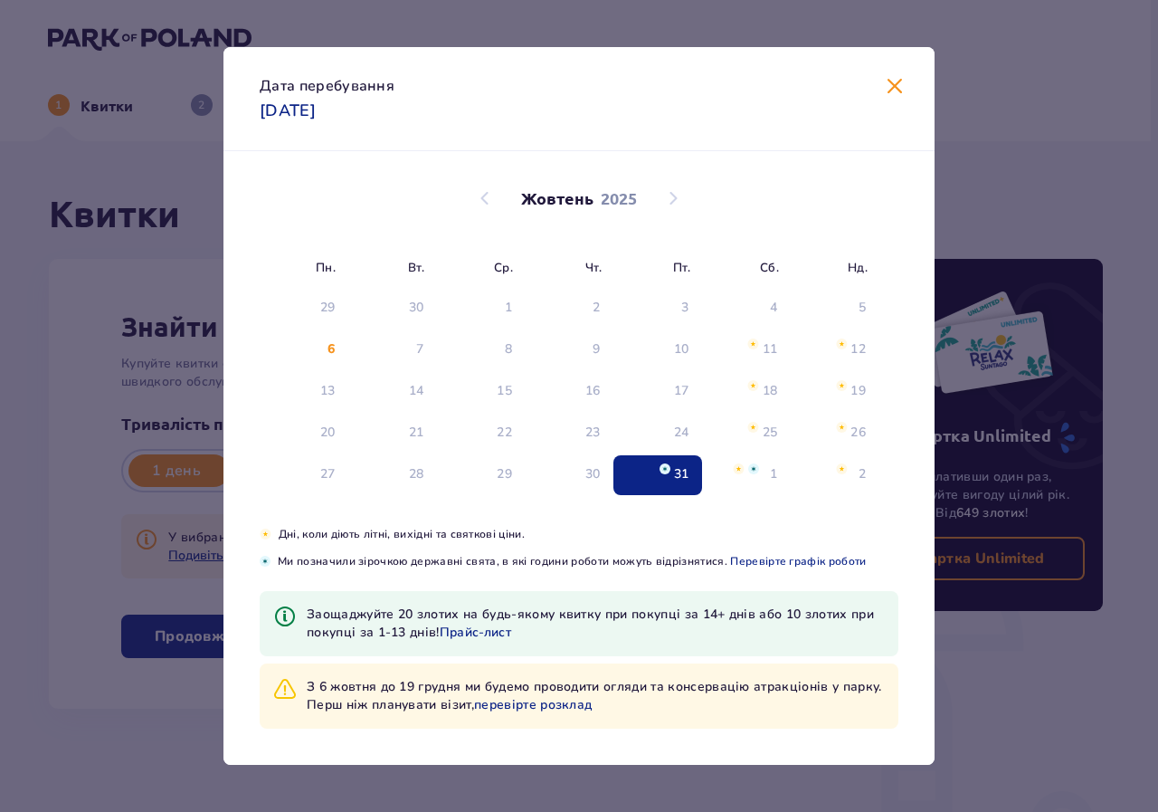
type input "31.10.25"
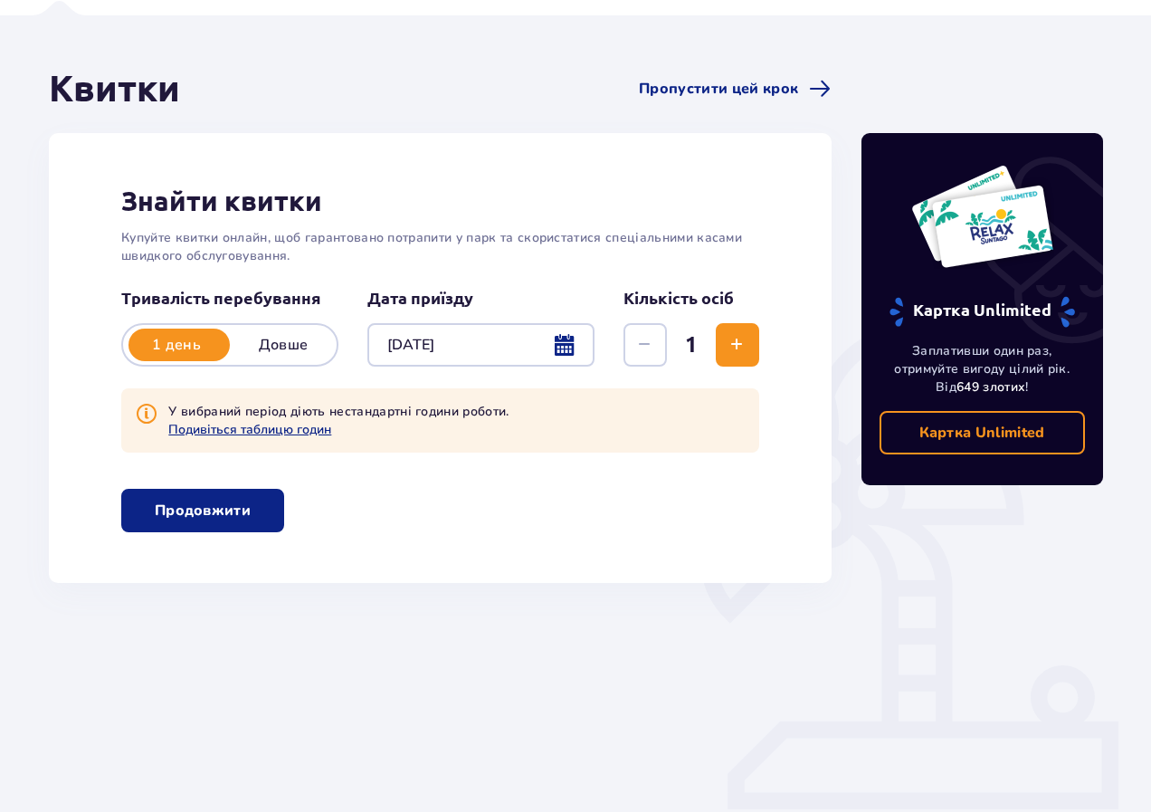
scroll to position [129, 0]
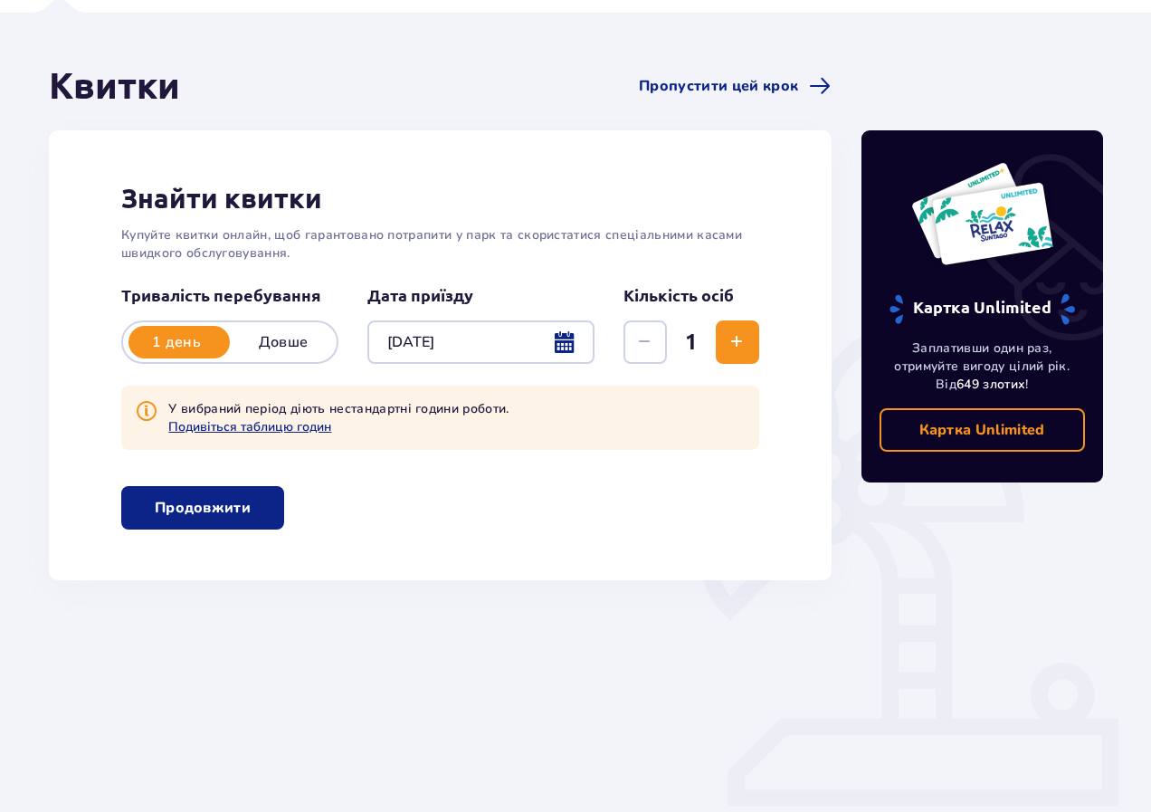
click at [729, 348] on span "Збільшити" at bounding box center [737, 342] width 22 height 22
click at [271, 513] on button "Продовжити" at bounding box center [202, 507] width 163 height 43
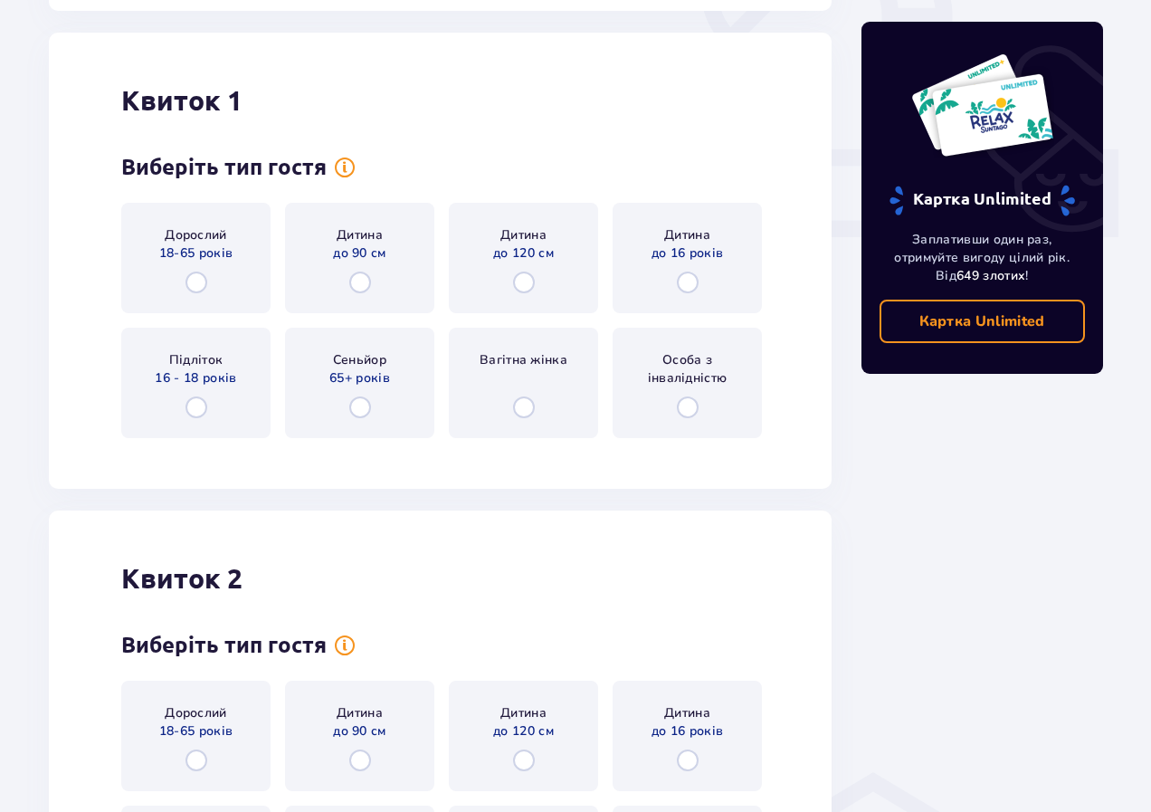
scroll to position [709, 0]
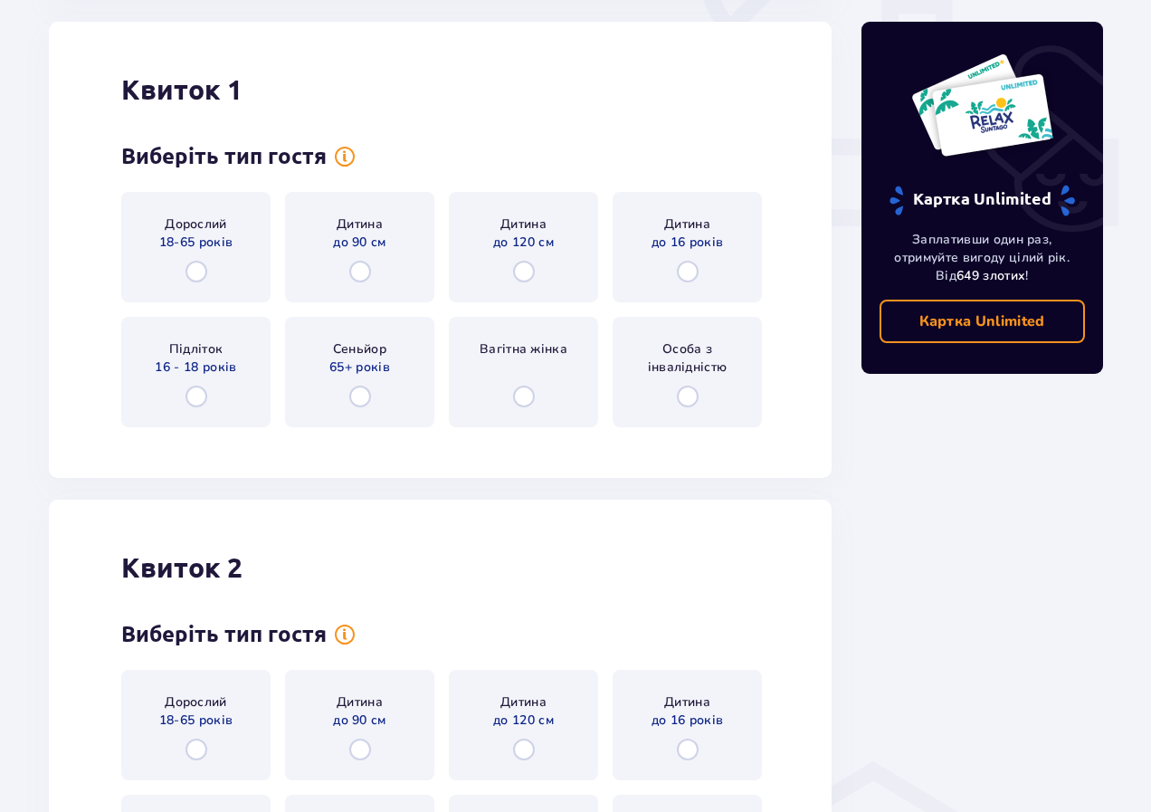
click at [196, 399] on input "radio" at bounding box center [197, 397] width 22 height 22
radio input "true"
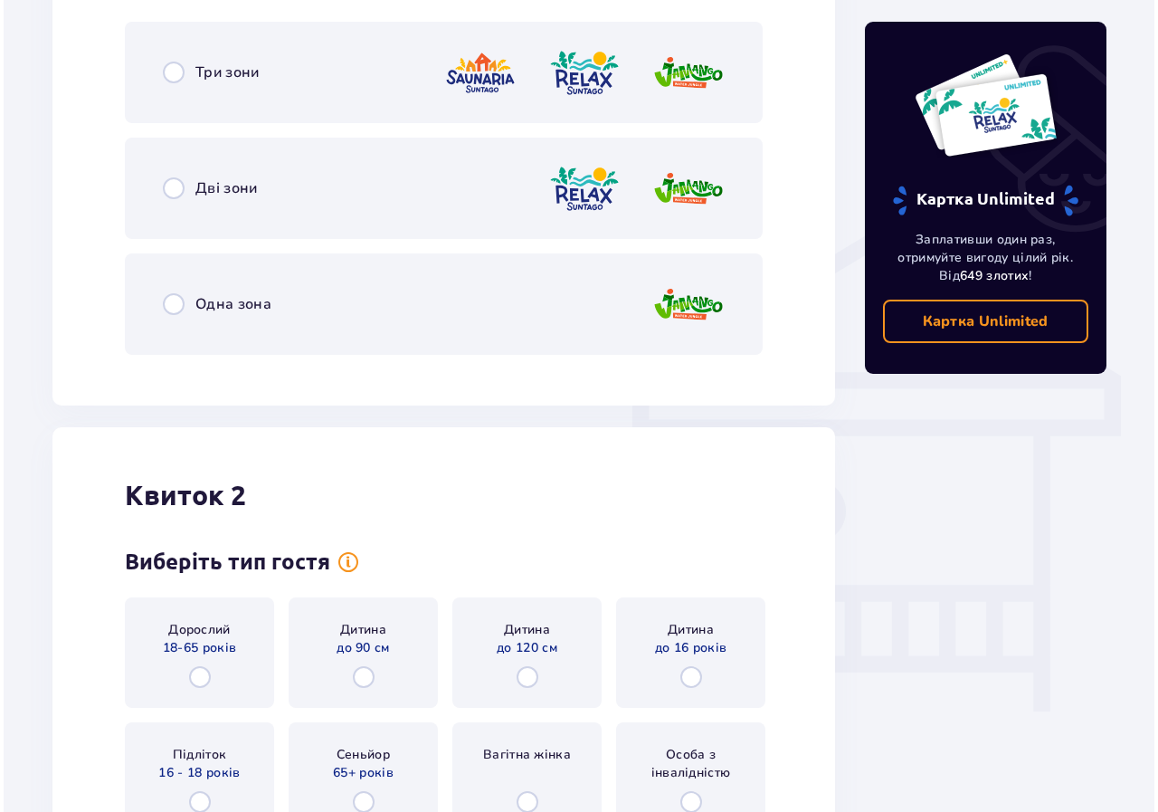
scroll to position [1060, 0]
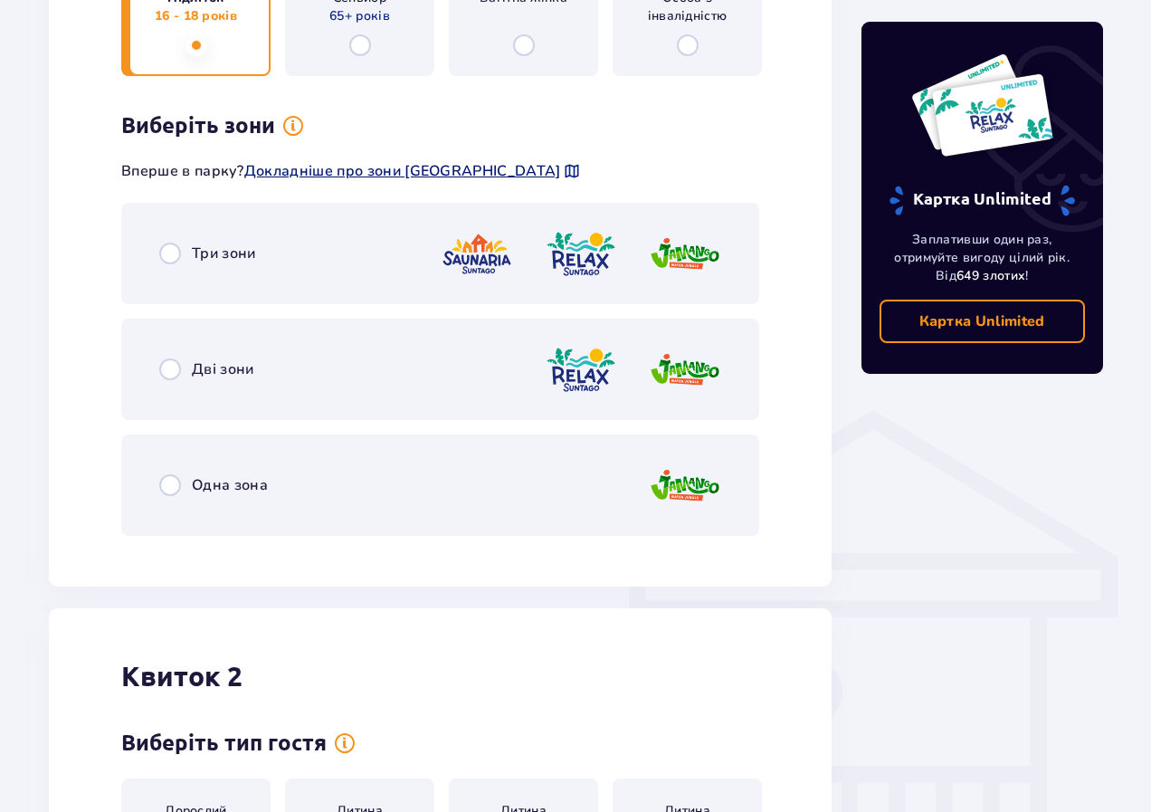
click at [391, 163] on span "Докладніше про зони Suntago" at bounding box center [402, 171] width 317 height 20
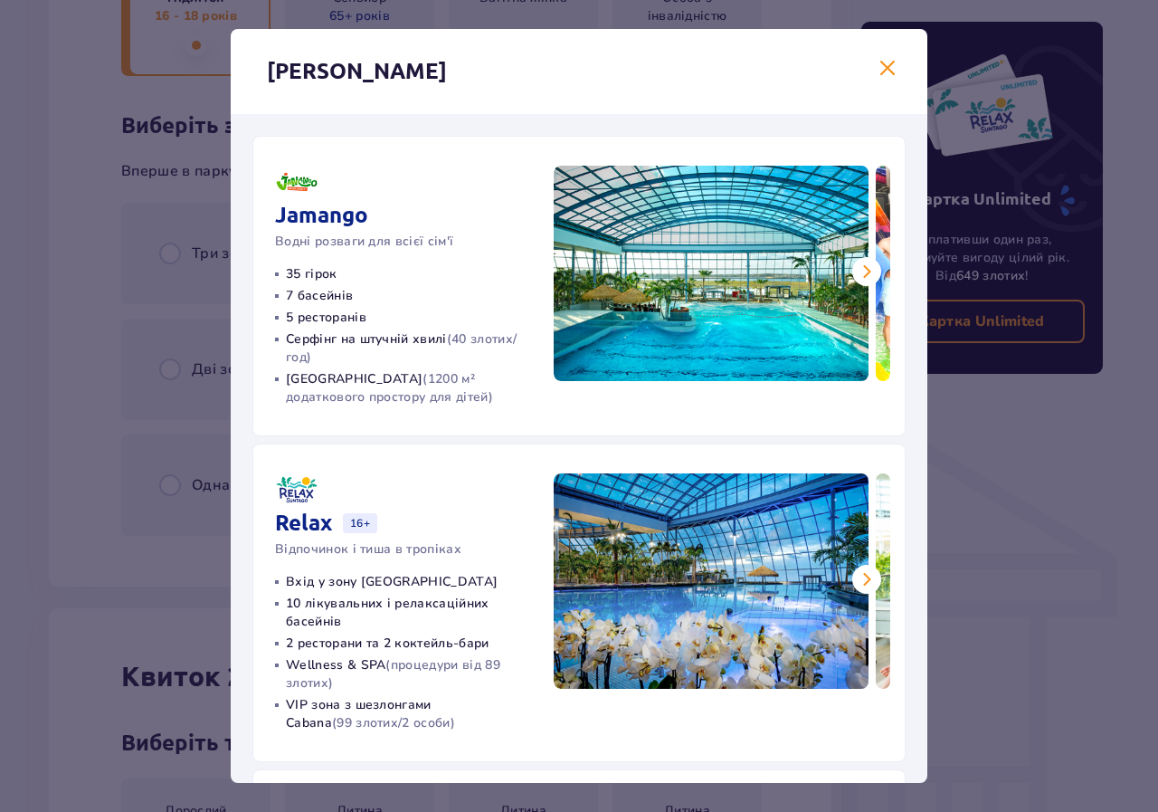
click at [856, 276] on span at bounding box center [867, 272] width 22 height 22
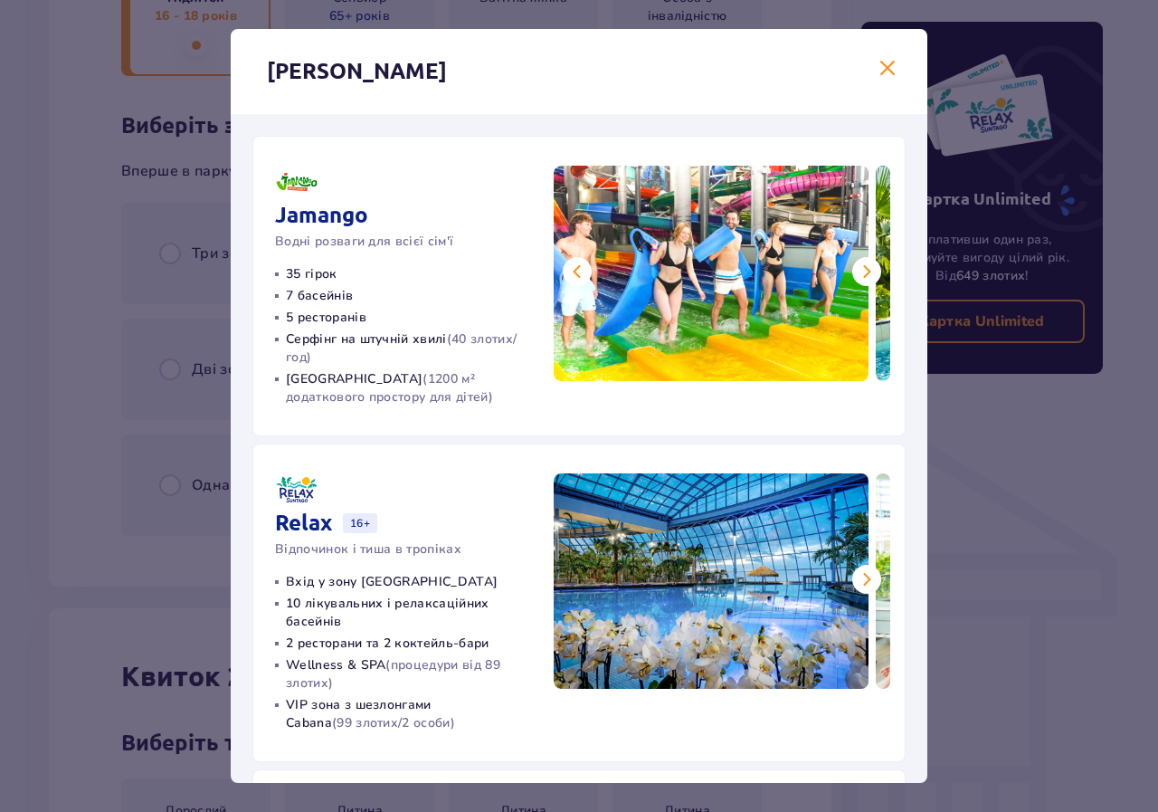
click at [856, 276] on span at bounding box center [867, 272] width 22 height 22
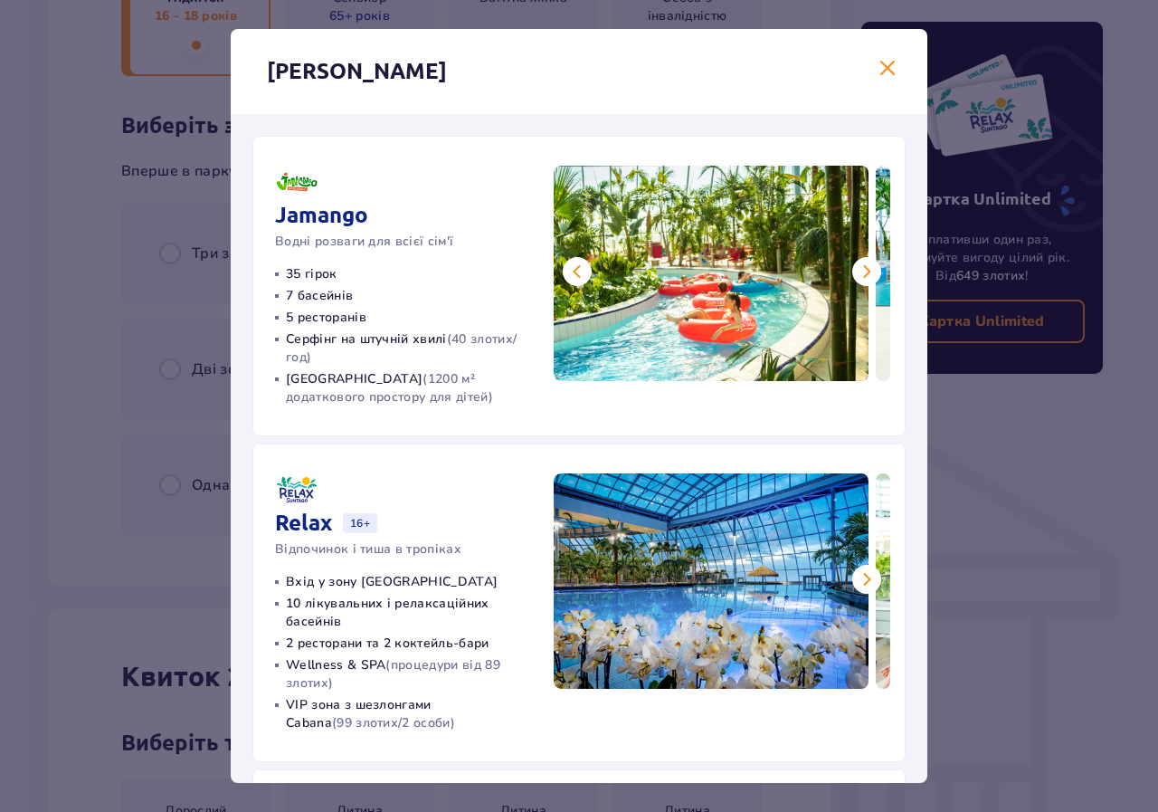
click at [853, 276] on button at bounding box center [867, 271] width 29 height 29
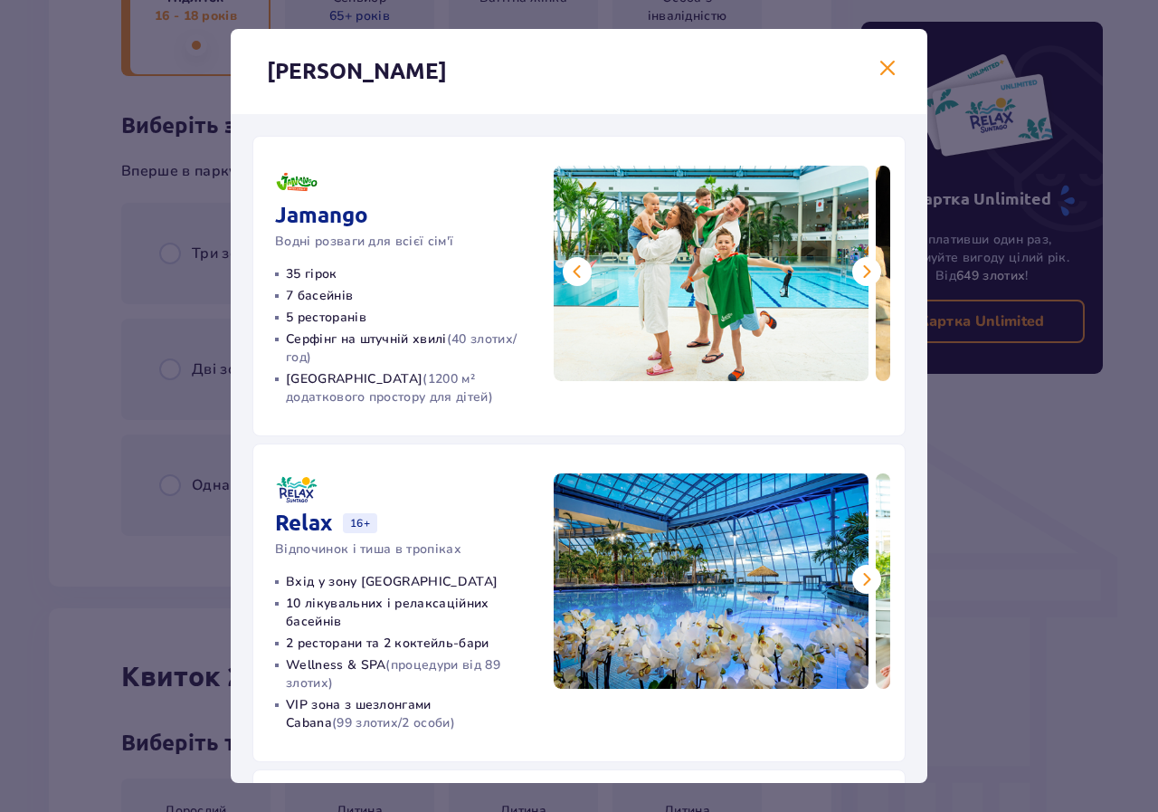
click at [853, 276] on button at bounding box center [867, 271] width 29 height 29
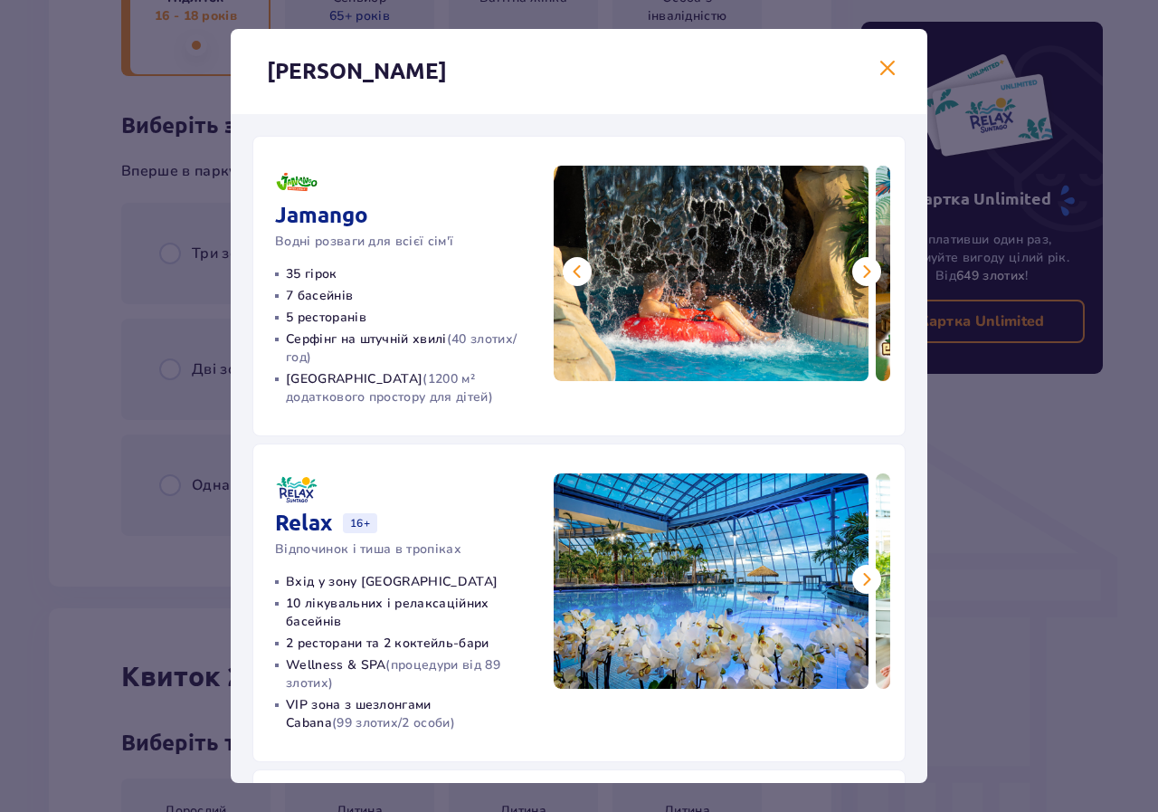
click at [853, 276] on button at bounding box center [867, 271] width 29 height 29
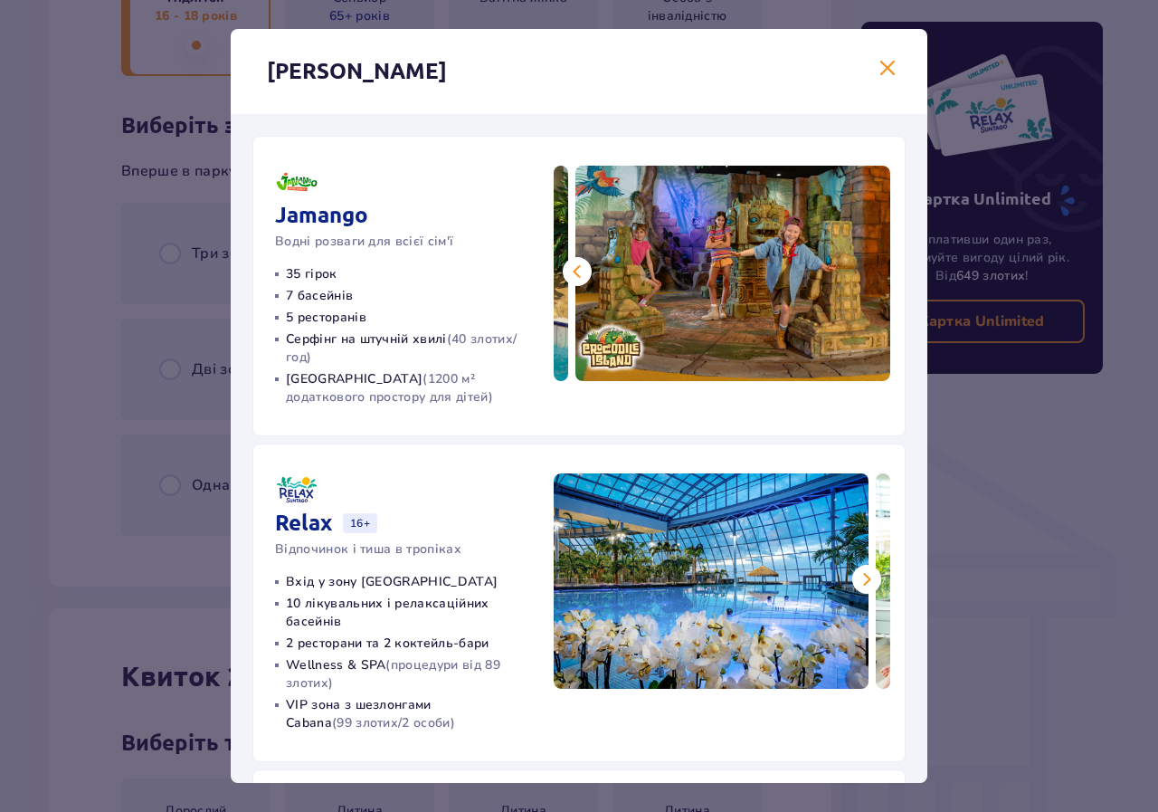
click at [864, 575] on span at bounding box center [867, 579] width 22 height 22
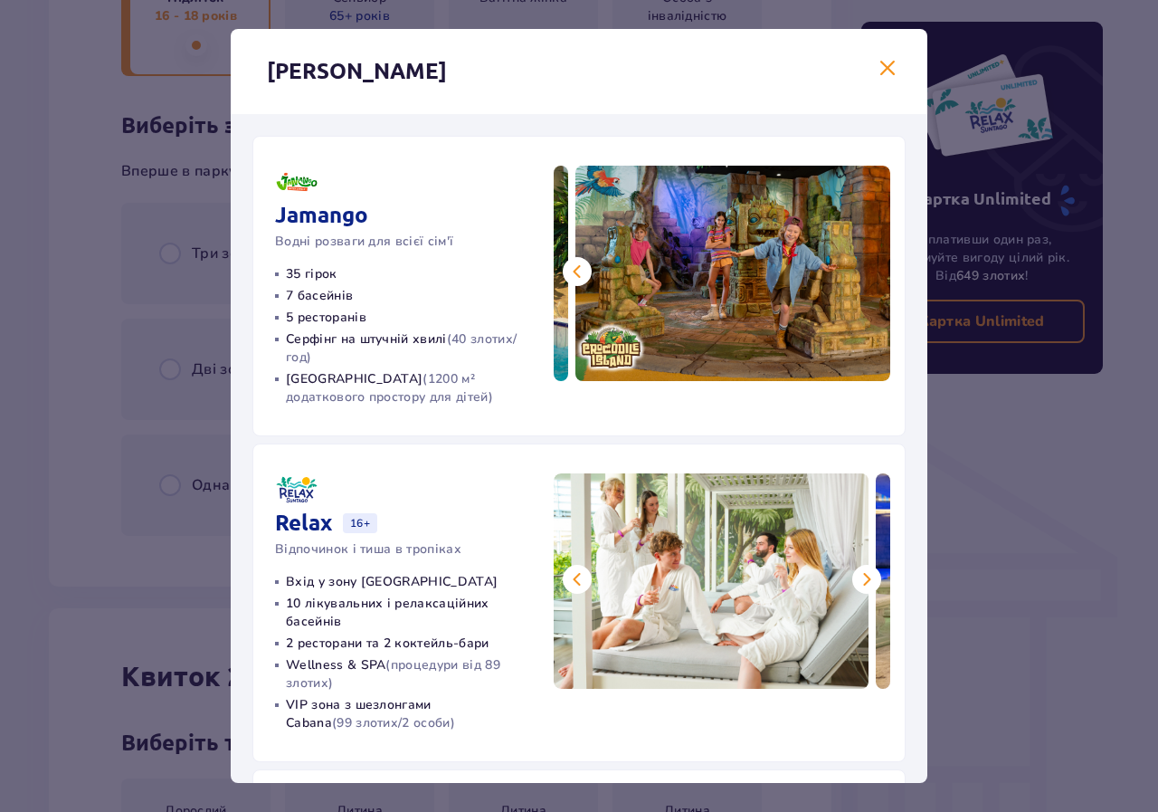
click at [863, 577] on span at bounding box center [867, 579] width 22 height 22
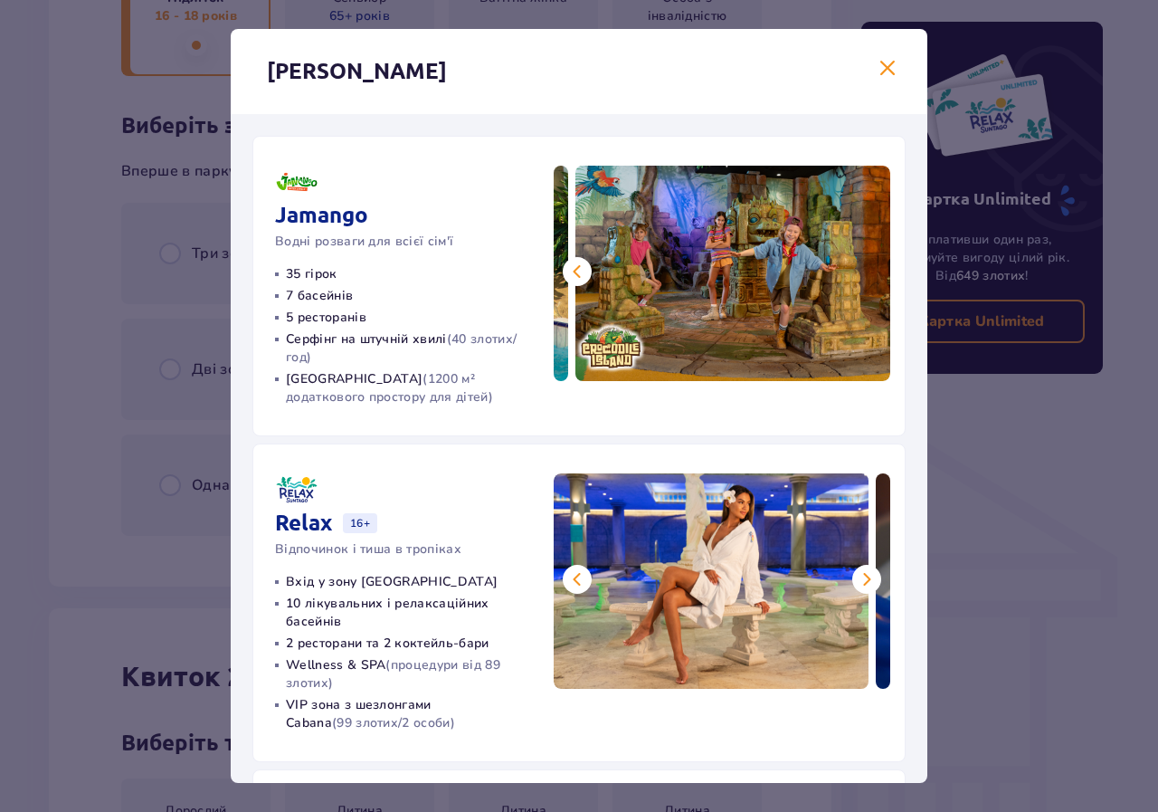
click at [862, 577] on span at bounding box center [867, 579] width 22 height 22
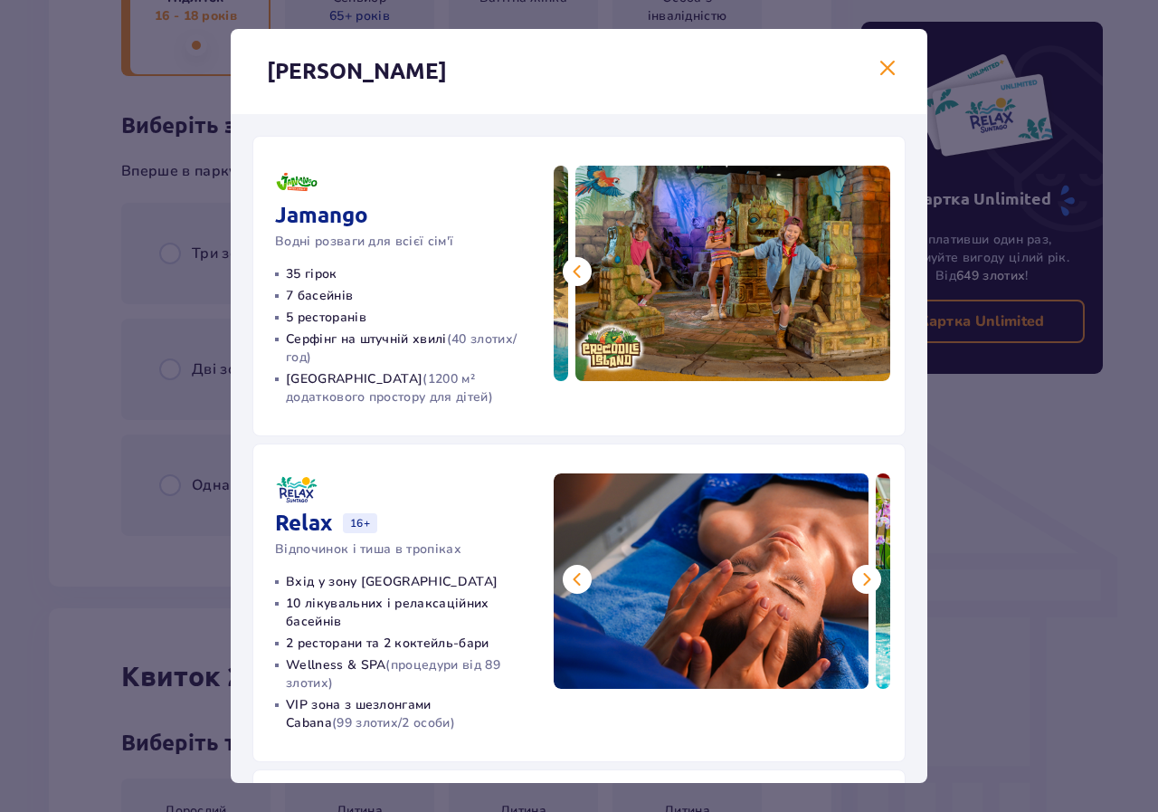
click at [578, 581] on span at bounding box center [578, 579] width 22 height 22
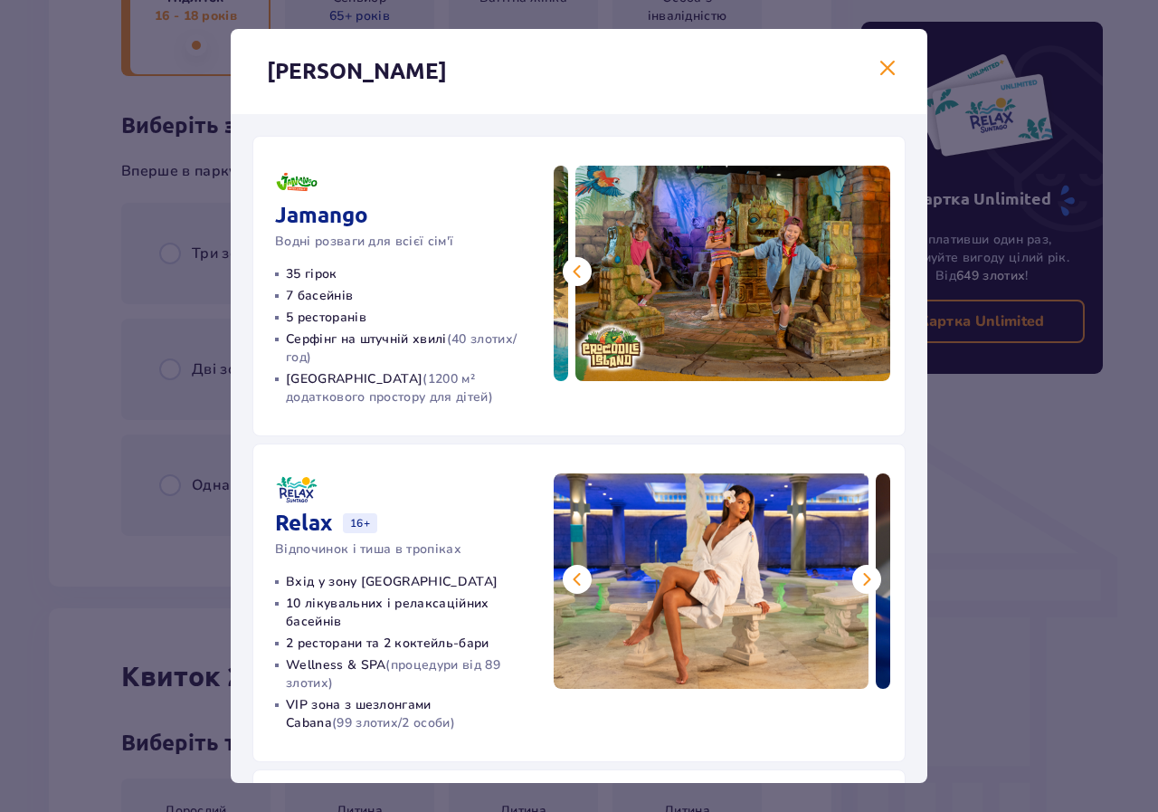
click at [863, 580] on span at bounding box center [867, 579] width 22 height 22
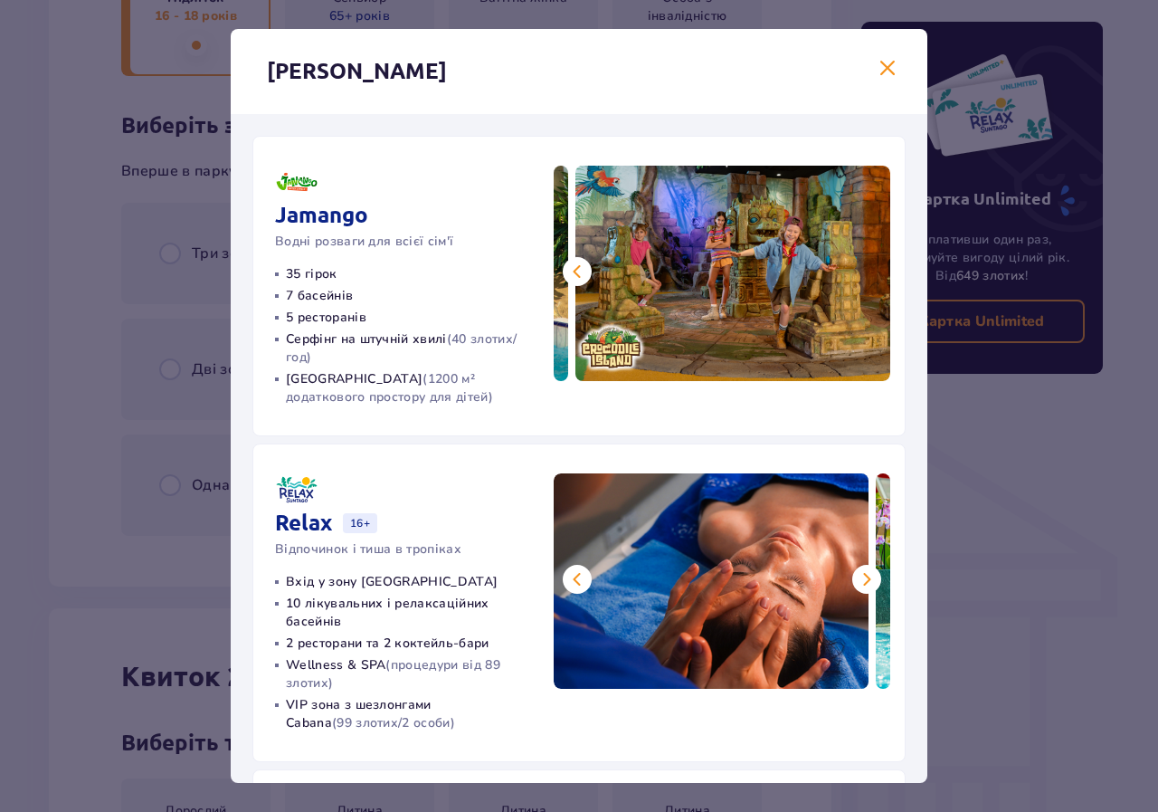
click at [863, 580] on span at bounding box center [867, 579] width 22 height 22
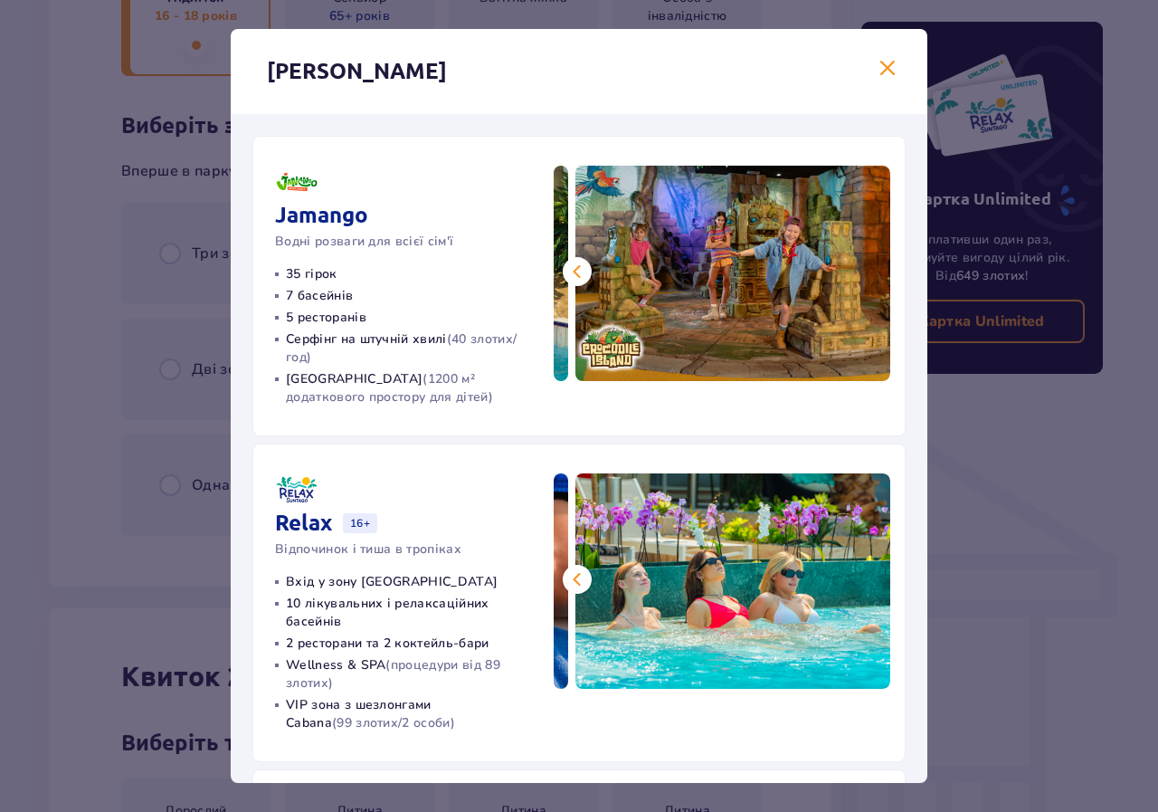
click at [563, 586] on button at bounding box center [577, 579] width 29 height 29
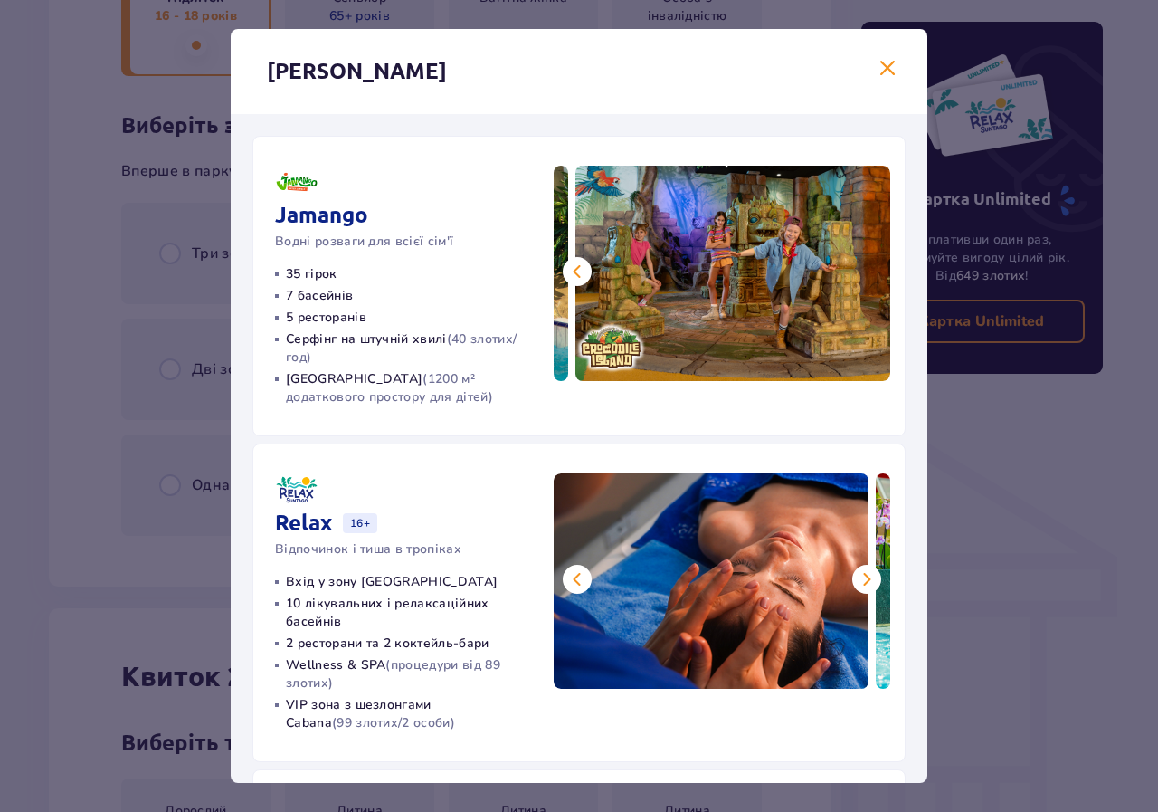
click at [563, 586] on button at bounding box center [577, 579] width 29 height 29
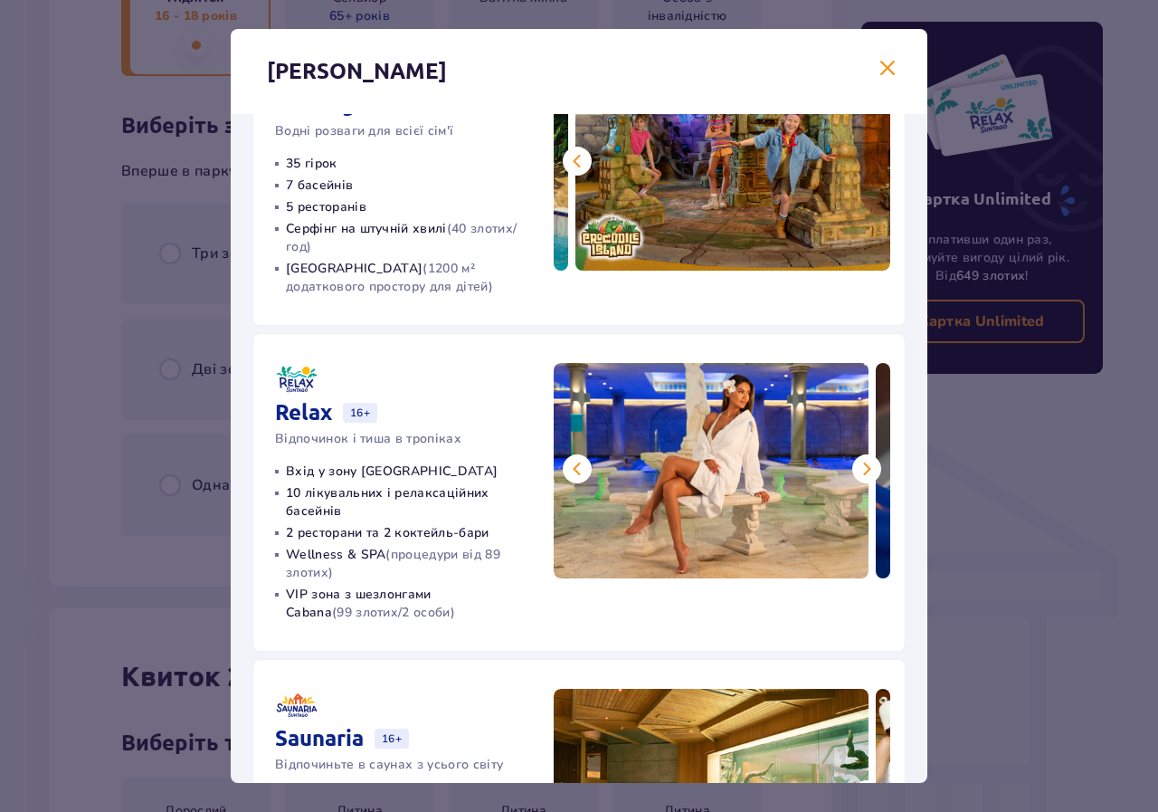
scroll to position [283, 0]
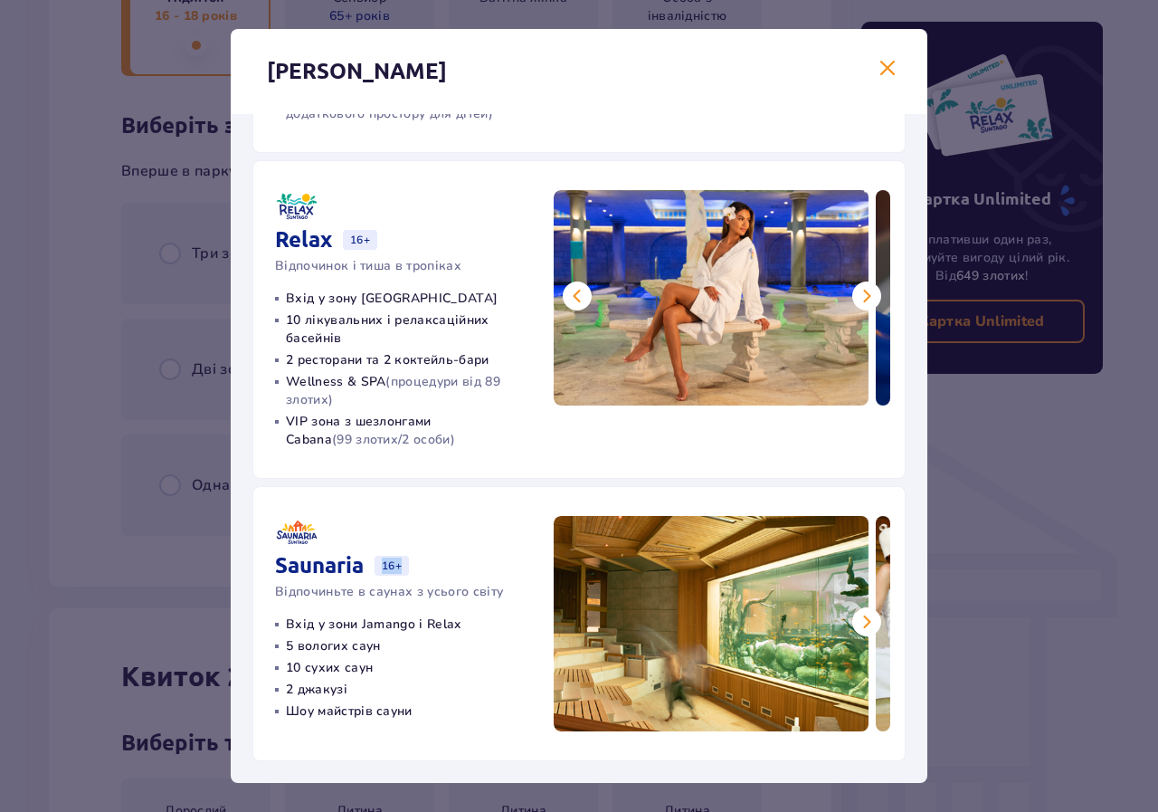
drag, startPoint x: 406, startPoint y: 572, endPoint x: 384, endPoint y: 561, distance: 25.1
click at [384, 561] on p "16+" at bounding box center [392, 566] width 34 height 20
click at [446, 549] on div "Saunaria 16+ Відпочиньте в саунах з усього світу" at bounding box center [389, 558] width 228 height 85
click at [871, 621] on span at bounding box center [867, 622] width 22 height 22
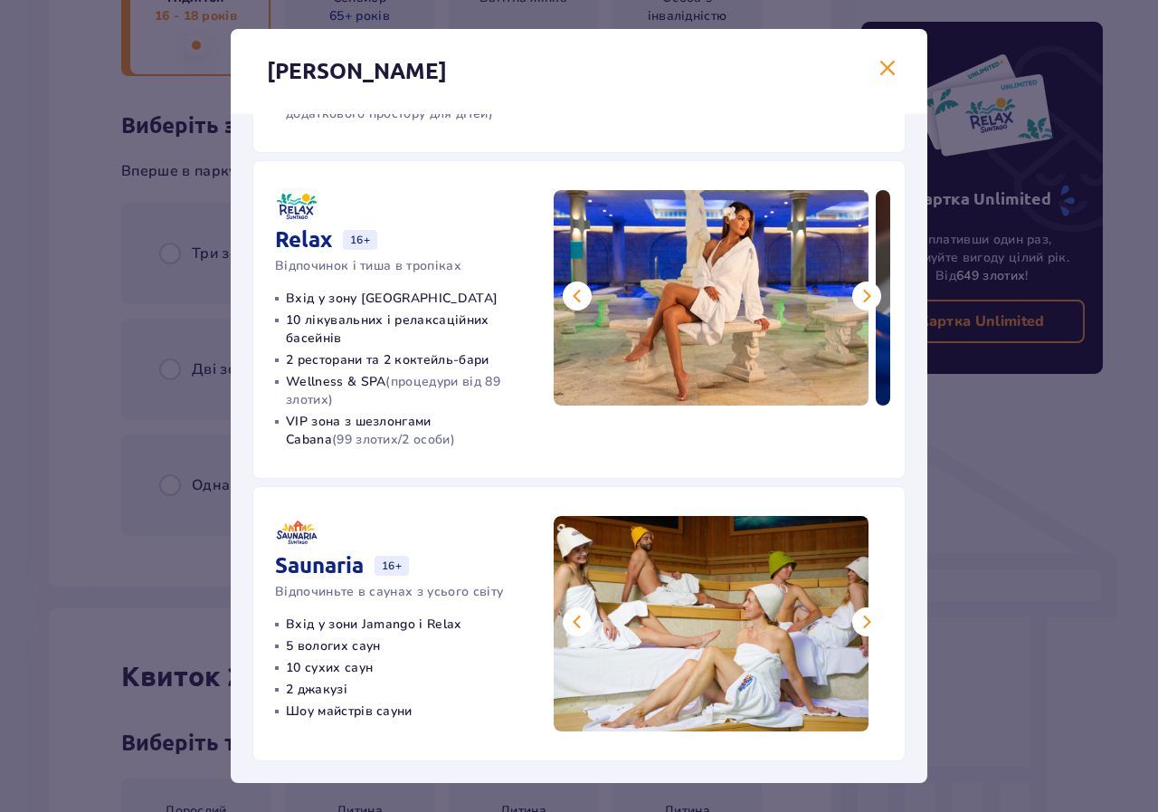
click at [871, 621] on span at bounding box center [867, 622] width 22 height 22
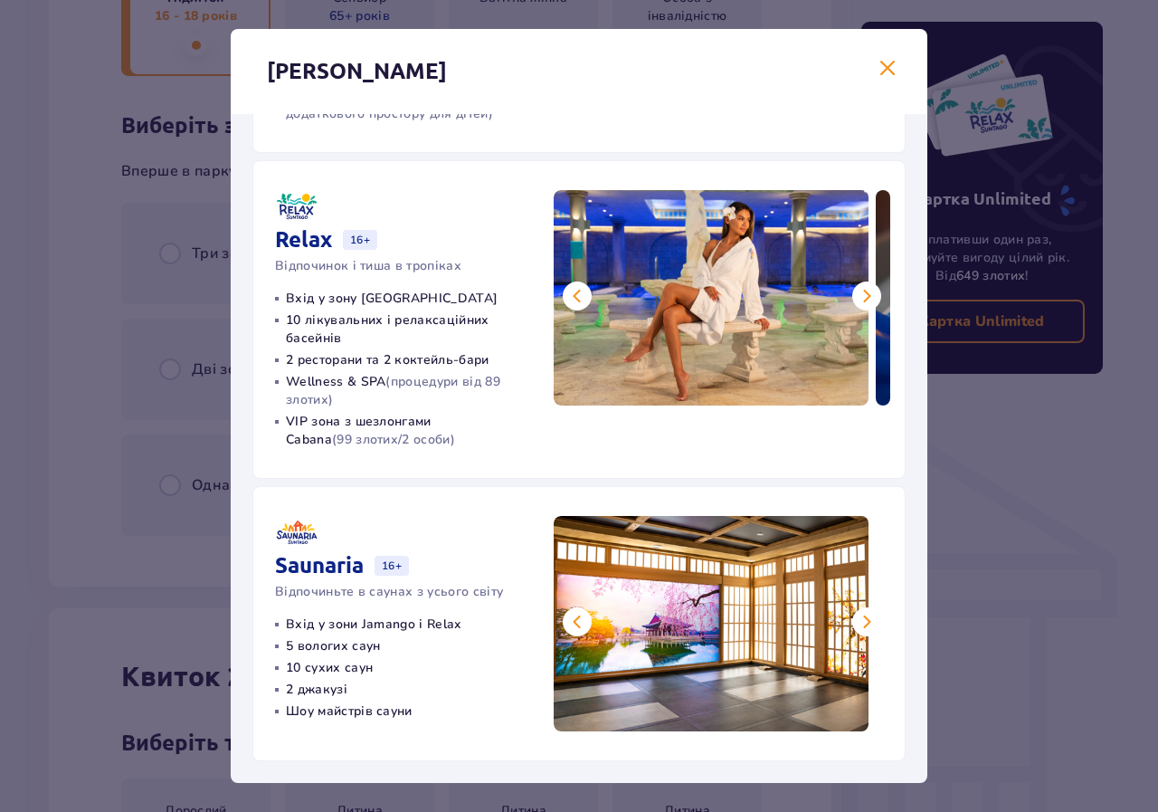
click at [870, 627] on span at bounding box center [867, 622] width 22 height 22
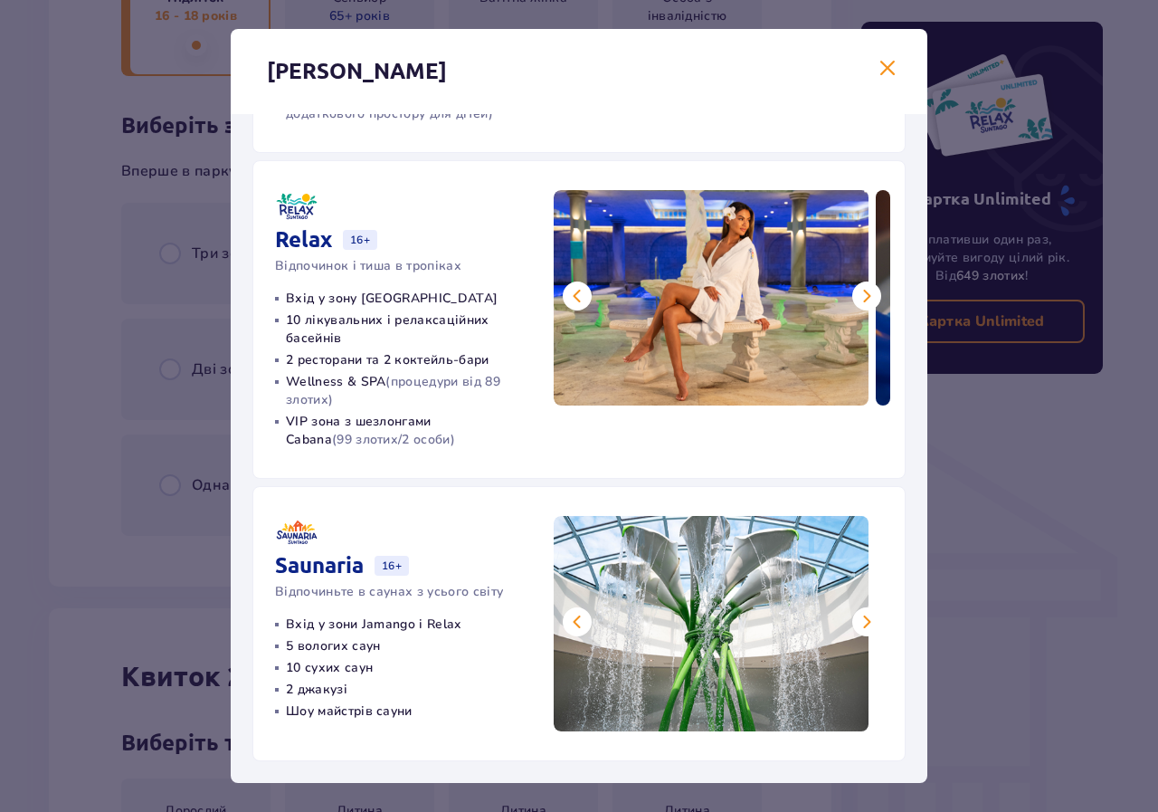
click at [870, 627] on span at bounding box center [867, 622] width 22 height 22
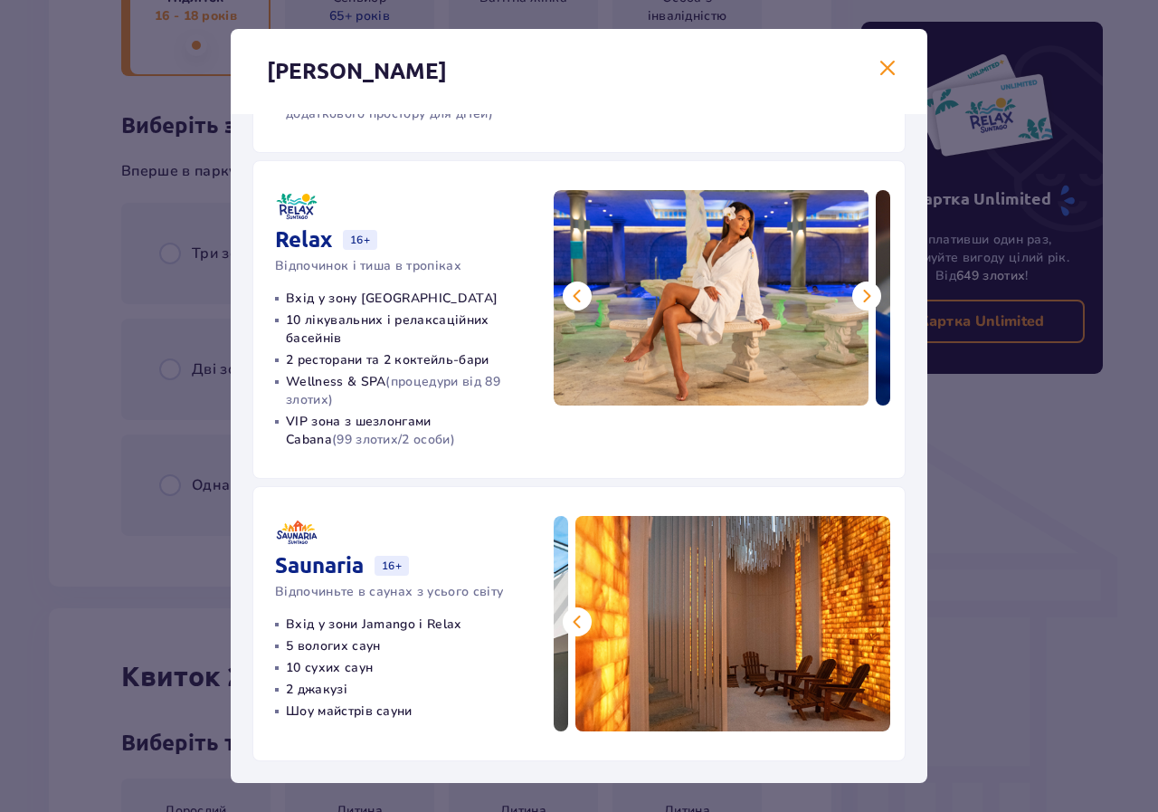
click at [568, 617] on span at bounding box center [578, 622] width 22 height 22
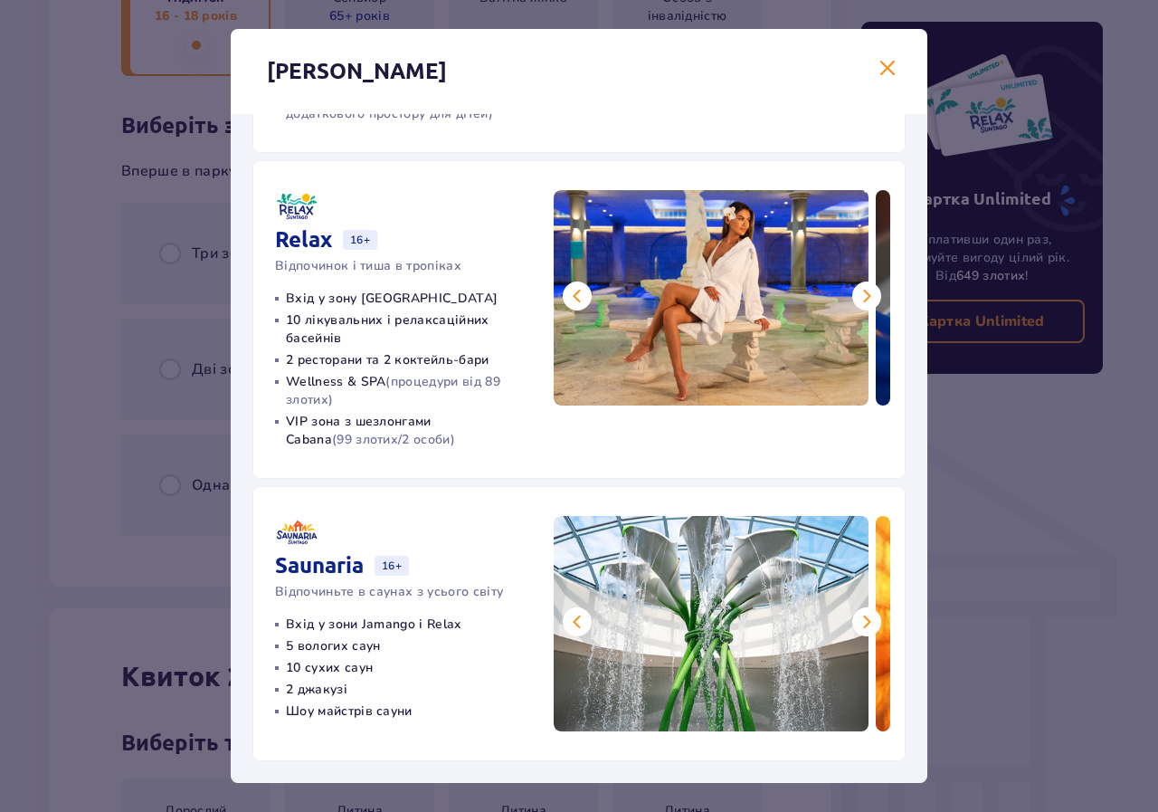
click at [861, 611] on span at bounding box center [867, 622] width 22 height 22
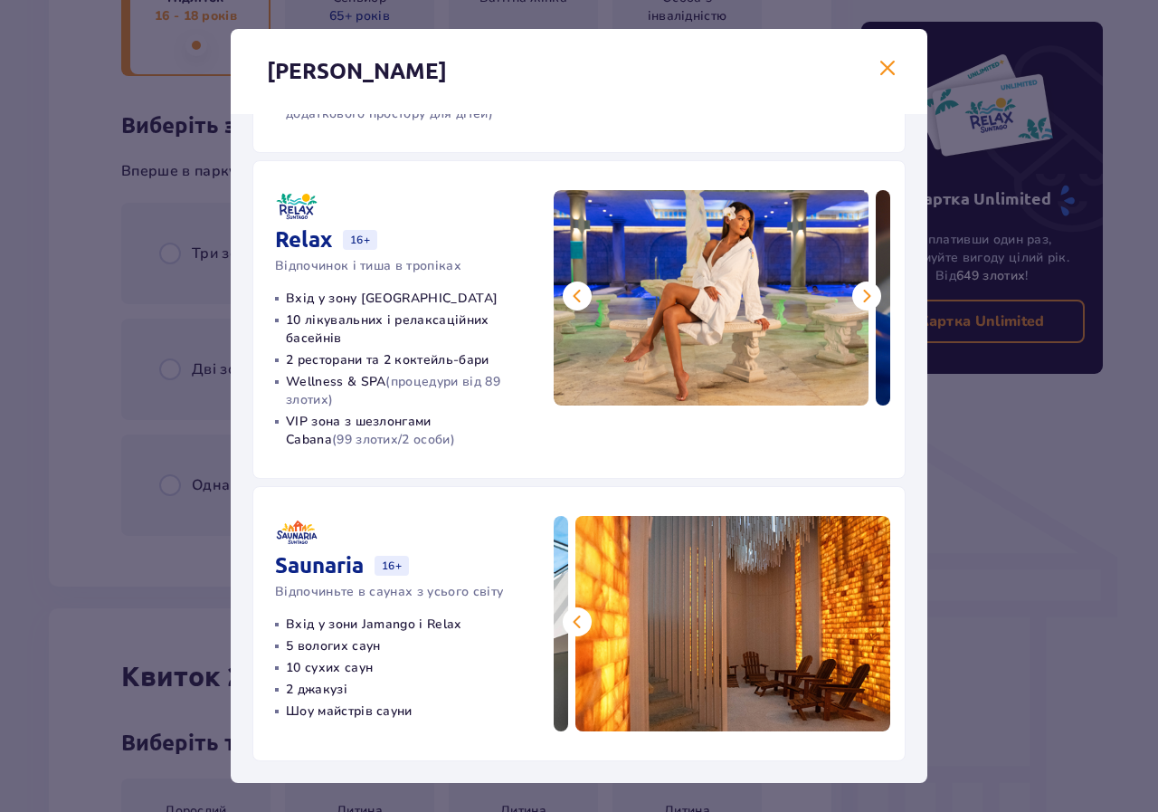
click at [861, 611] on img at bounding box center [733, 623] width 315 height 215
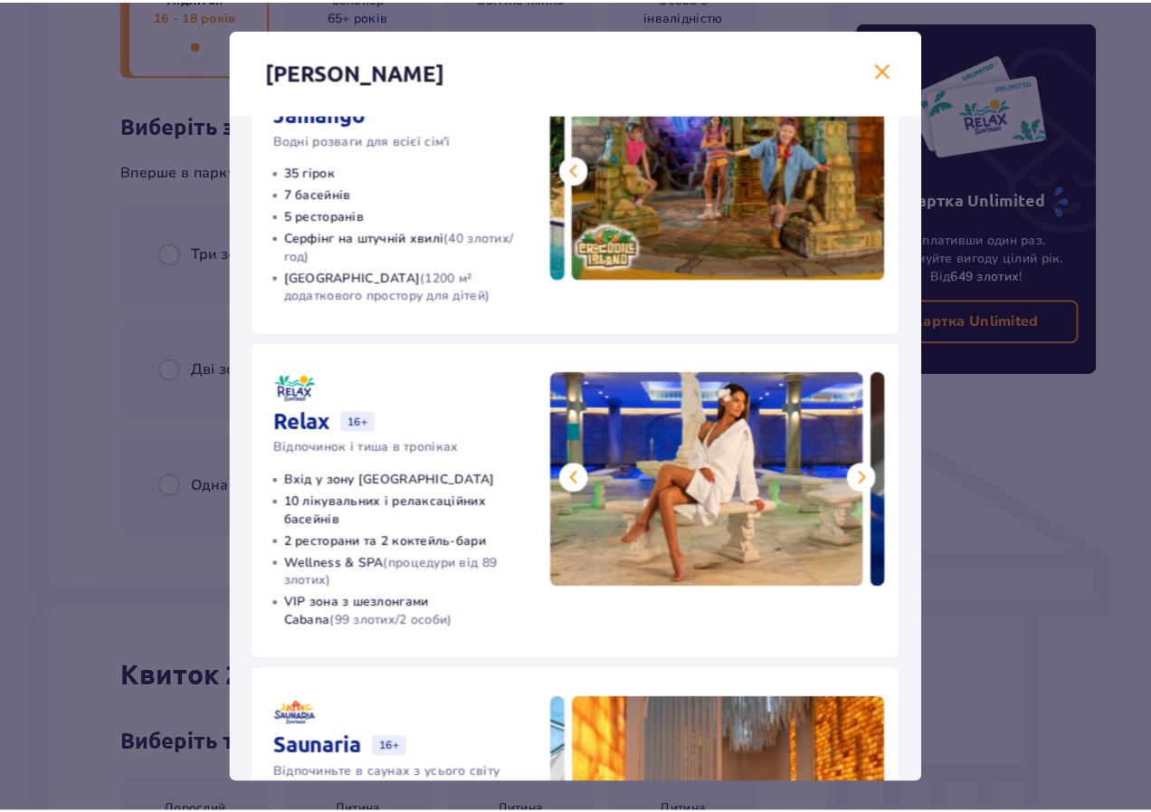
scroll to position [0, 0]
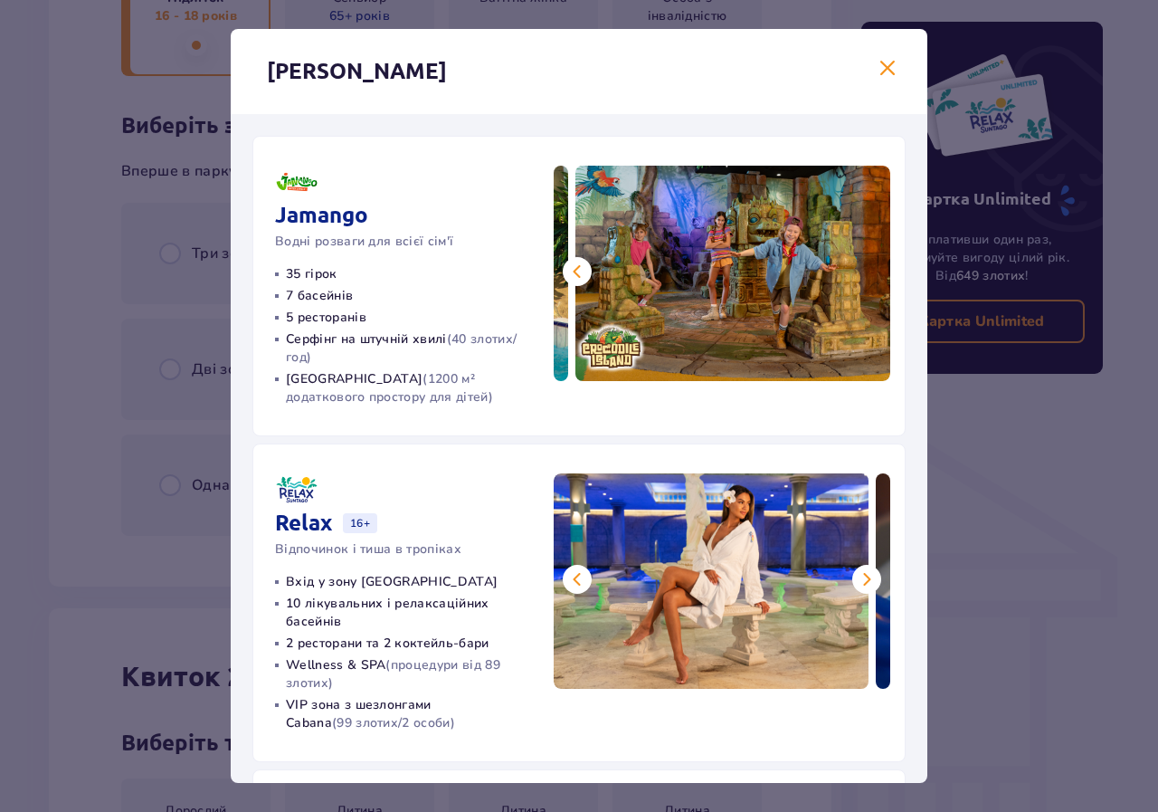
click at [885, 62] on span at bounding box center [888, 69] width 22 height 22
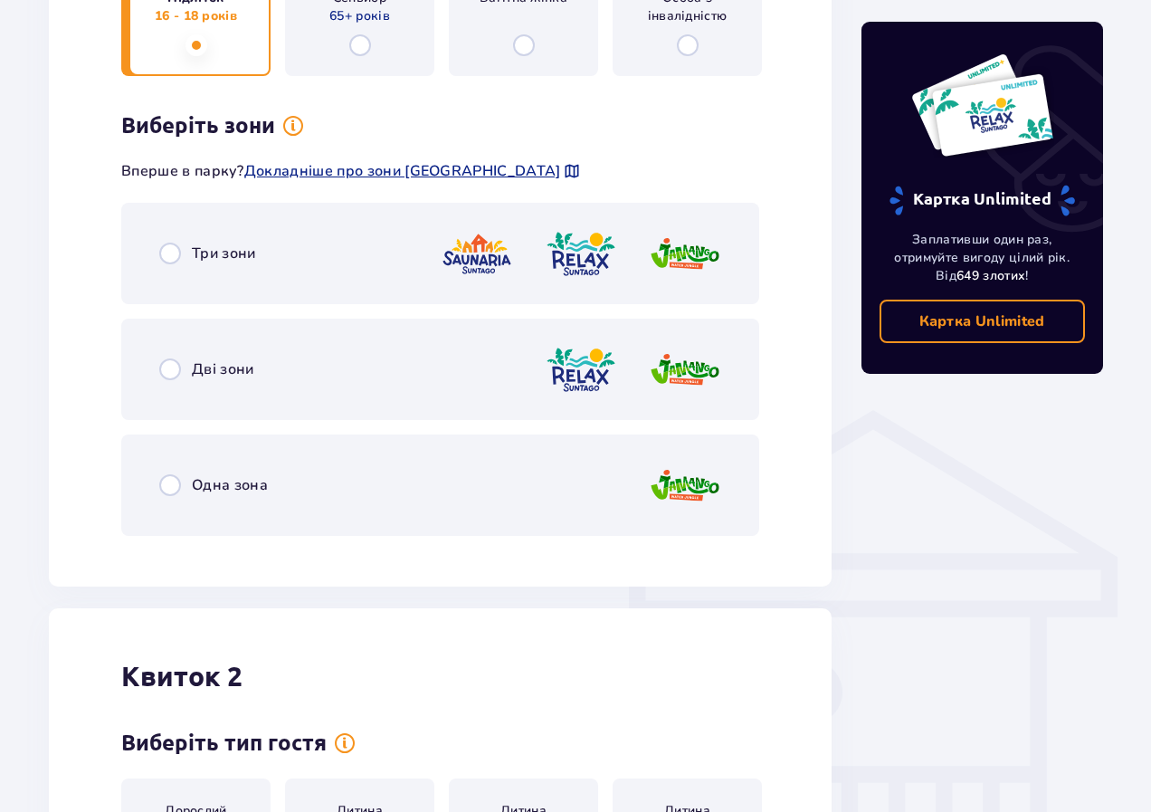
click at [363, 401] on div "Дві зони" at bounding box center [440, 369] width 638 height 101
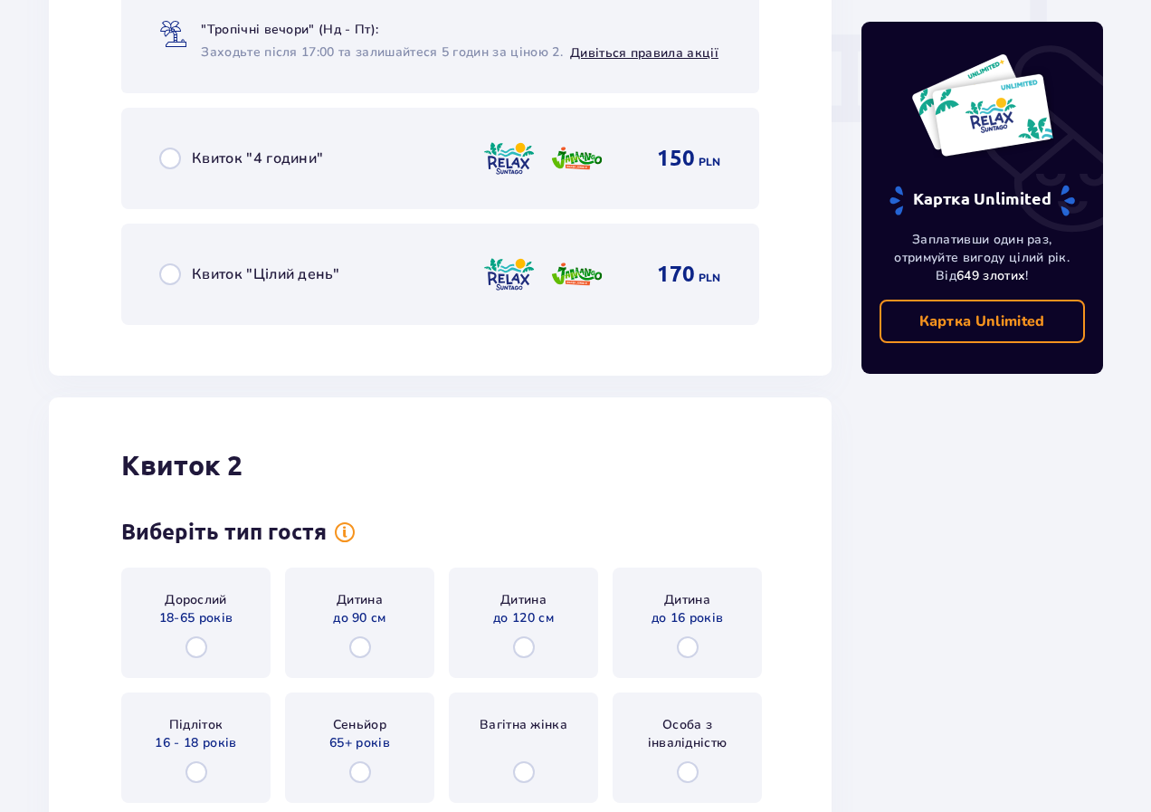
scroll to position [1882, 0]
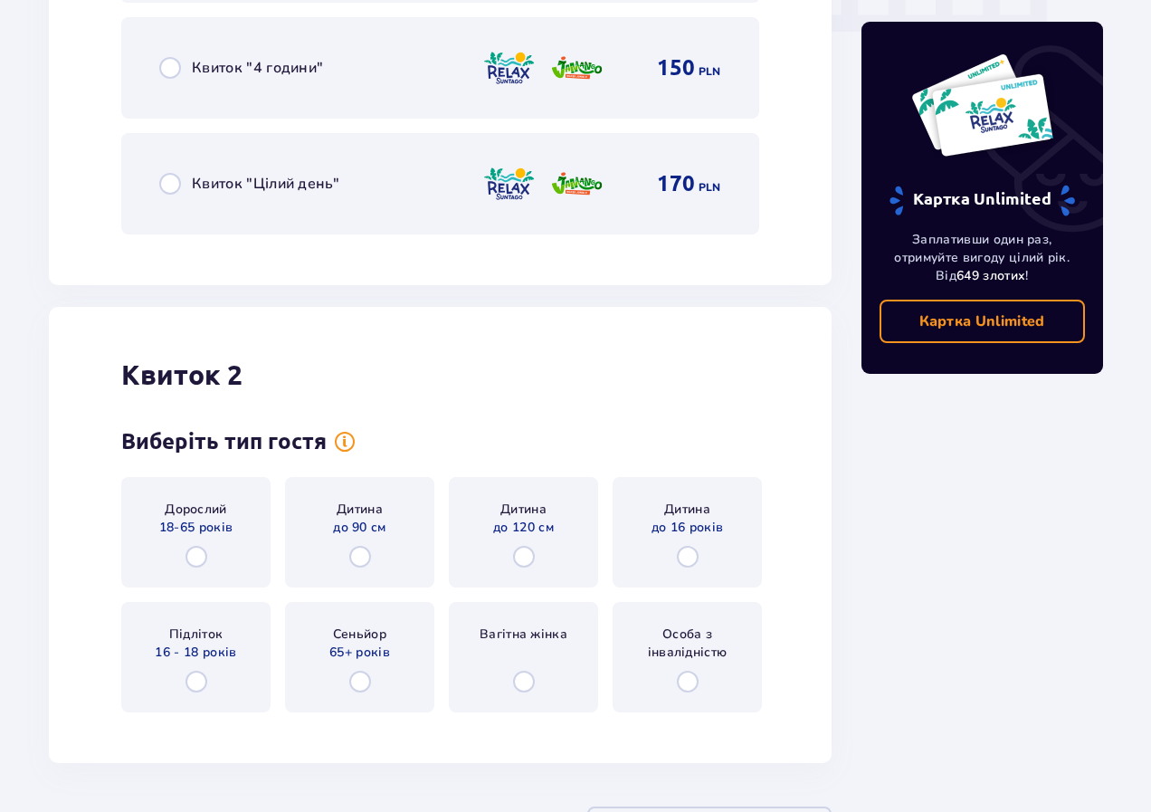
click at [201, 558] on input "radio" at bounding box center [197, 557] width 22 height 22
radio input "true"
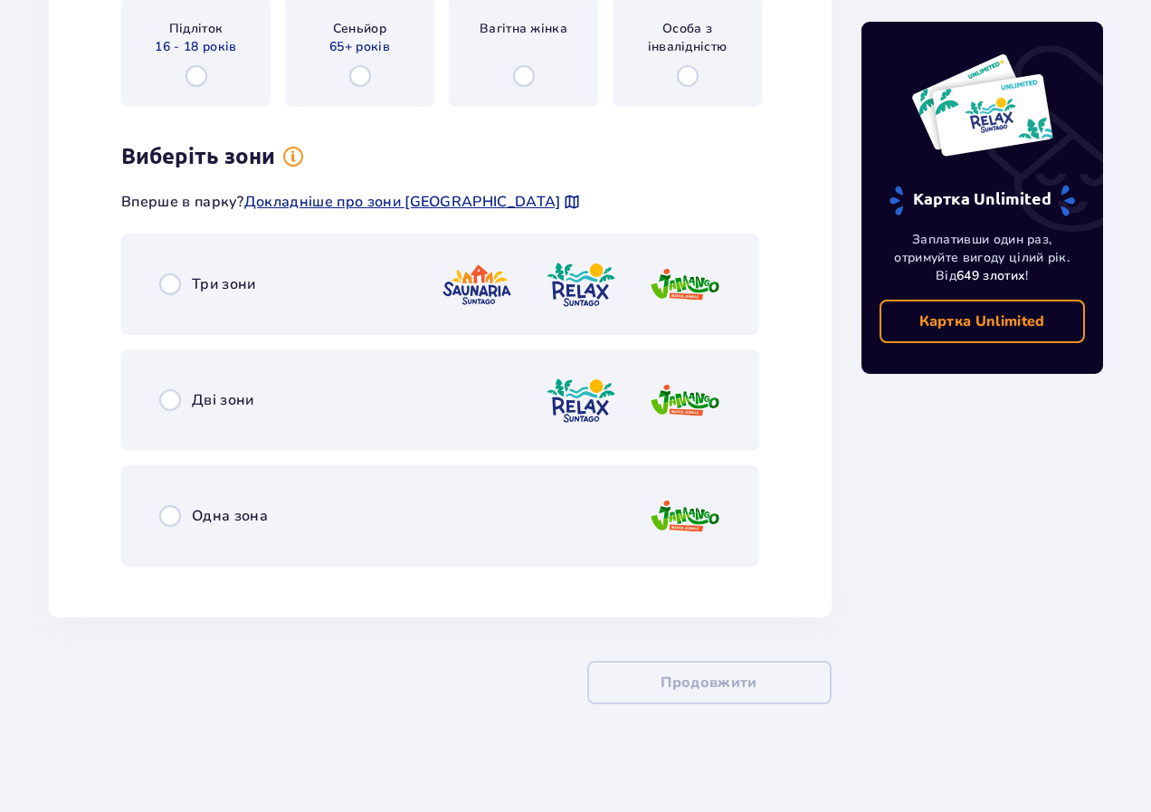
scroll to position [2488, 0]
click at [479, 423] on div "Дві зони" at bounding box center [440, 398] width 638 height 101
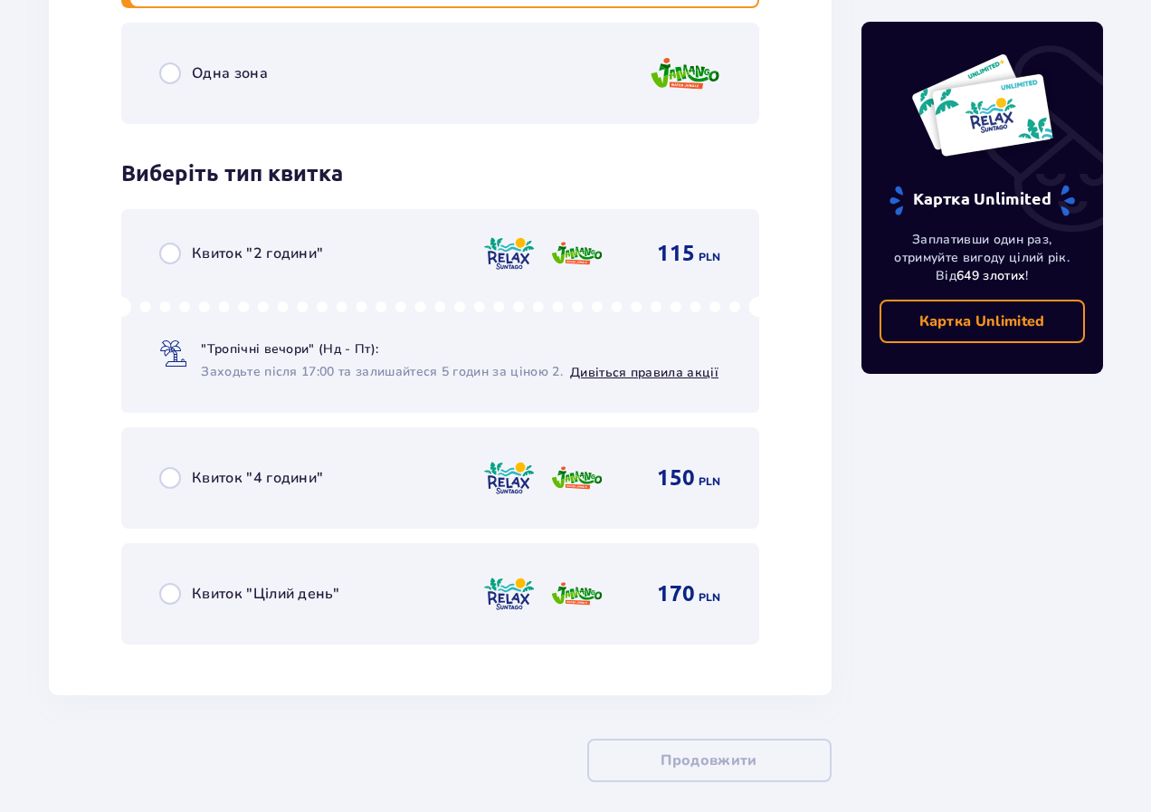
scroll to position [3008, 0]
